Goal: Navigation & Orientation: Understand site structure

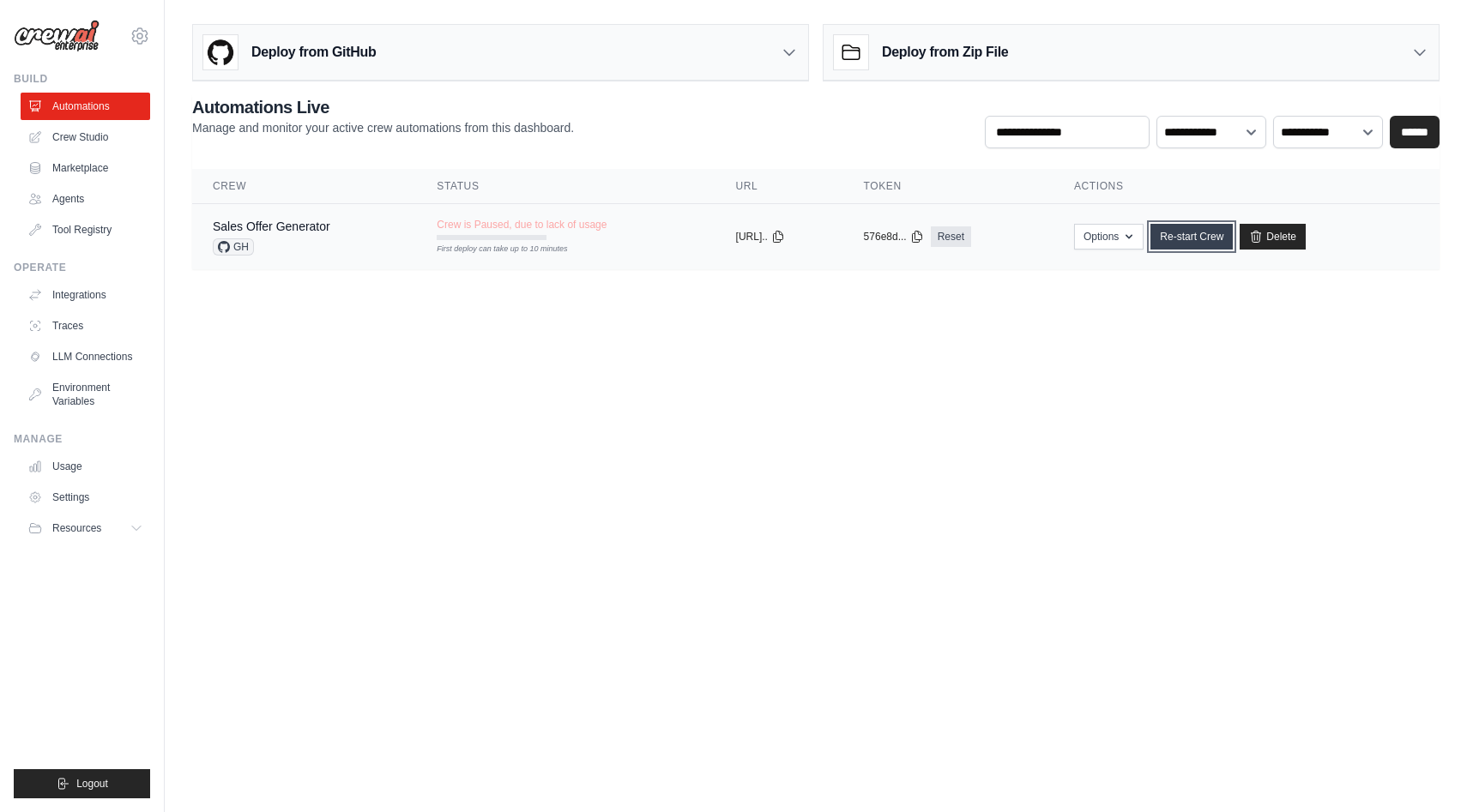
click at [1218, 245] on link "Re-start Crew" at bounding box center [1191, 236] width 83 height 26
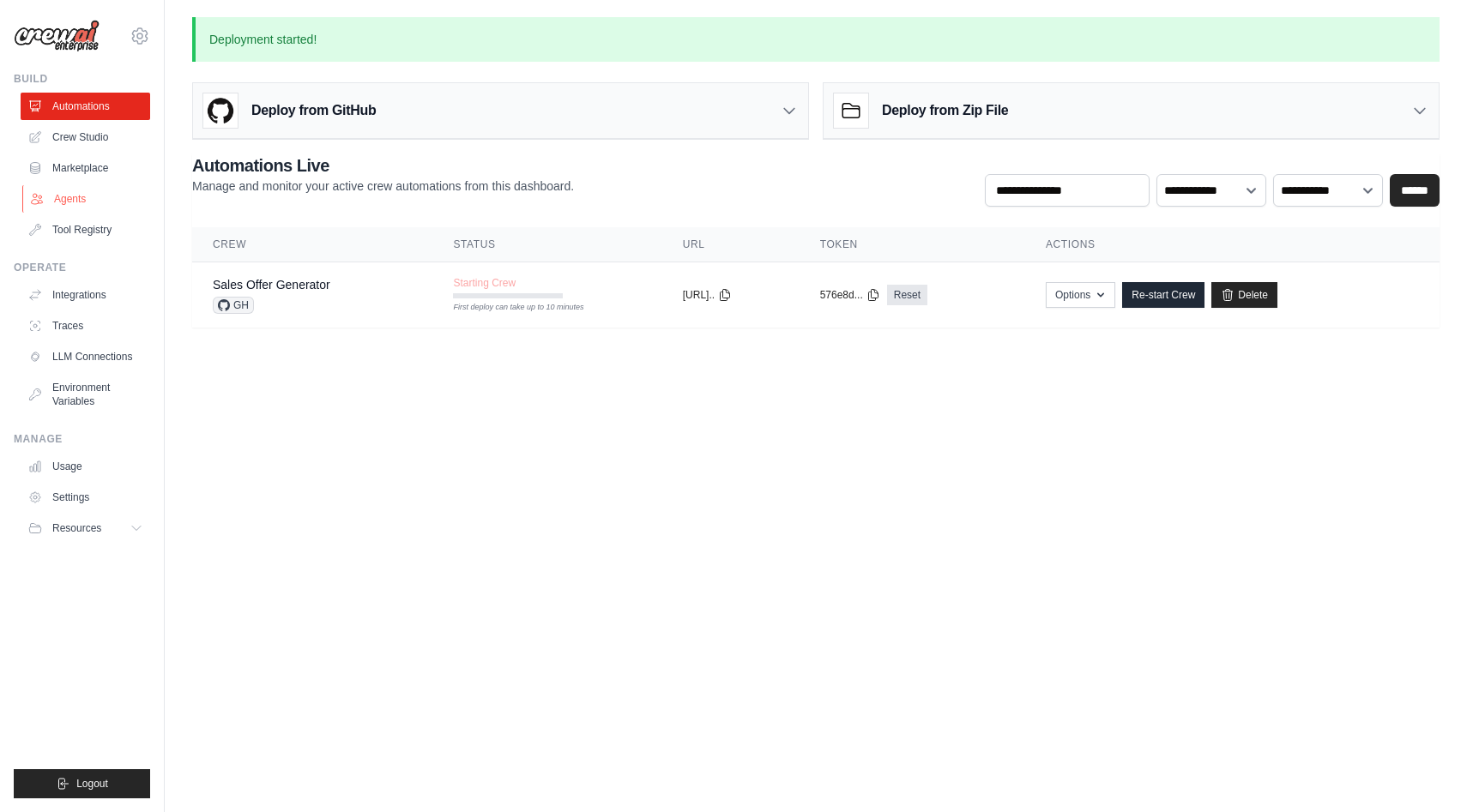
click at [78, 188] on link "Agents" at bounding box center [87, 199] width 130 height 28
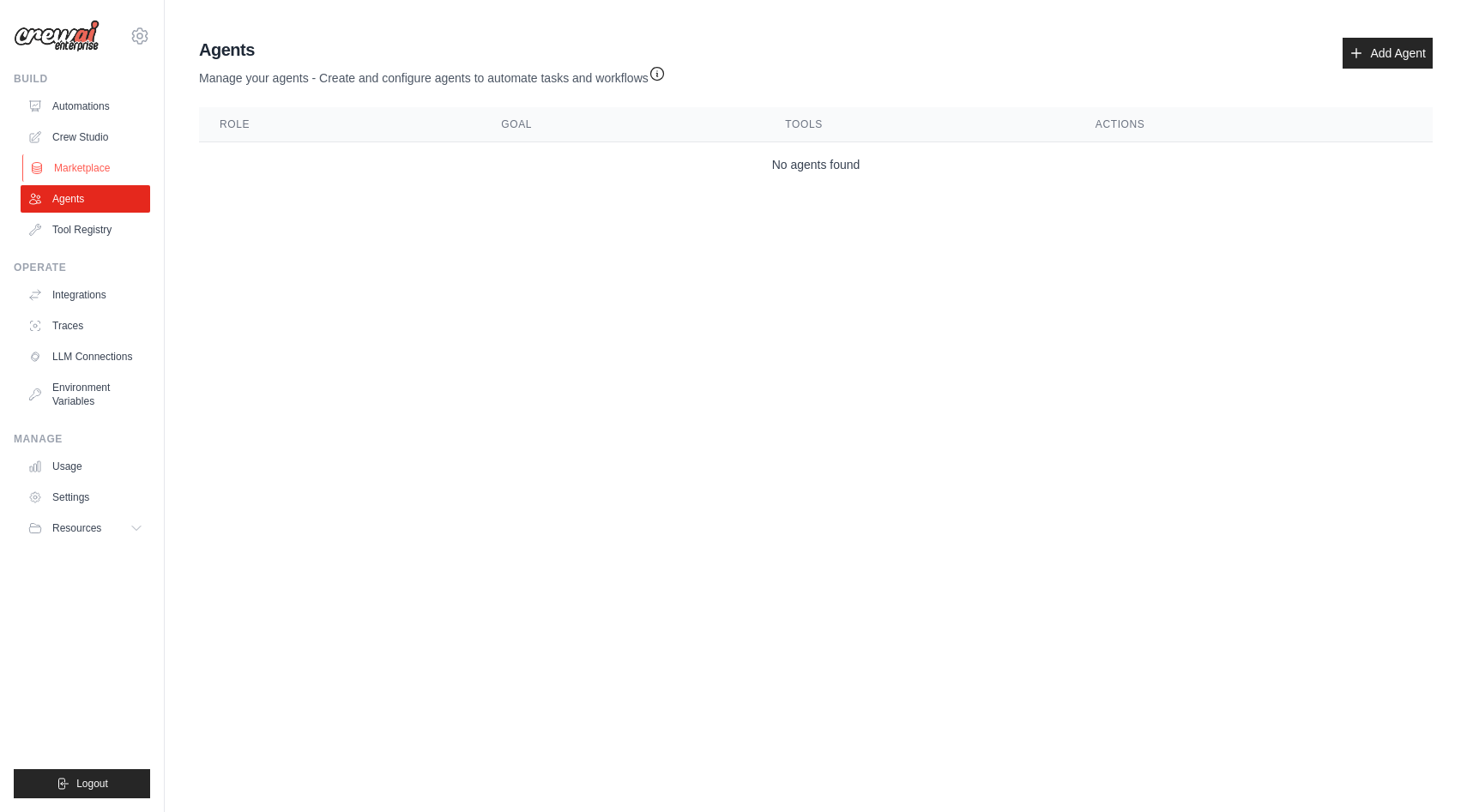
click at [94, 168] on link "Marketplace" at bounding box center [87, 169] width 130 height 28
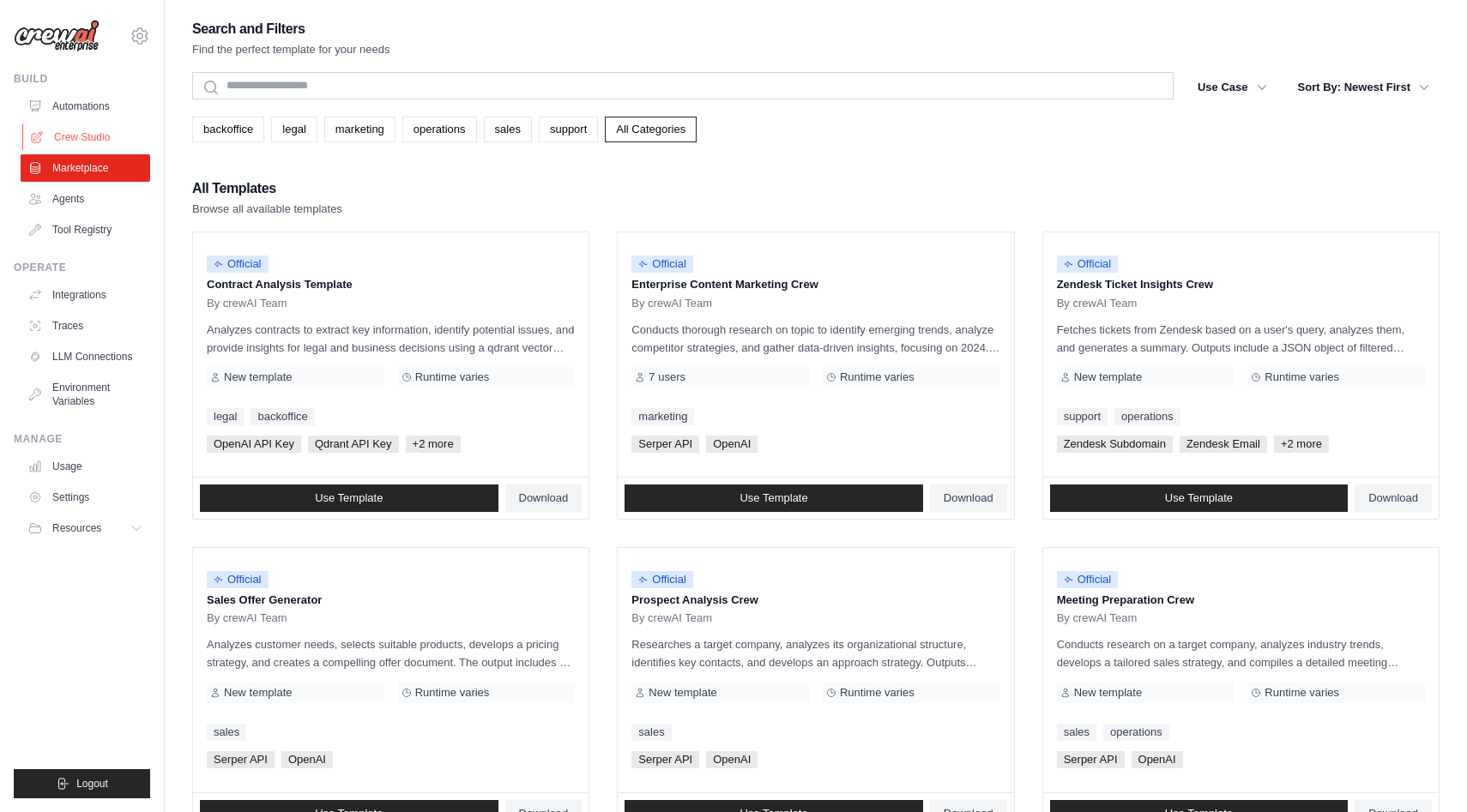
click at [80, 137] on link "Crew Studio" at bounding box center [87, 137] width 130 height 28
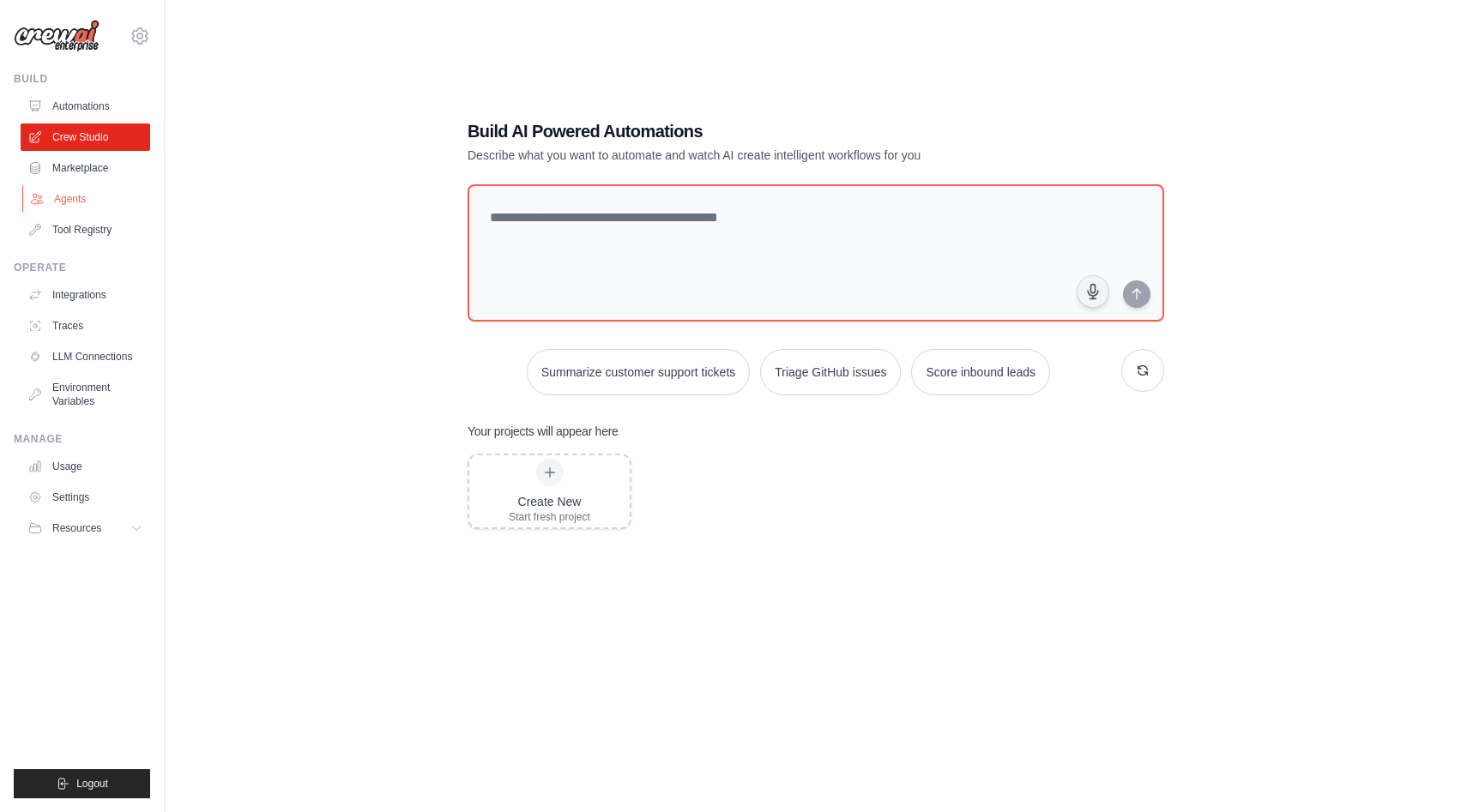
click at [88, 192] on link "Agents" at bounding box center [87, 199] width 130 height 28
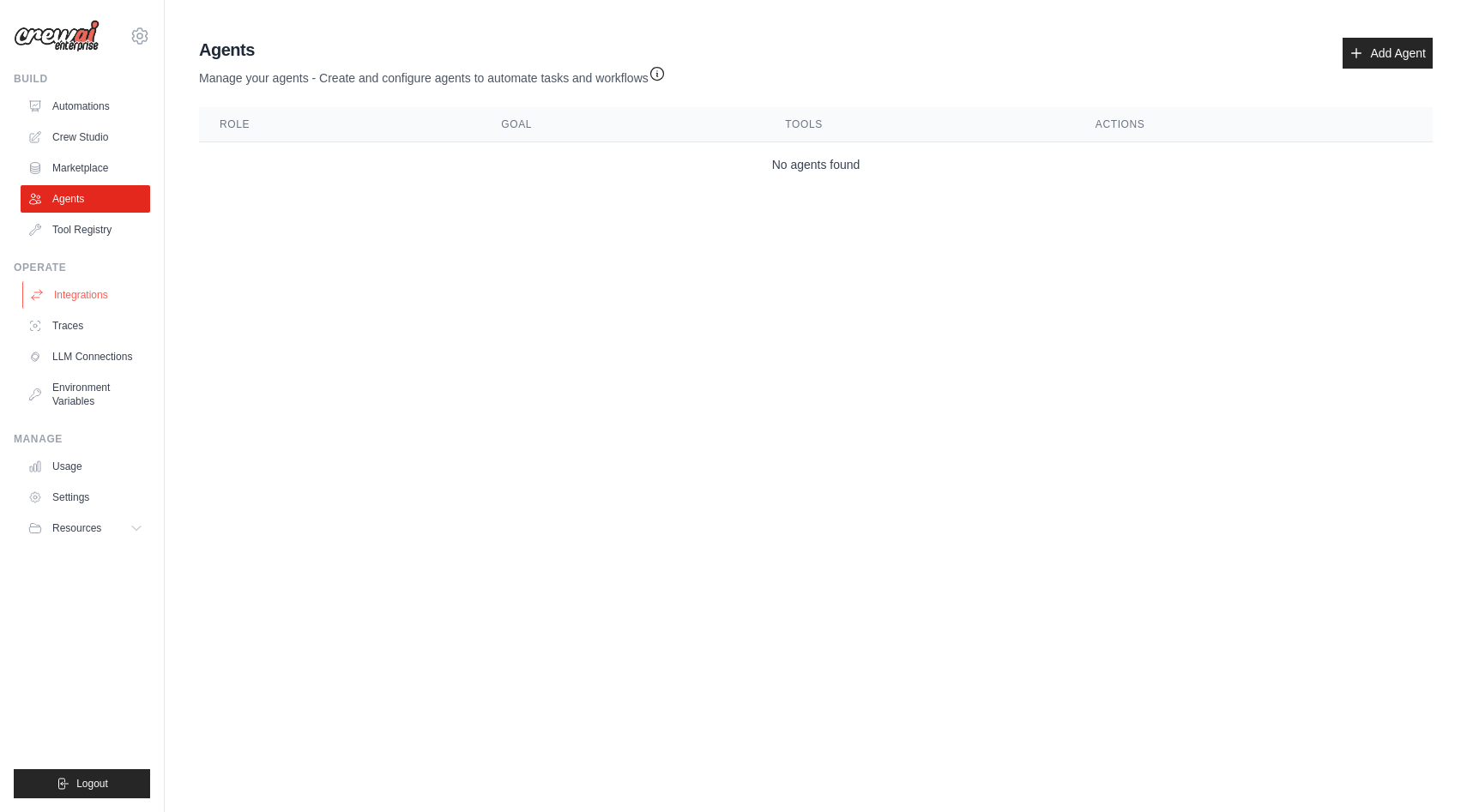
click at [88, 292] on link "Integrations" at bounding box center [87, 296] width 130 height 28
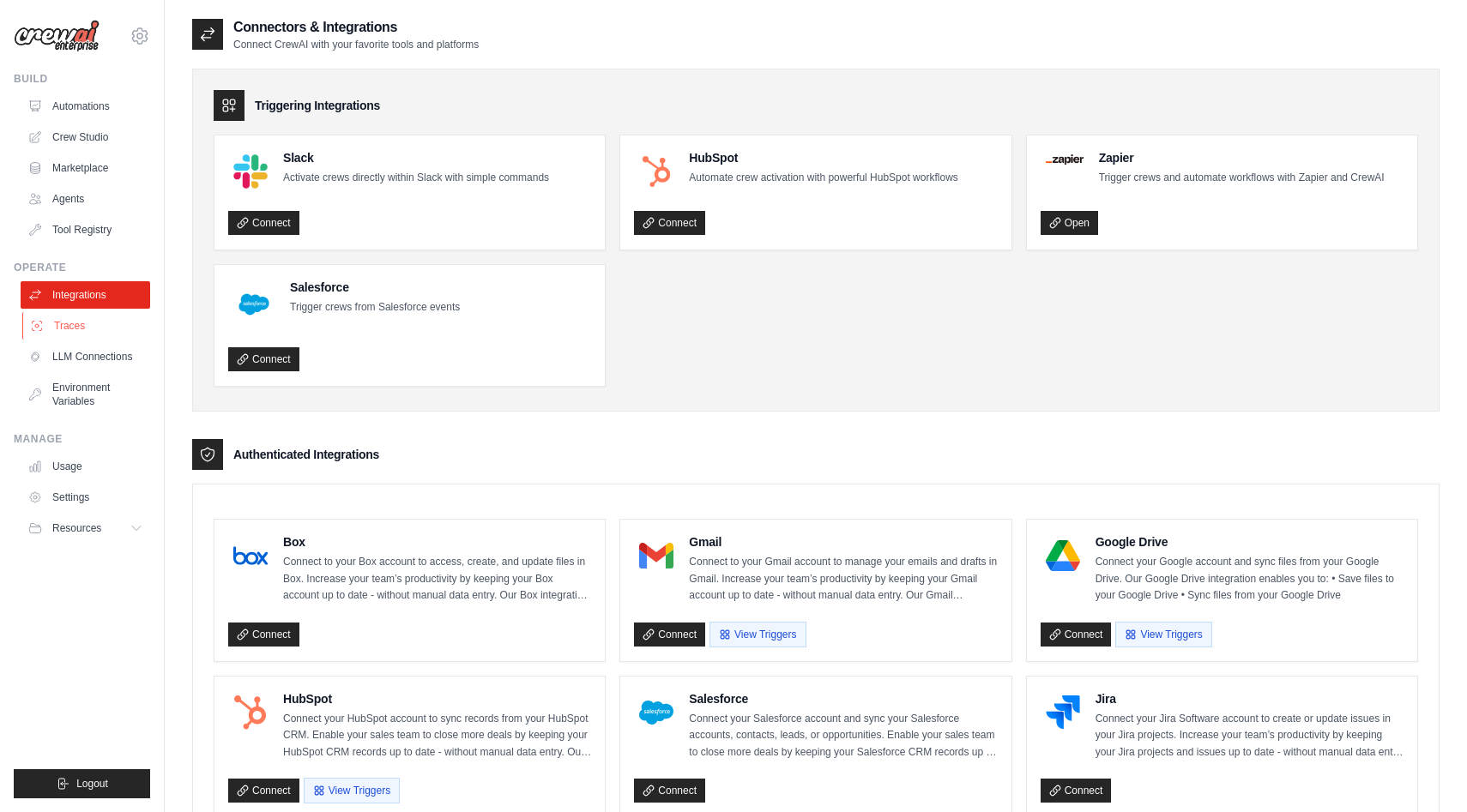
click at [87, 323] on link "Traces" at bounding box center [87, 326] width 130 height 28
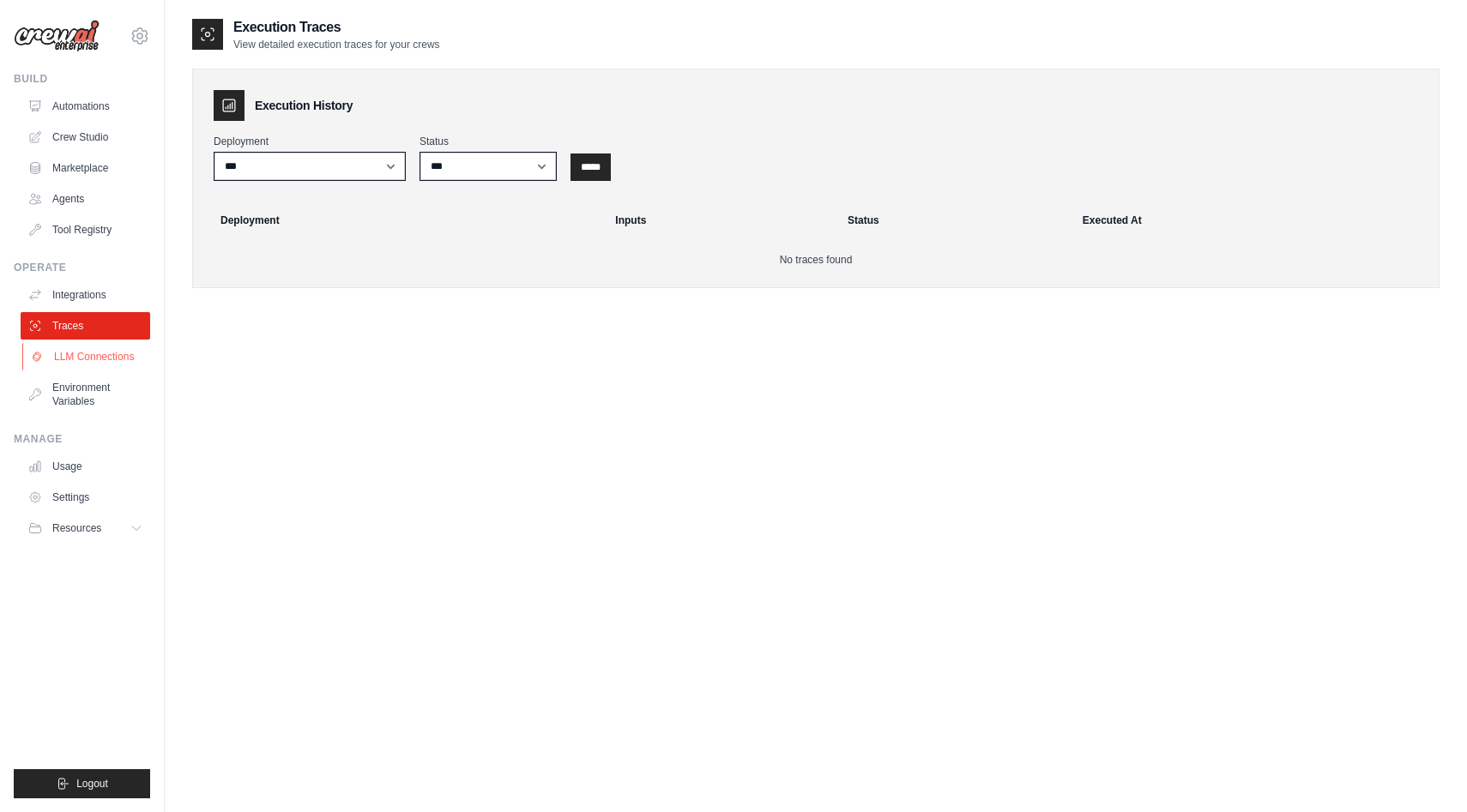
click at [91, 350] on link "LLM Connections" at bounding box center [87, 357] width 130 height 28
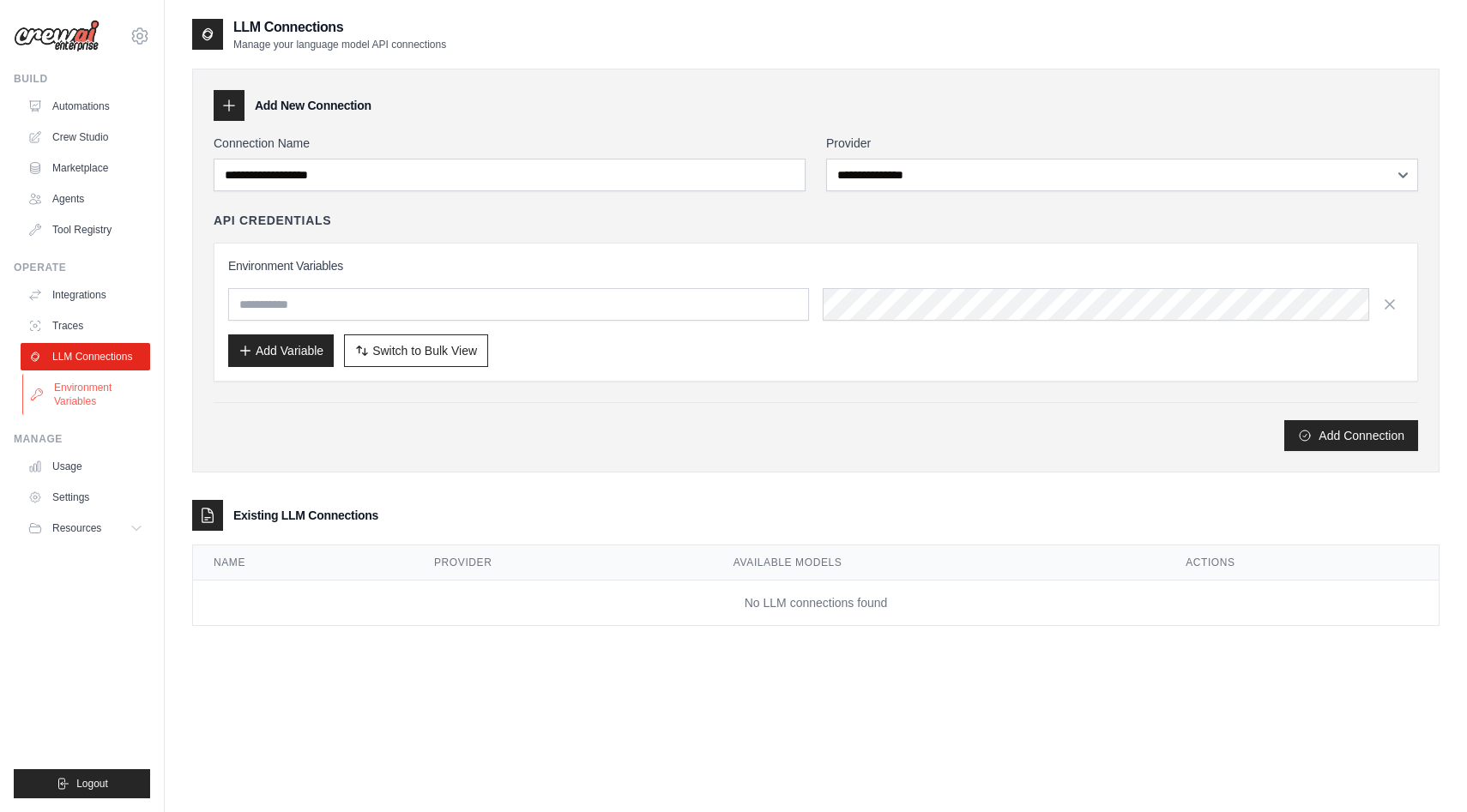
click at [92, 386] on link "Environment Variables" at bounding box center [87, 394] width 130 height 41
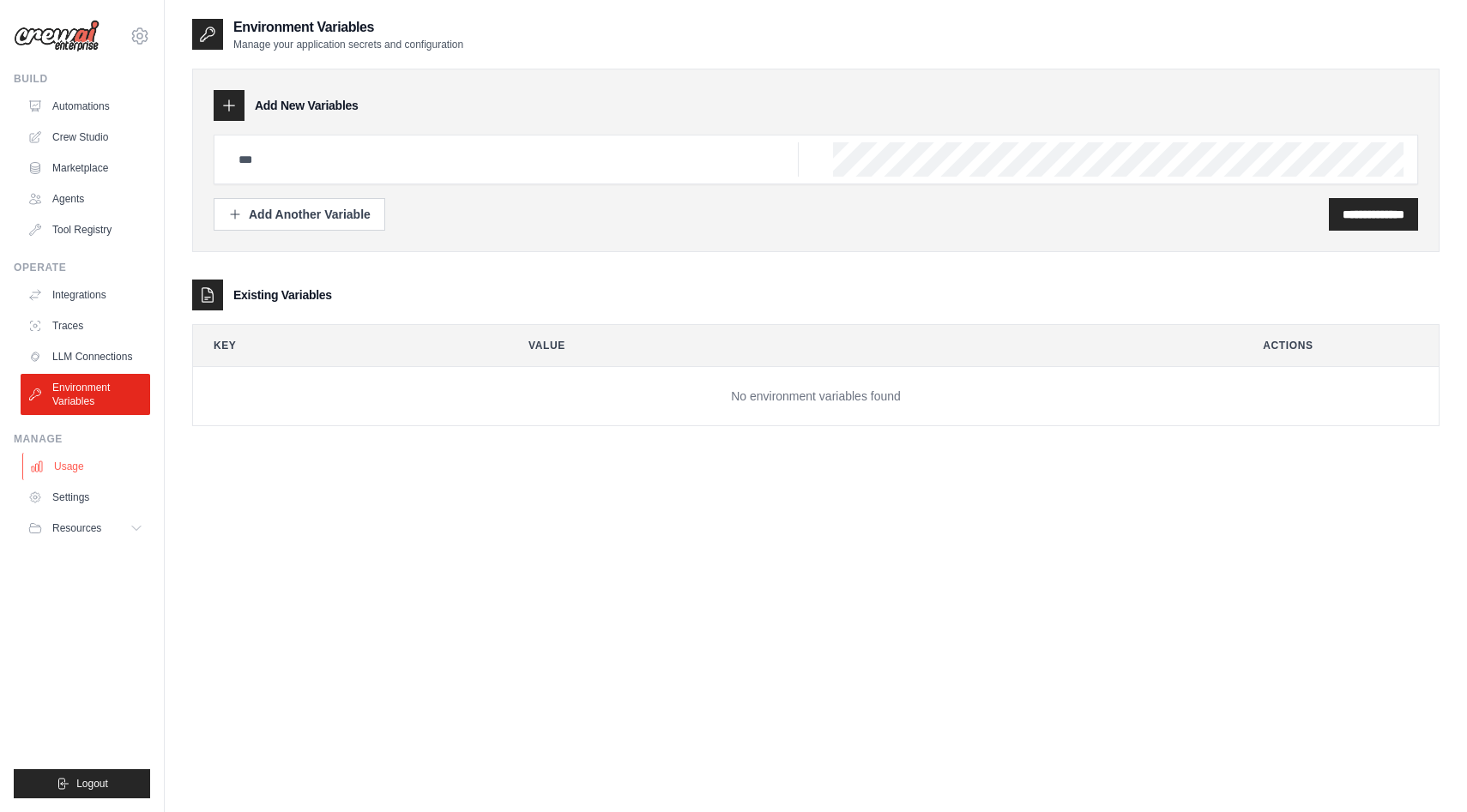
click at [93, 466] on link "Usage" at bounding box center [87, 467] width 130 height 28
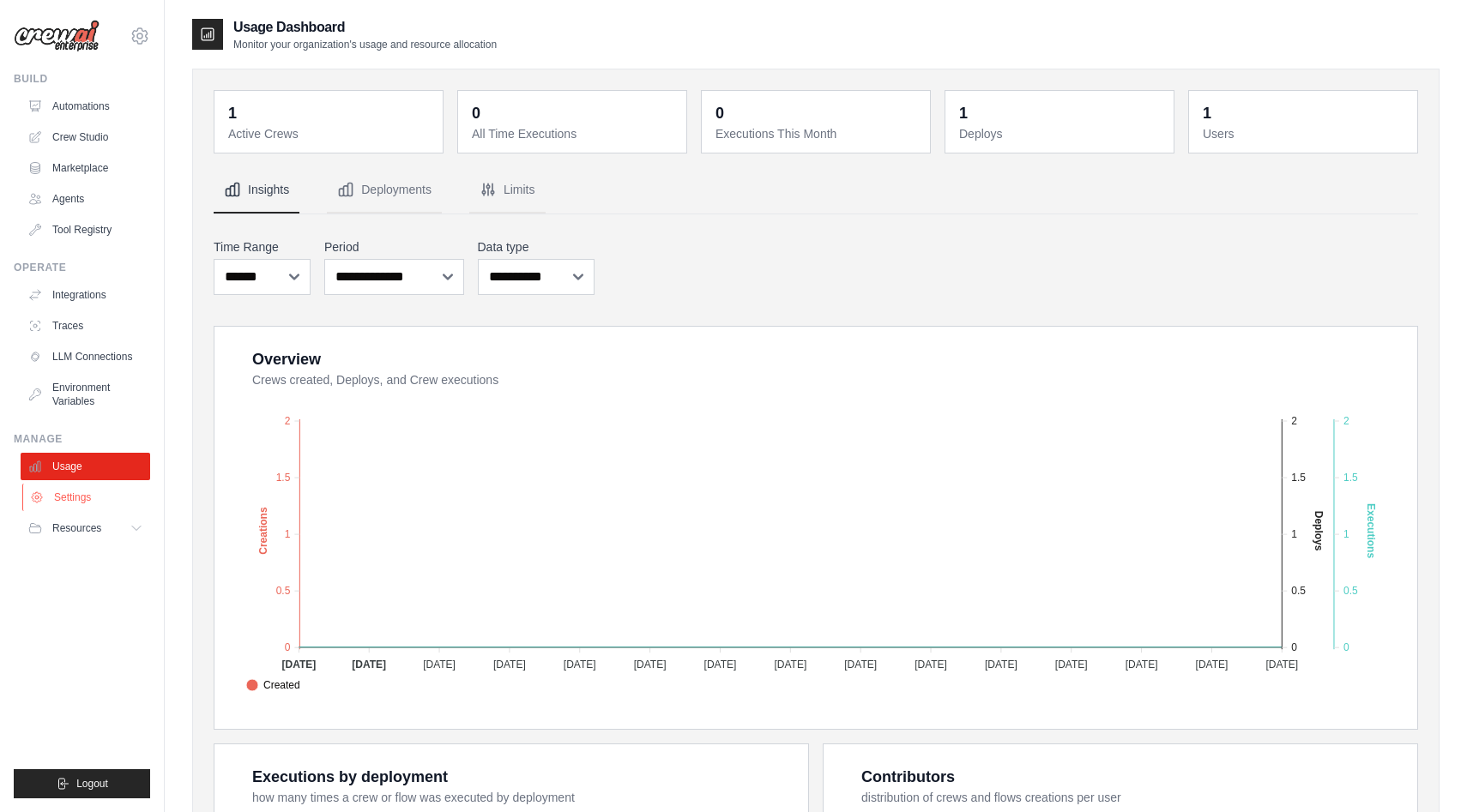
click at [95, 496] on link "Settings" at bounding box center [87, 497] width 130 height 28
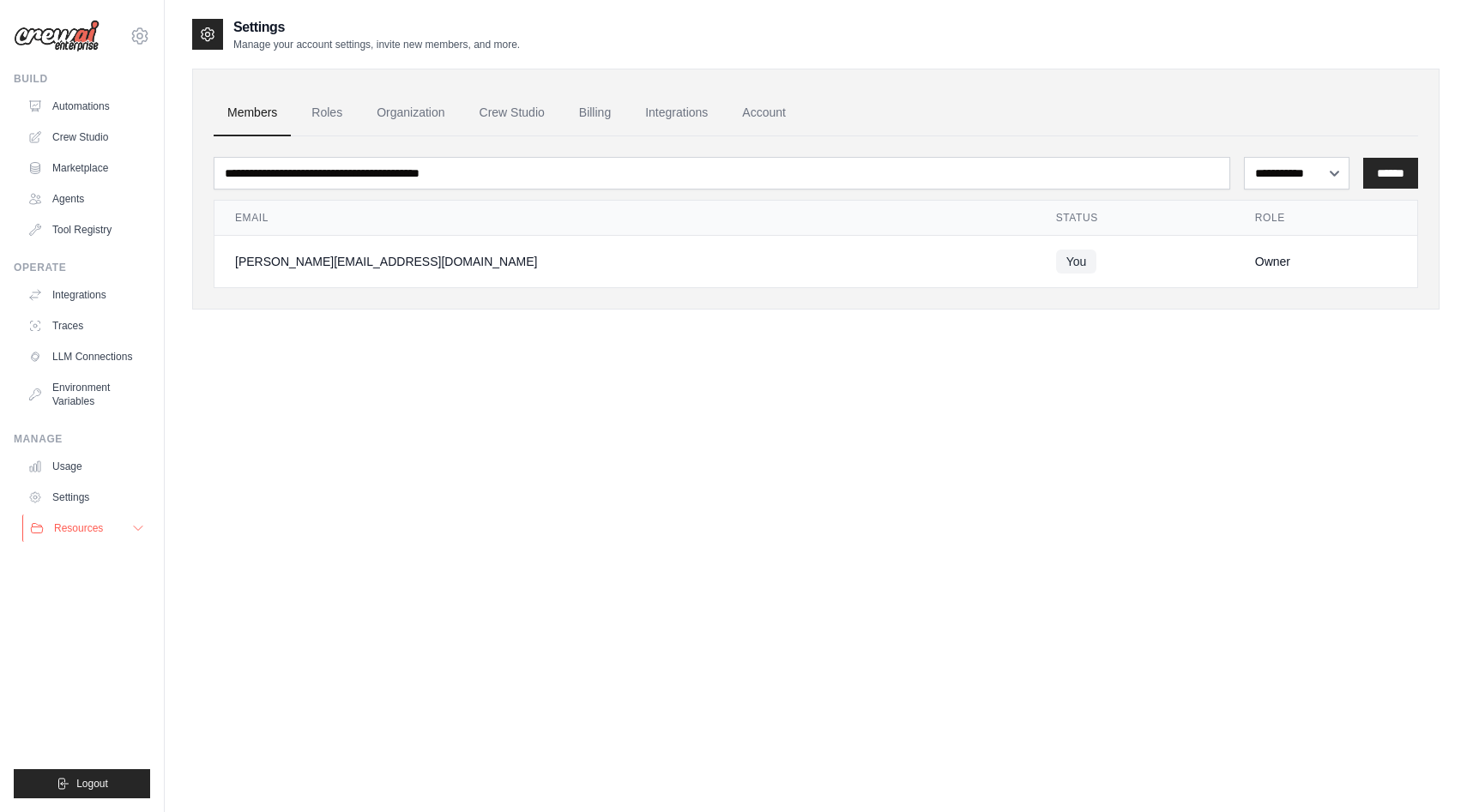
click at [92, 519] on button "Resources" at bounding box center [87, 529] width 130 height 28
click at [68, 94] on link "Automations" at bounding box center [87, 107] width 130 height 28
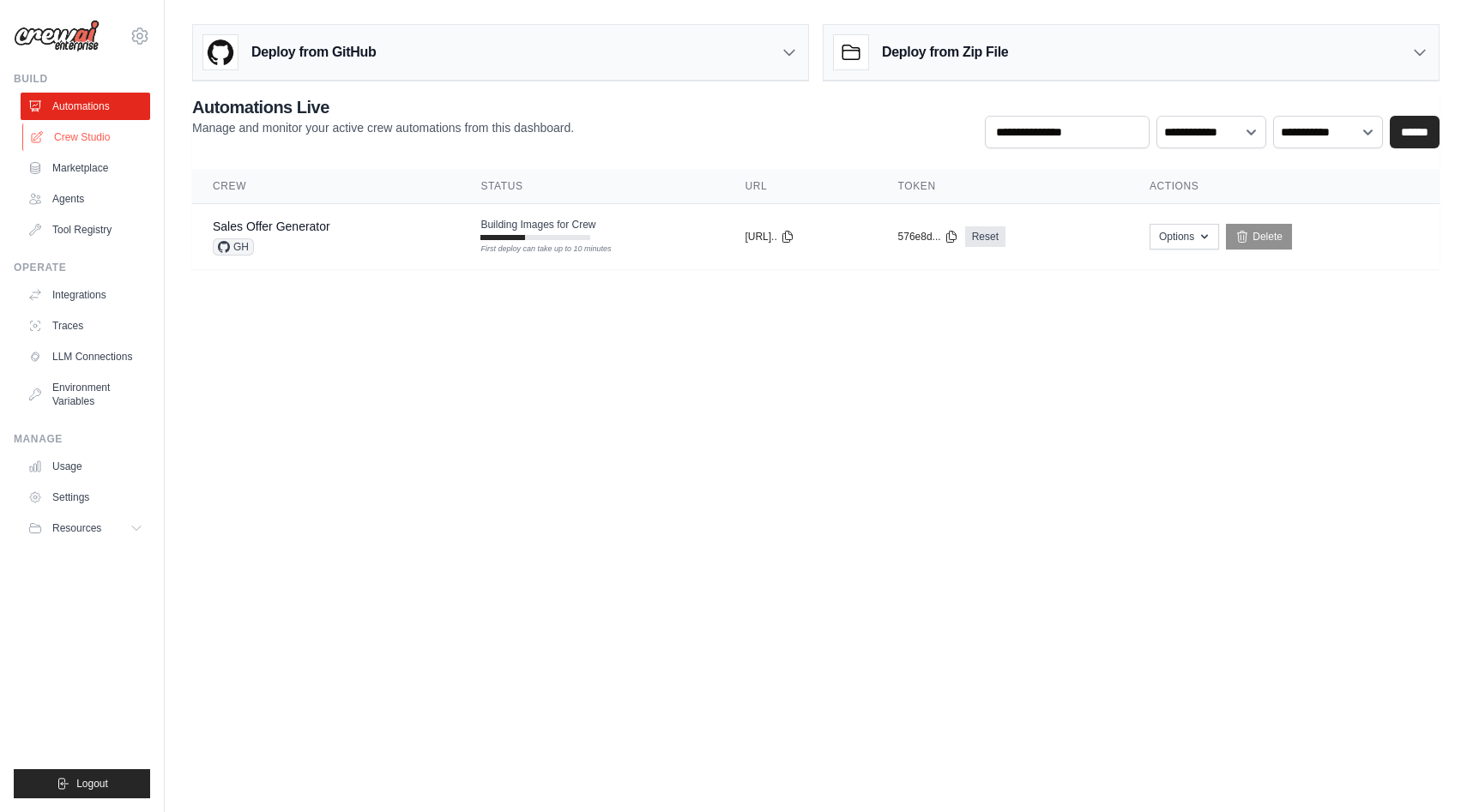
click at [82, 137] on link "Crew Studio" at bounding box center [87, 137] width 130 height 28
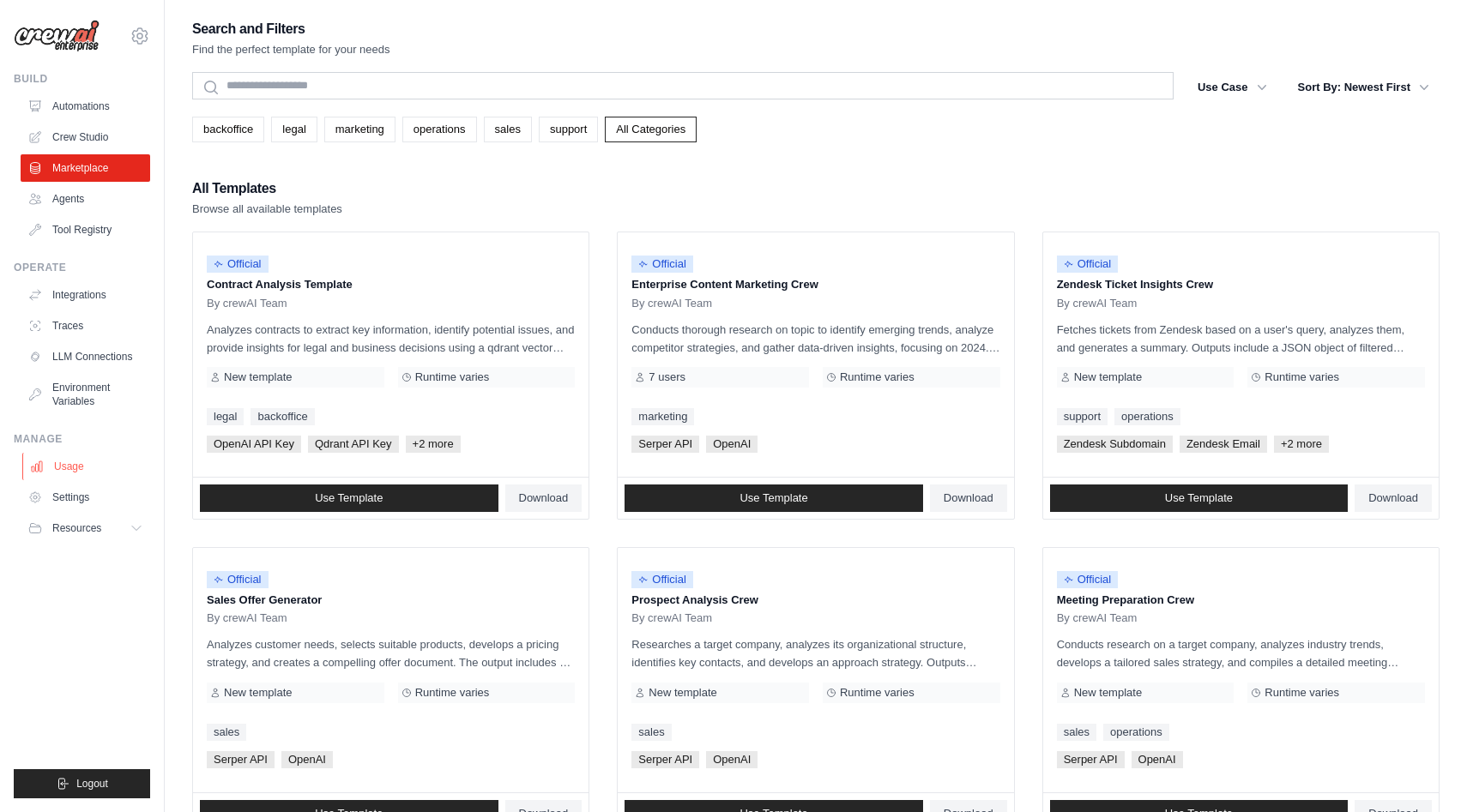
click at [73, 455] on link "Usage" at bounding box center [87, 467] width 130 height 28
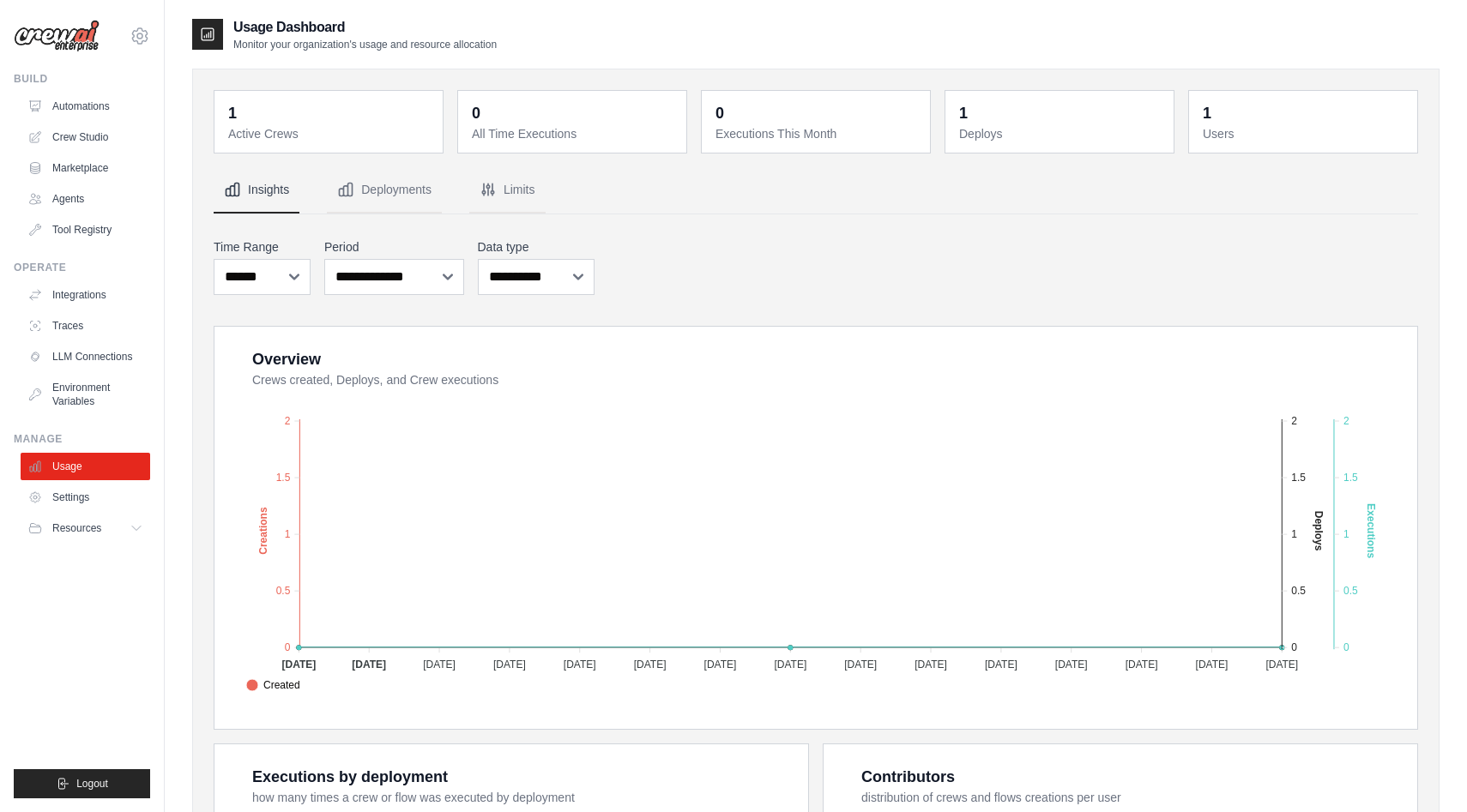
click at [97, 86] on div "Build Automations Crew Studio Marketplace Agents" at bounding box center [82, 157] width 137 height 171
click at [96, 103] on link "Automations" at bounding box center [87, 107] width 130 height 28
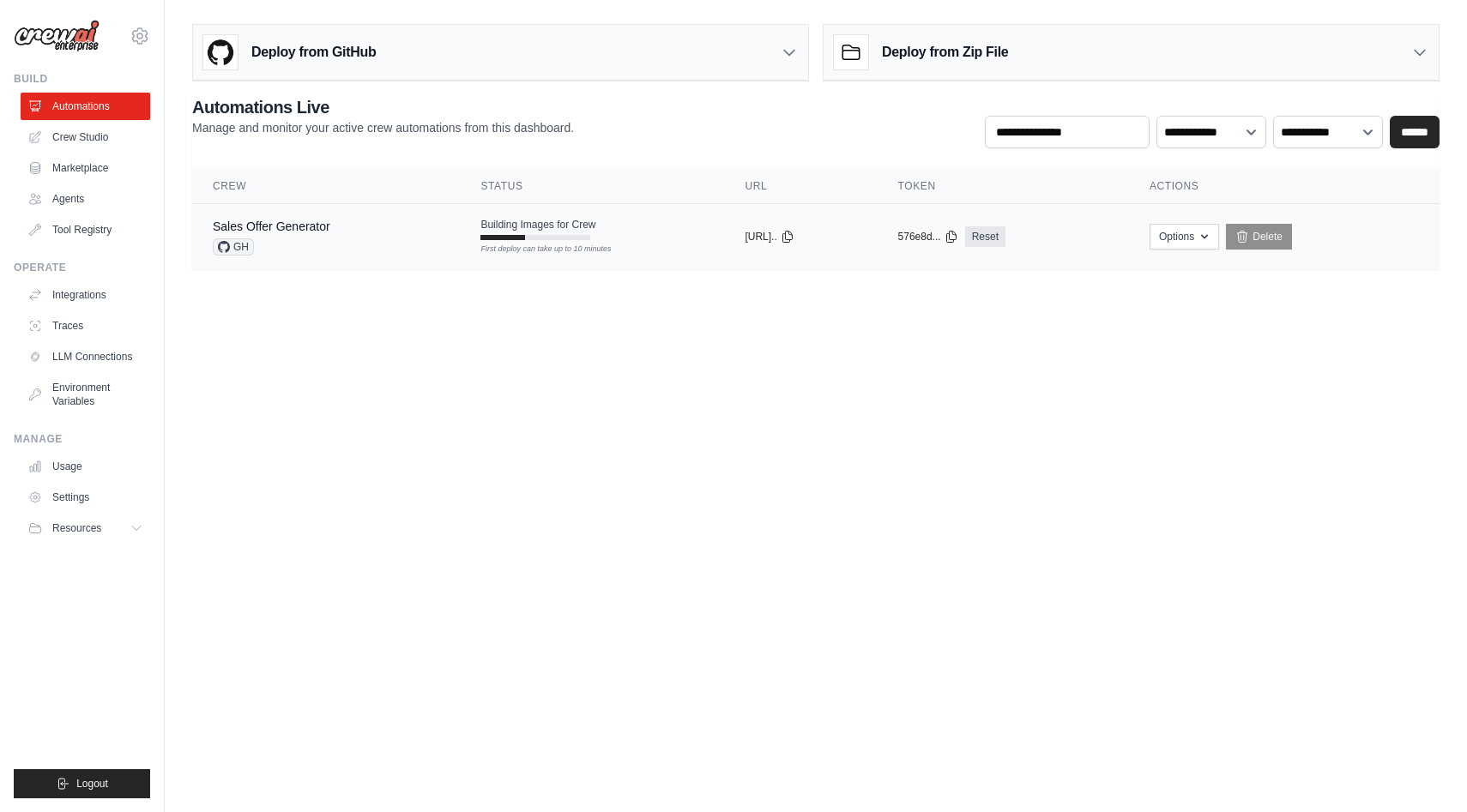
click at [523, 229] on span "Building Images for Crew" at bounding box center [537, 225] width 115 height 14
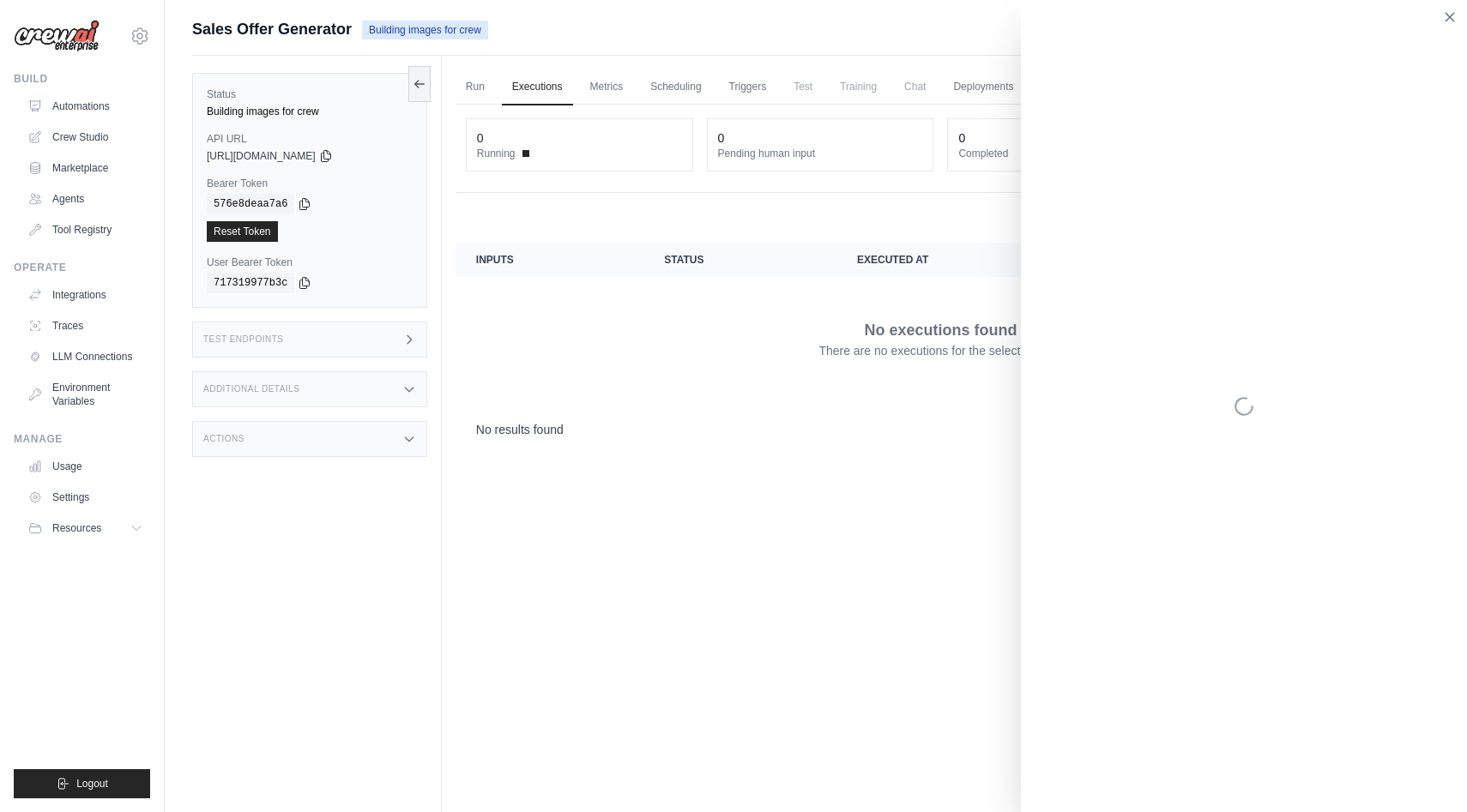
click at [854, 443] on div "No results found First Previous Next Last" at bounding box center [941, 429] width 970 height 43
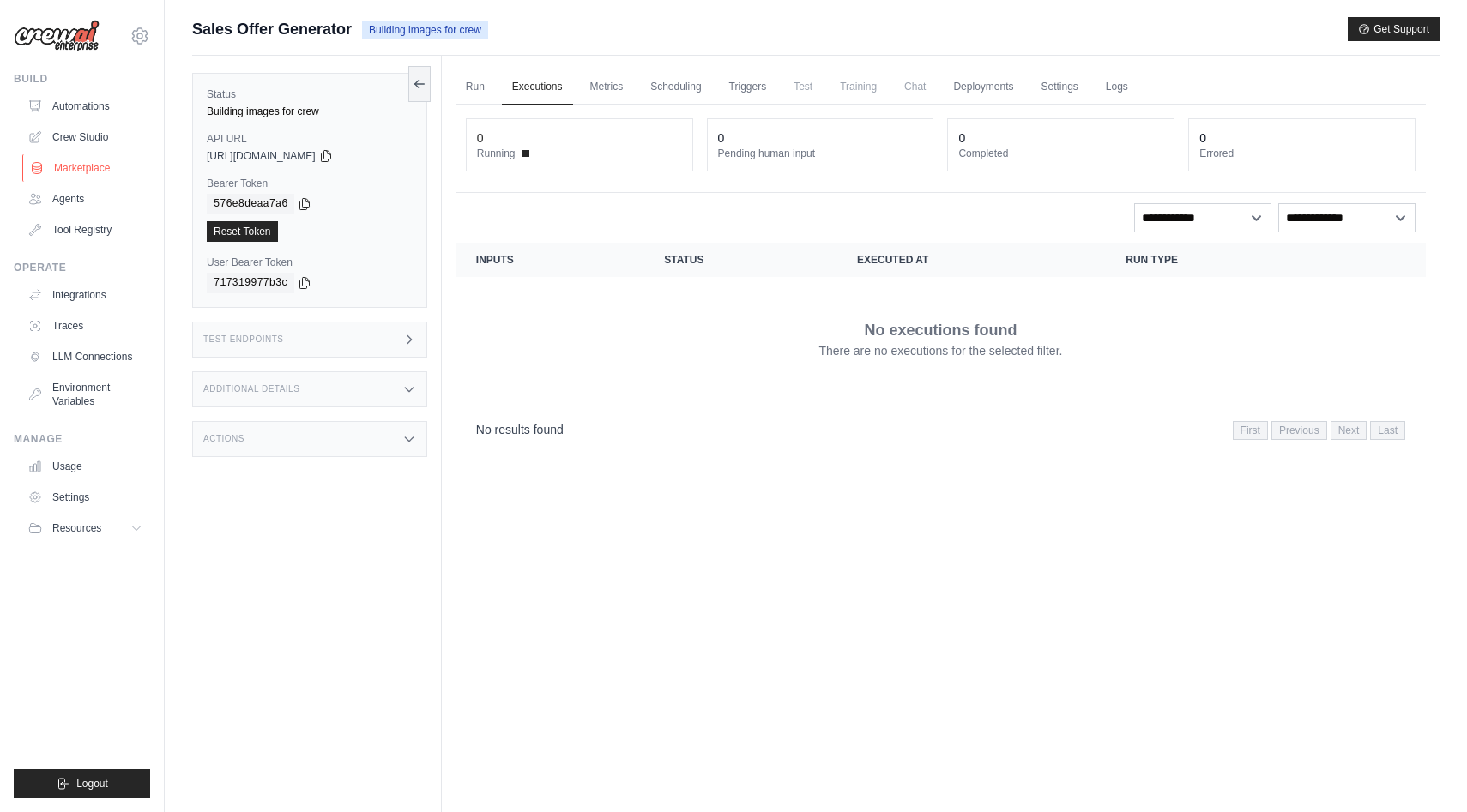
click at [100, 157] on link "Marketplace" at bounding box center [87, 169] width 130 height 28
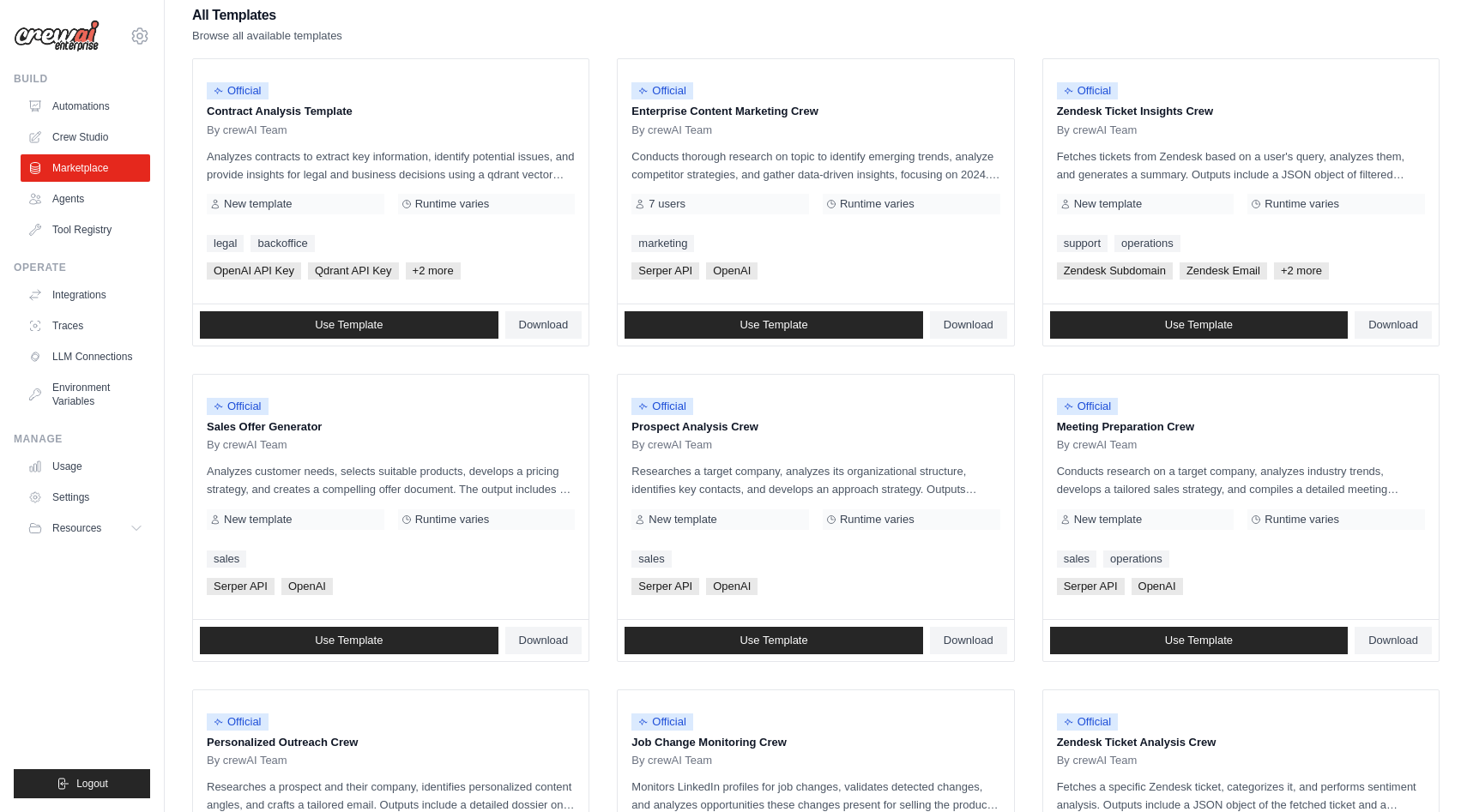
scroll to position [34, 0]
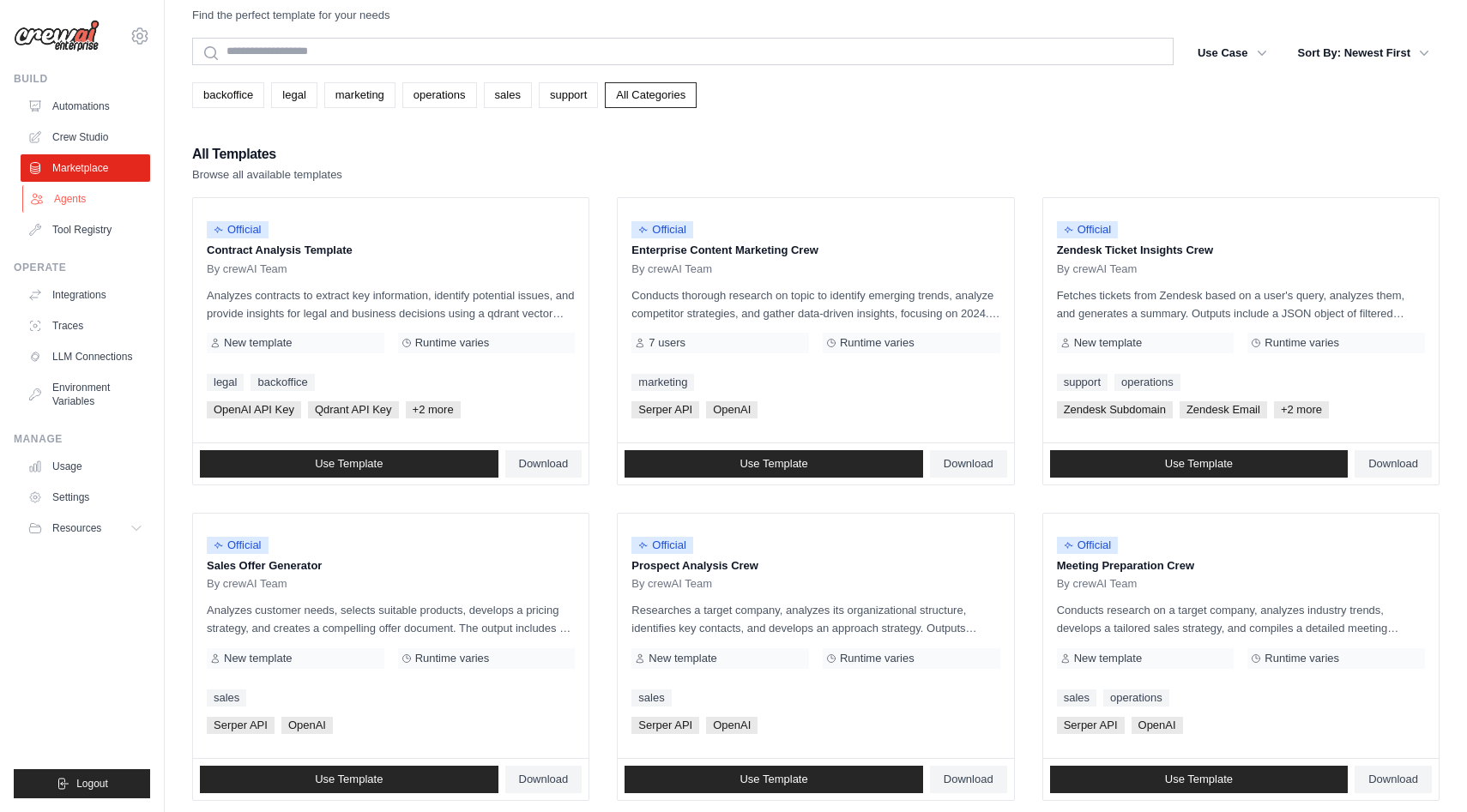
click at [121, 203] on link "Agents" at bounding box center [87, 199] width 130 height 28
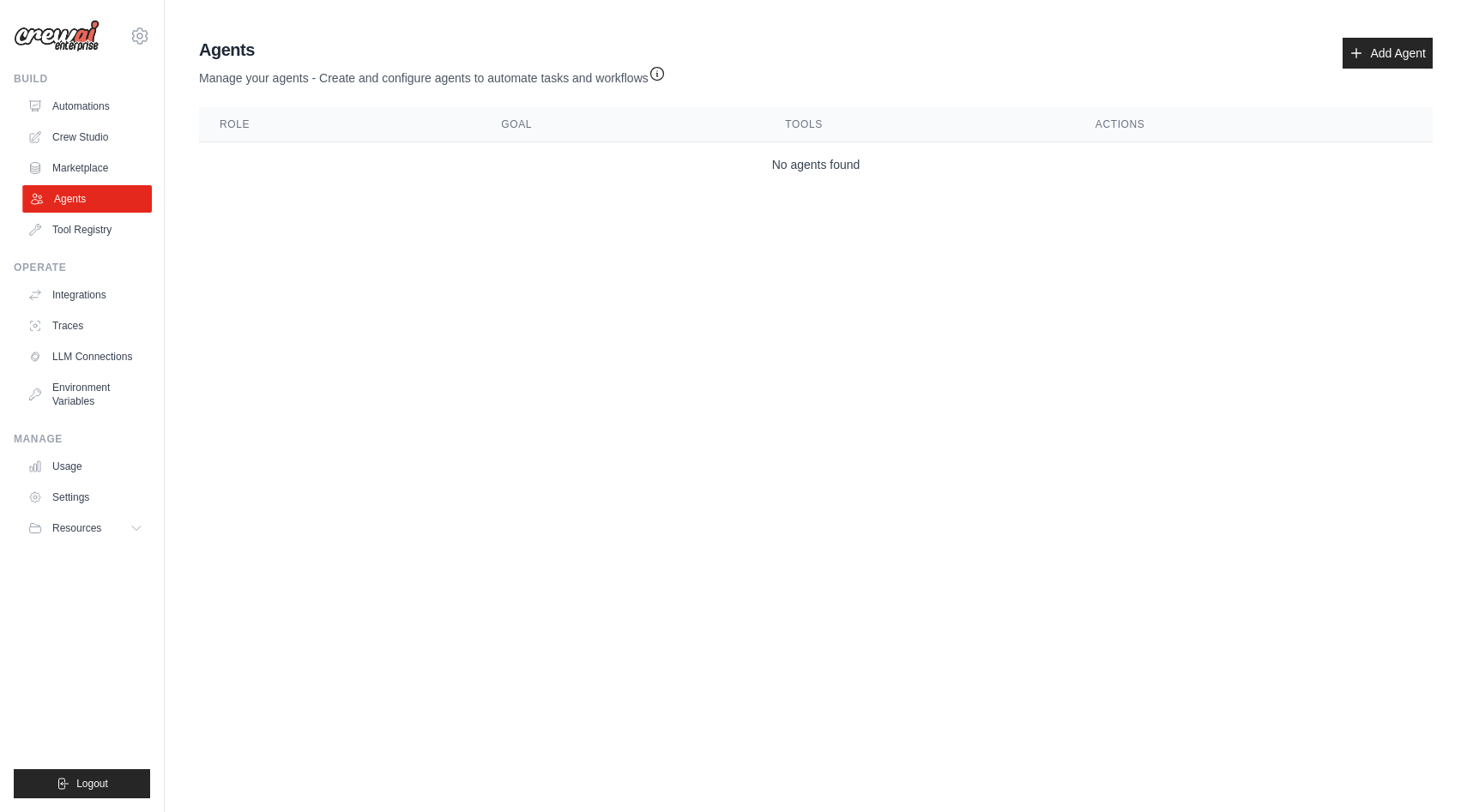
click at [121, 209] on link "Agents" at bounding box center [87, 199] width 130 height 28
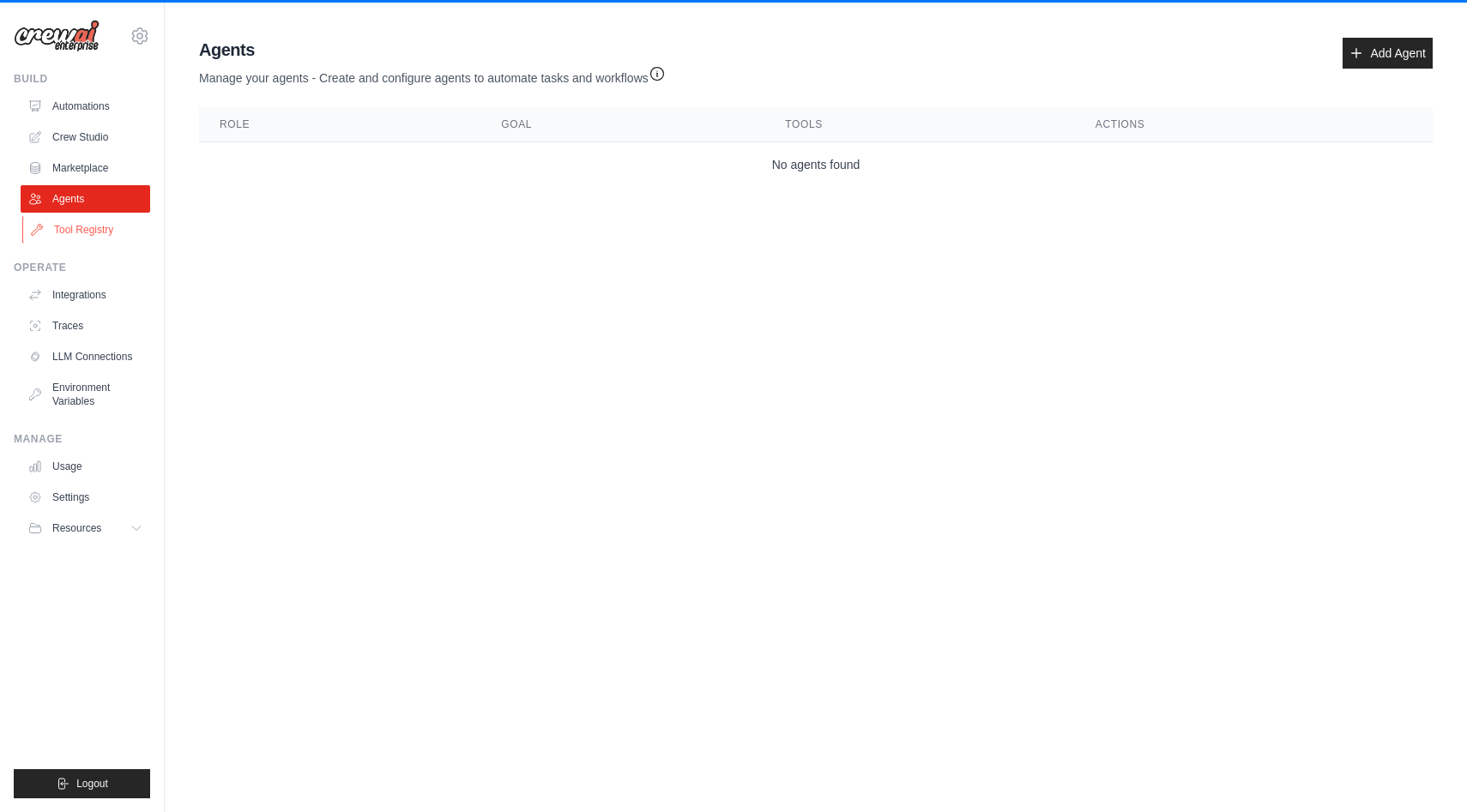
click at [112, 226] on link "Tool Registry" at bounding box center [87, 230] width 130 height 28
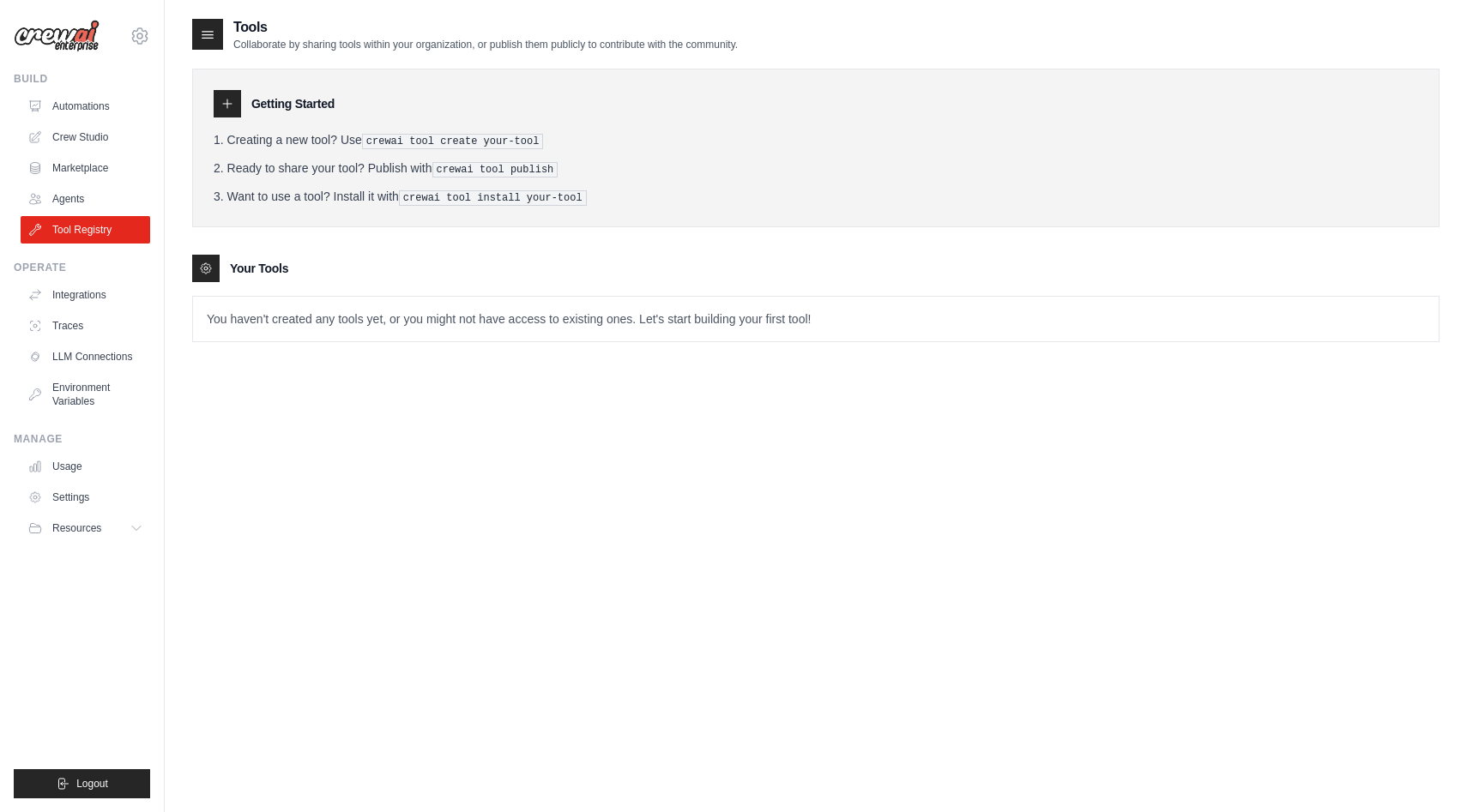
click at [97, 32] on img at bounding box center [57, 36] width 86 height 32
click at [123, 91] on div "Build Automations Crew Studio Marketplace Agents" at bounding box center [82, 157] width 137 height 171
click at [63, 30] on img at bounding box center [57, 36] width 86 height 32
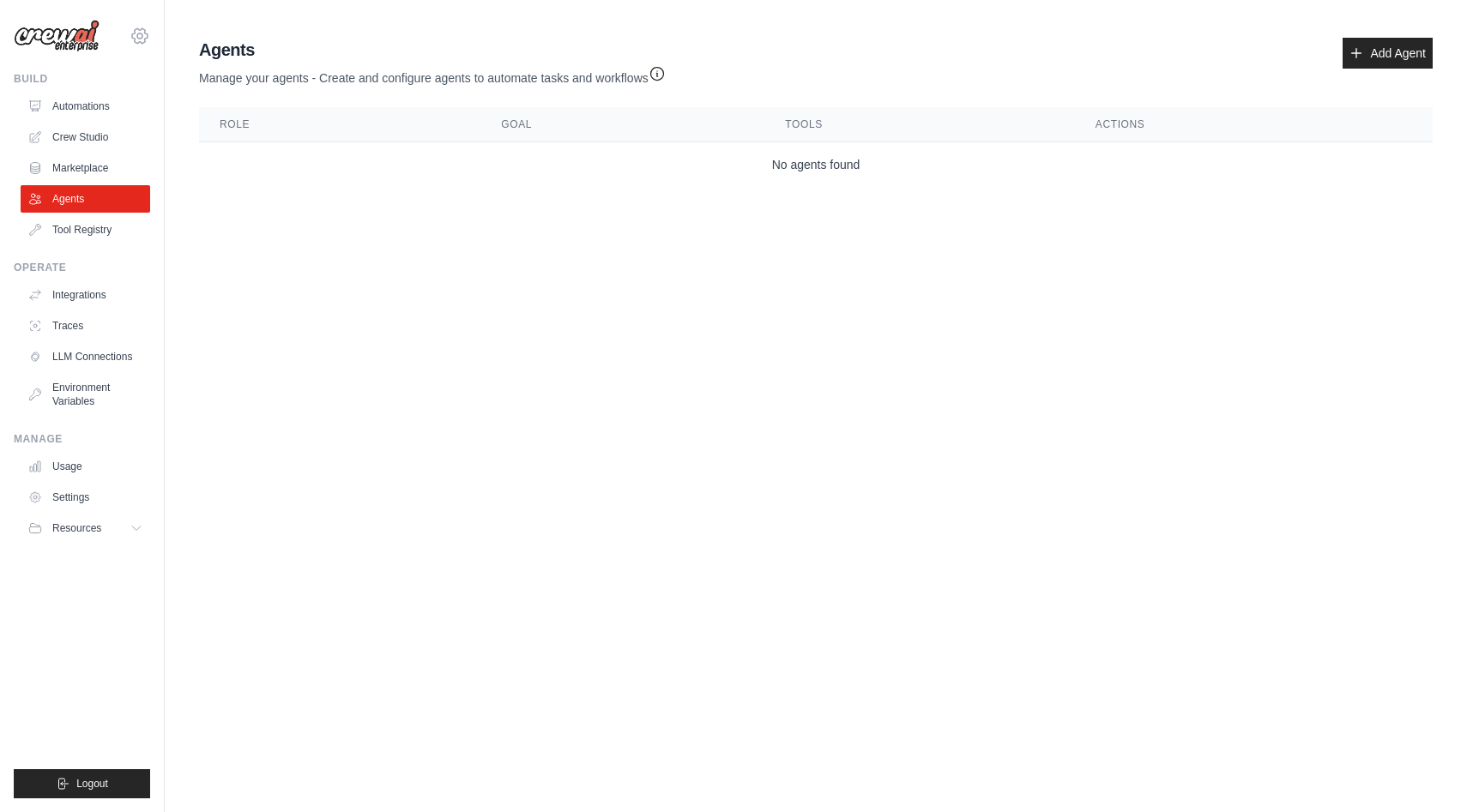
click at [146, 32] on icon at bounding box center [140, 37] width 21 height 21
click at [148, 80] on div "[PERSON_NAME][EMAIL_ADDRESS][DOMAIN_NAME]" at bounding box center [140, 74] width 123 height 17
click at [34, 80] on div "Build" at bounding box center [82, 79] width 137 height 14
click at [1377, 64] on link "Add Agent" at bounding box center [1388, 53] width 90 height 31
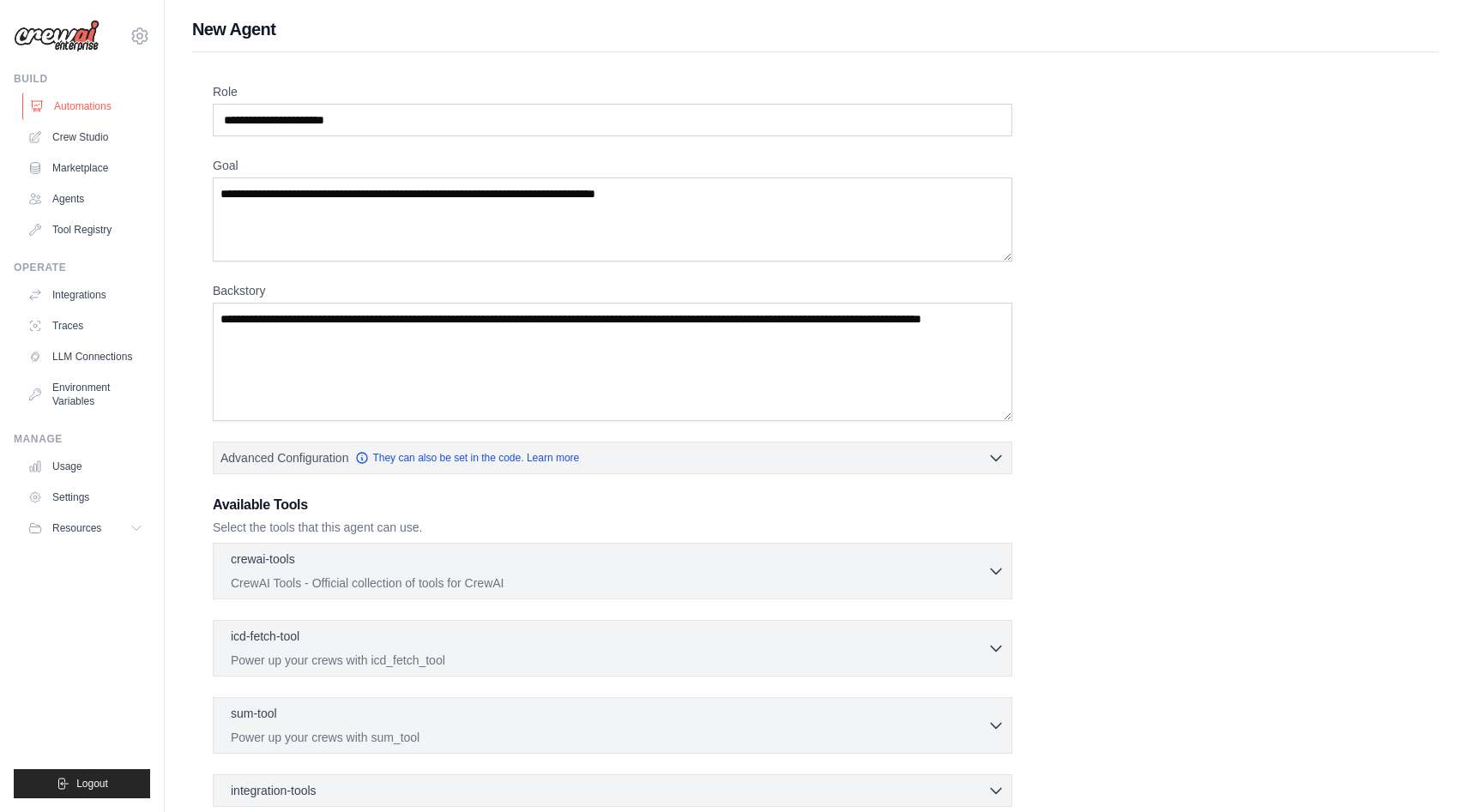
click at [111, 95] on link "Automations" at bounding box center [87, 107] width 130 height 28
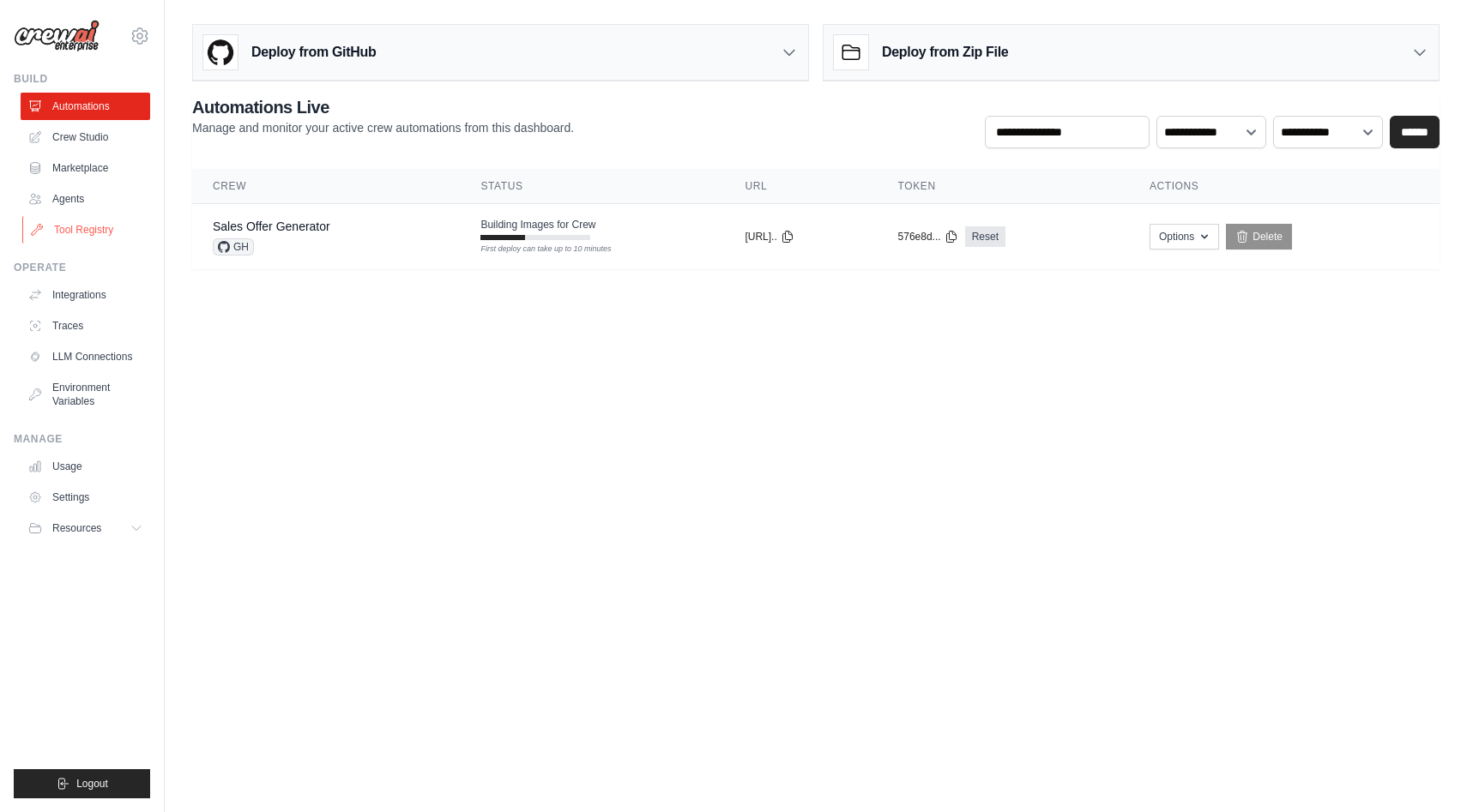
click at [116, 216] on link "Tool Registry" at bounding box center [87, 230] width 130 height 28
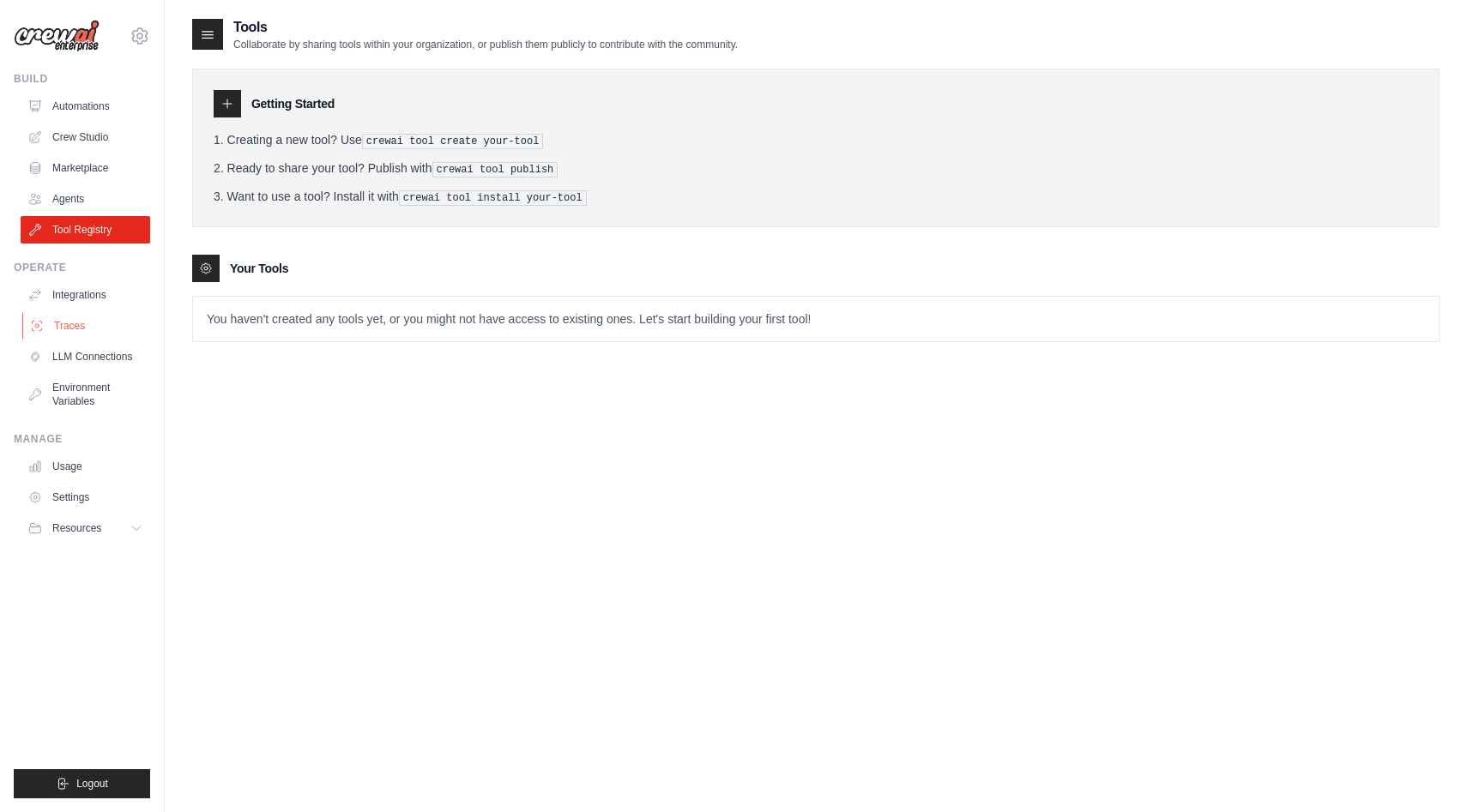
click at [103, 320] on link "Traces" at bounding box center [87, 326] width 130 height 28
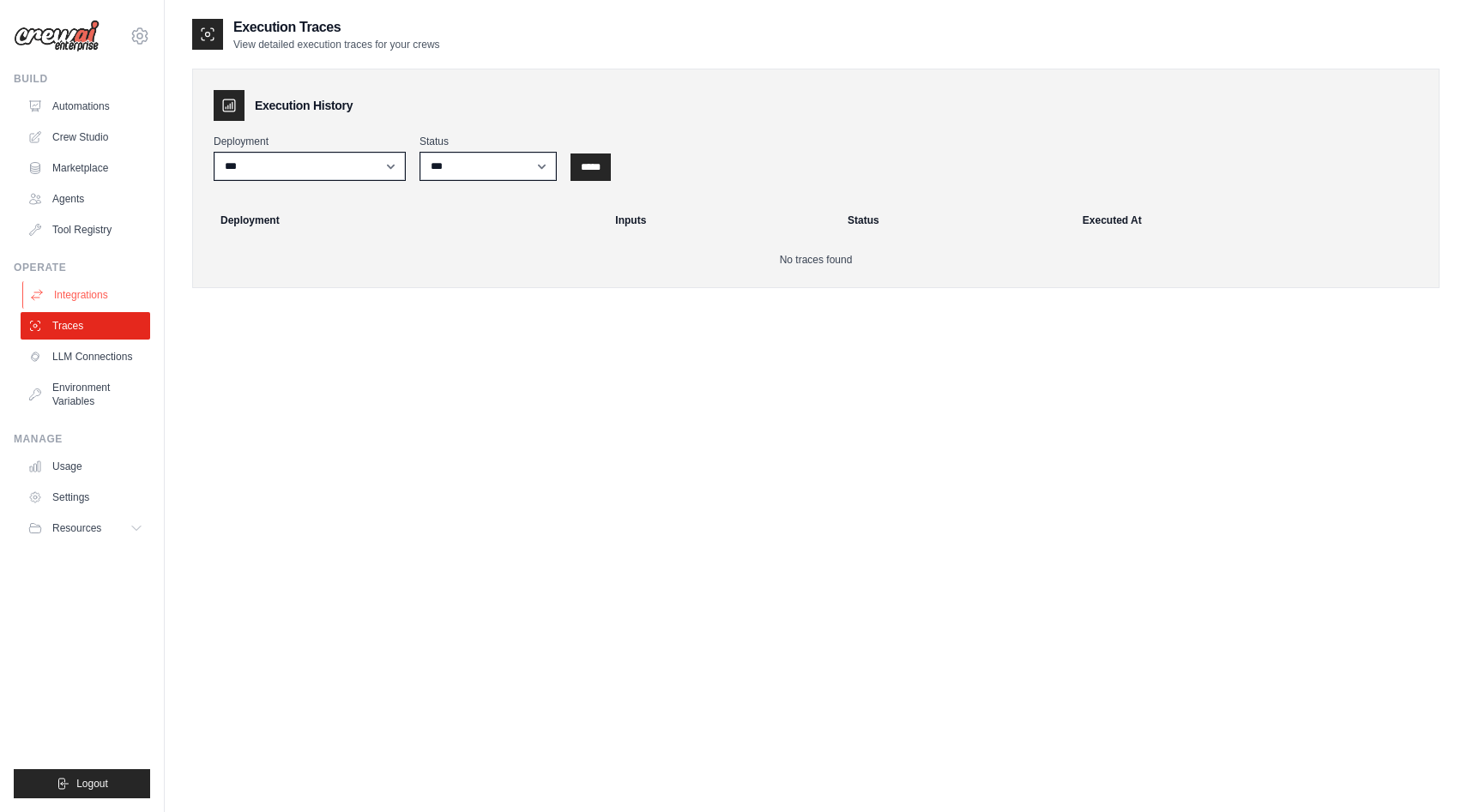
click at [95, 289] on link "Integrations" at bounding box center [87, 296] width 130 height 28
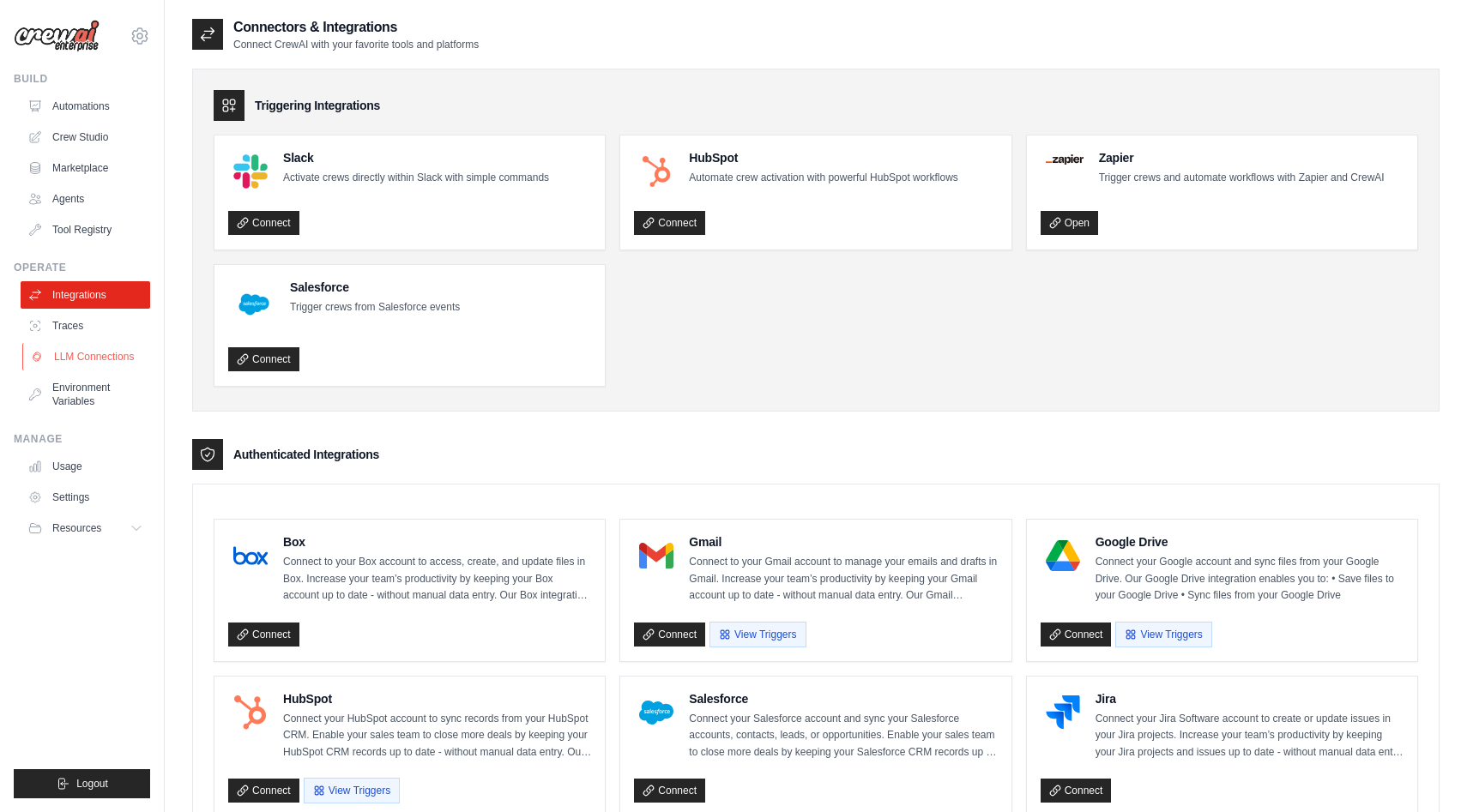
click at [108, 353] on link "LLM Connections" at bounding box center [87, 357] width 130 height 28
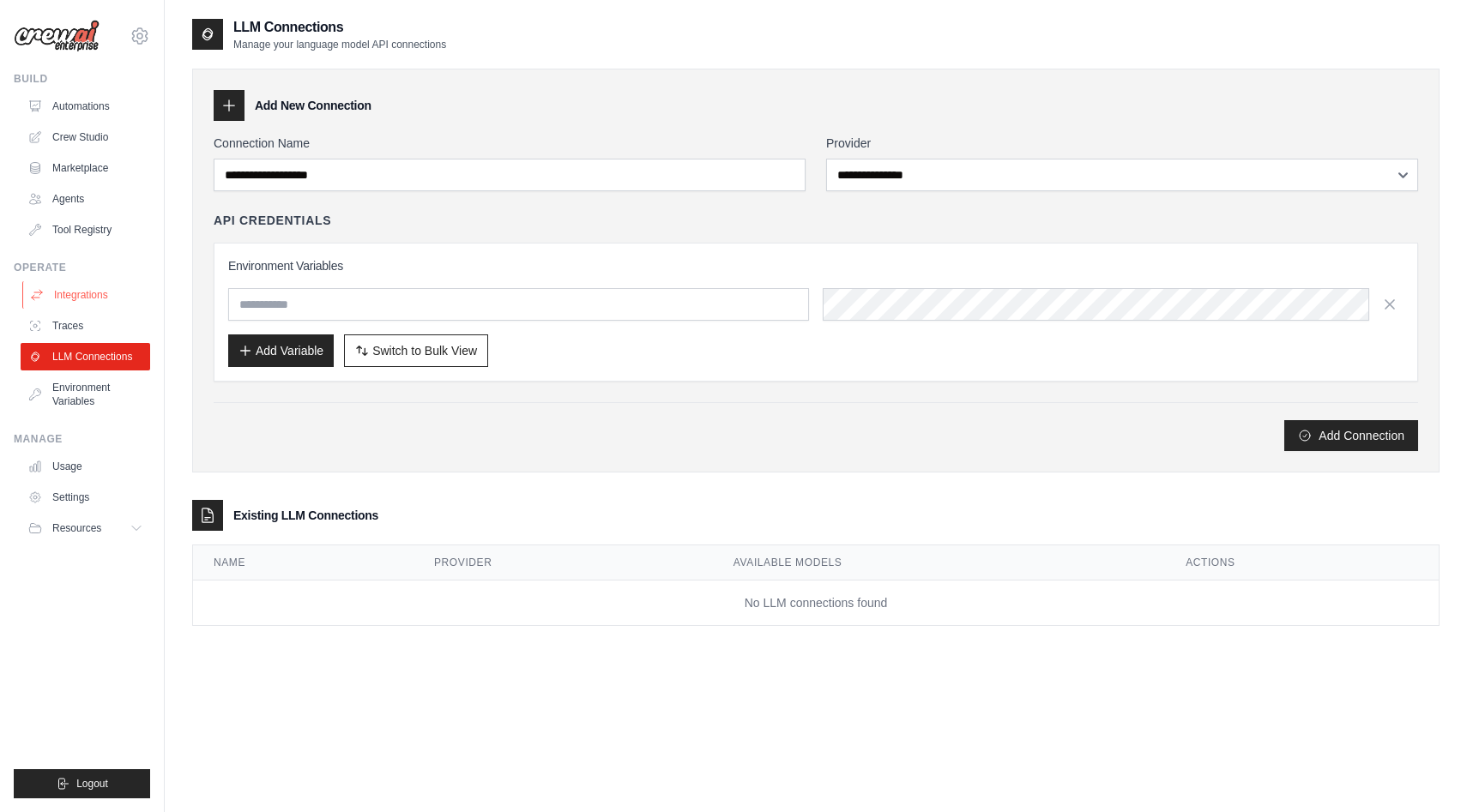
click at [71, 299] on link "Integrations" at bounding box center [87, 296] width 130 height 28
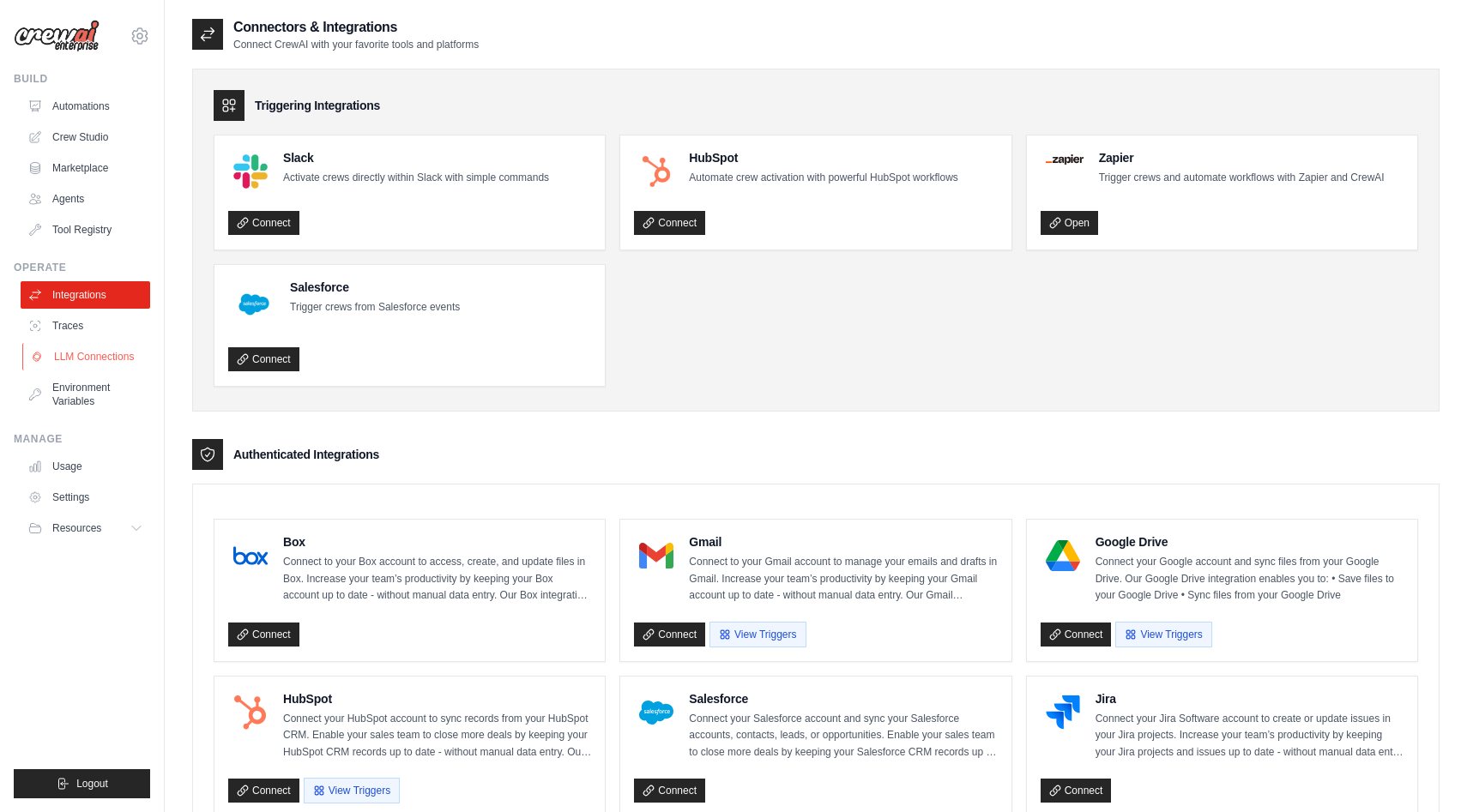
click at [79, 356] on link "LLM Connections" at bounding box center [87, 357] width 130 height 28
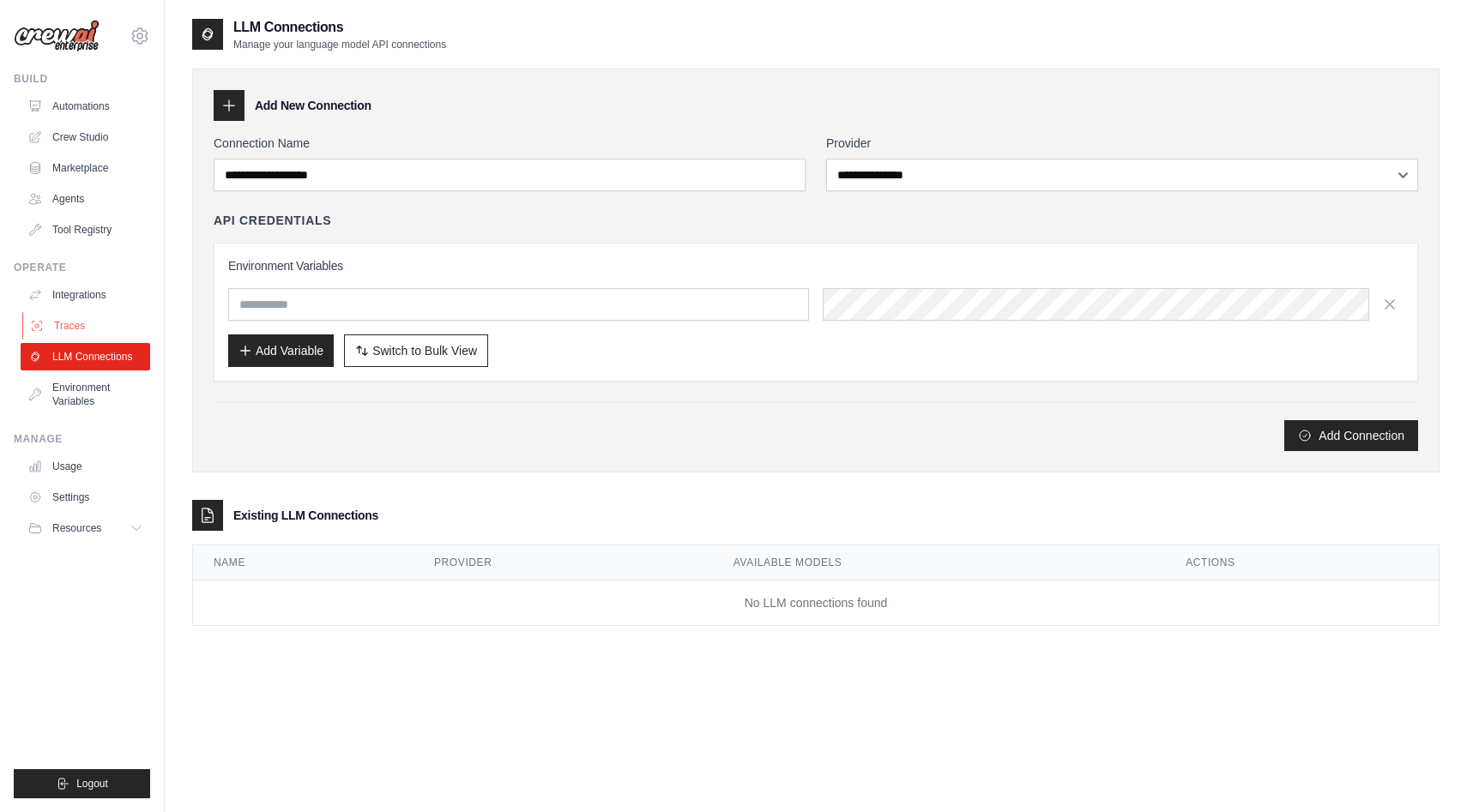
click at [70, 329] on link "Traces" at bounding box center [87, 326] width 130 height 28
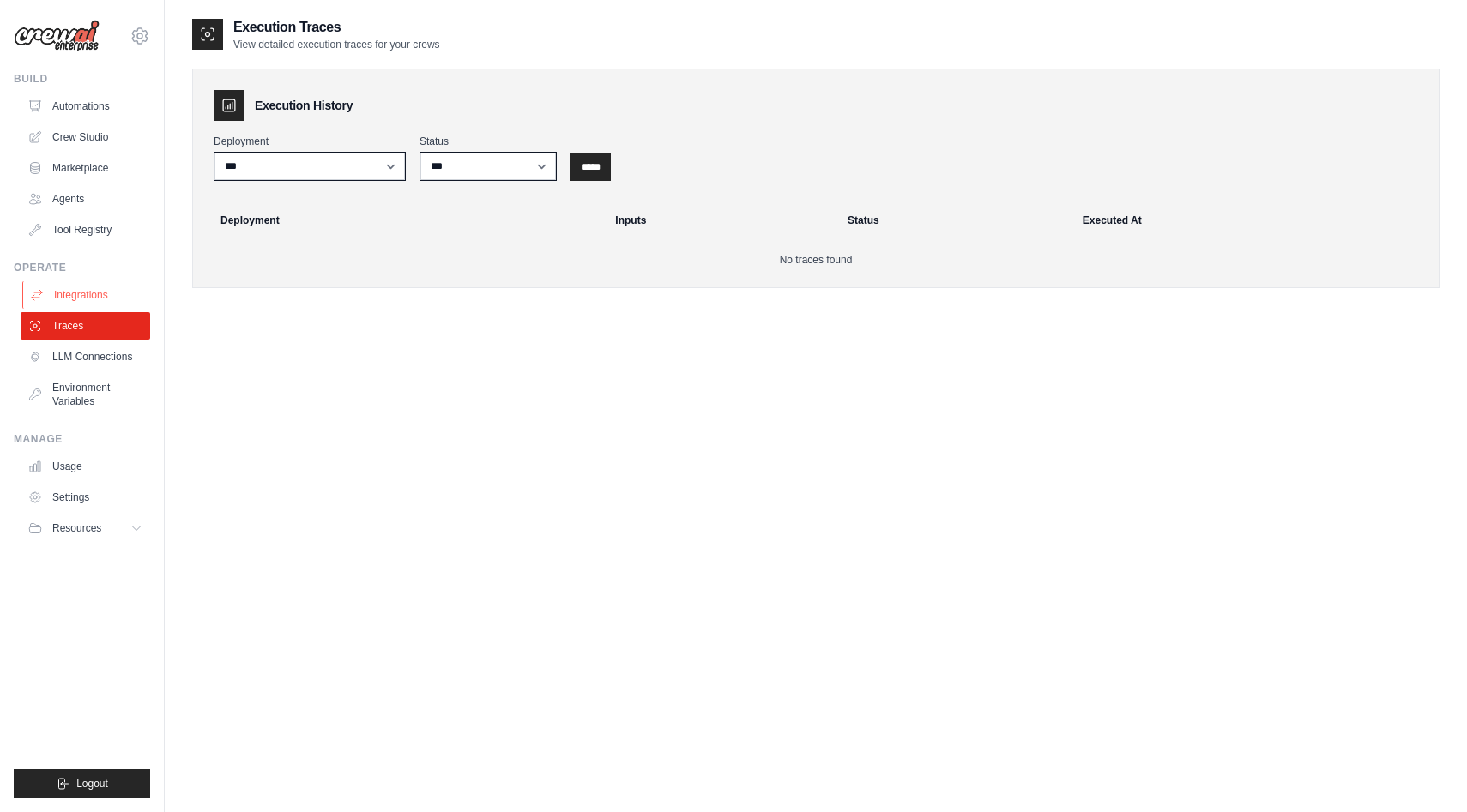
click at [72, 293] on link "Integrations" at bounding box center [87, 296] width 130 height 28
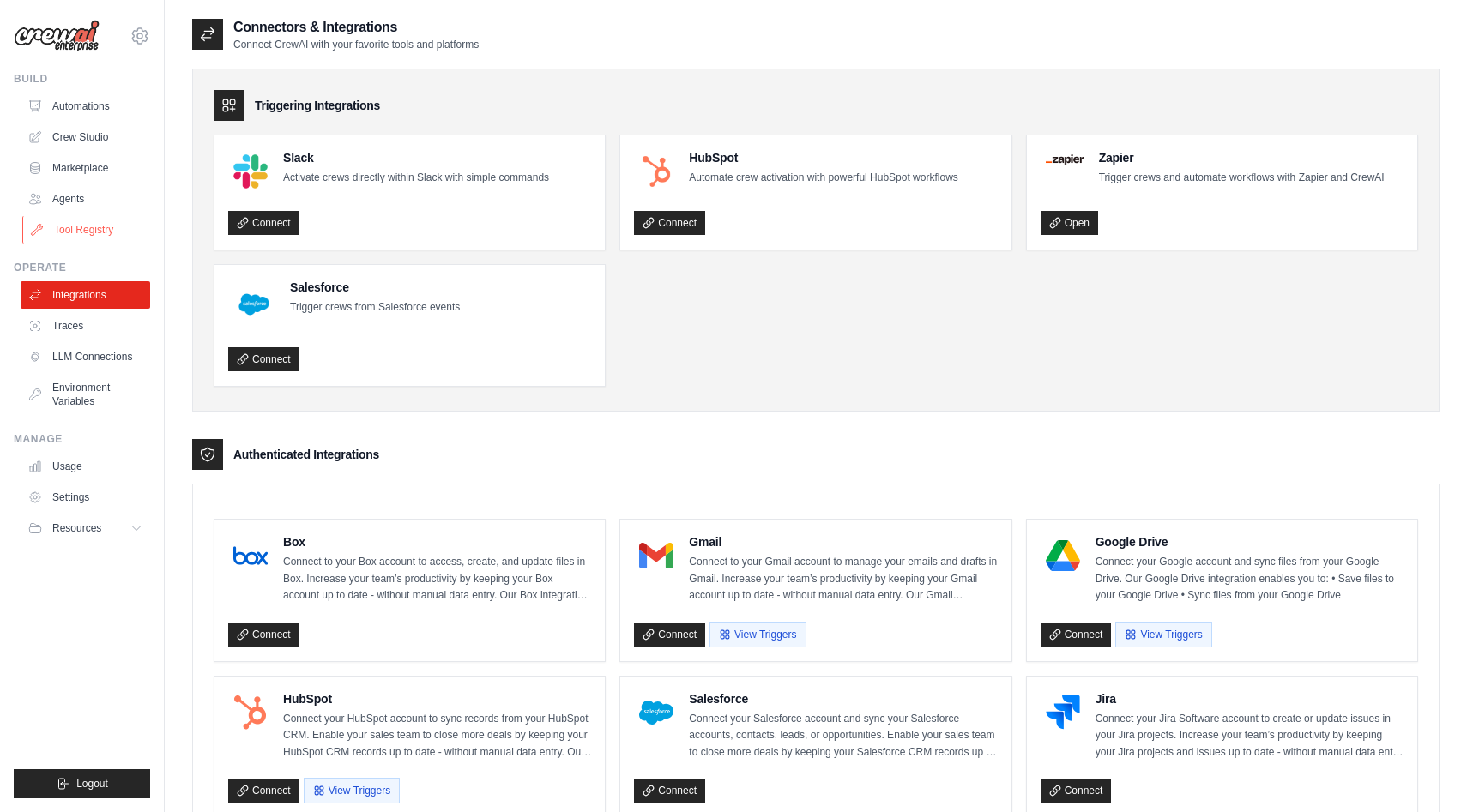
click at [85, 219] on link "Tool Registry" at bounding box center [87, 230] width 130 height 28
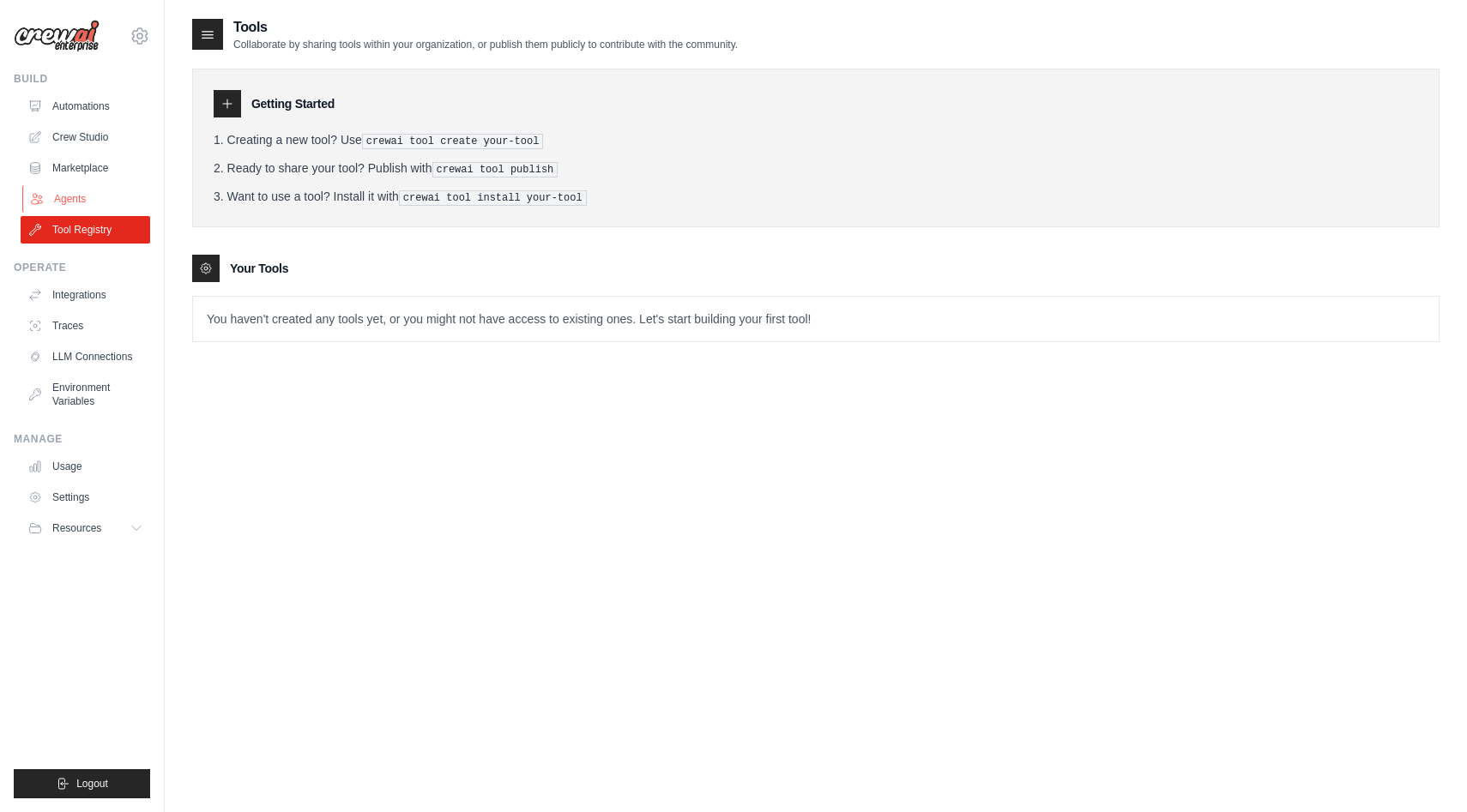
click at [76, 191] on link "Agents" at bounding box center [87, 199] width 130 height 28
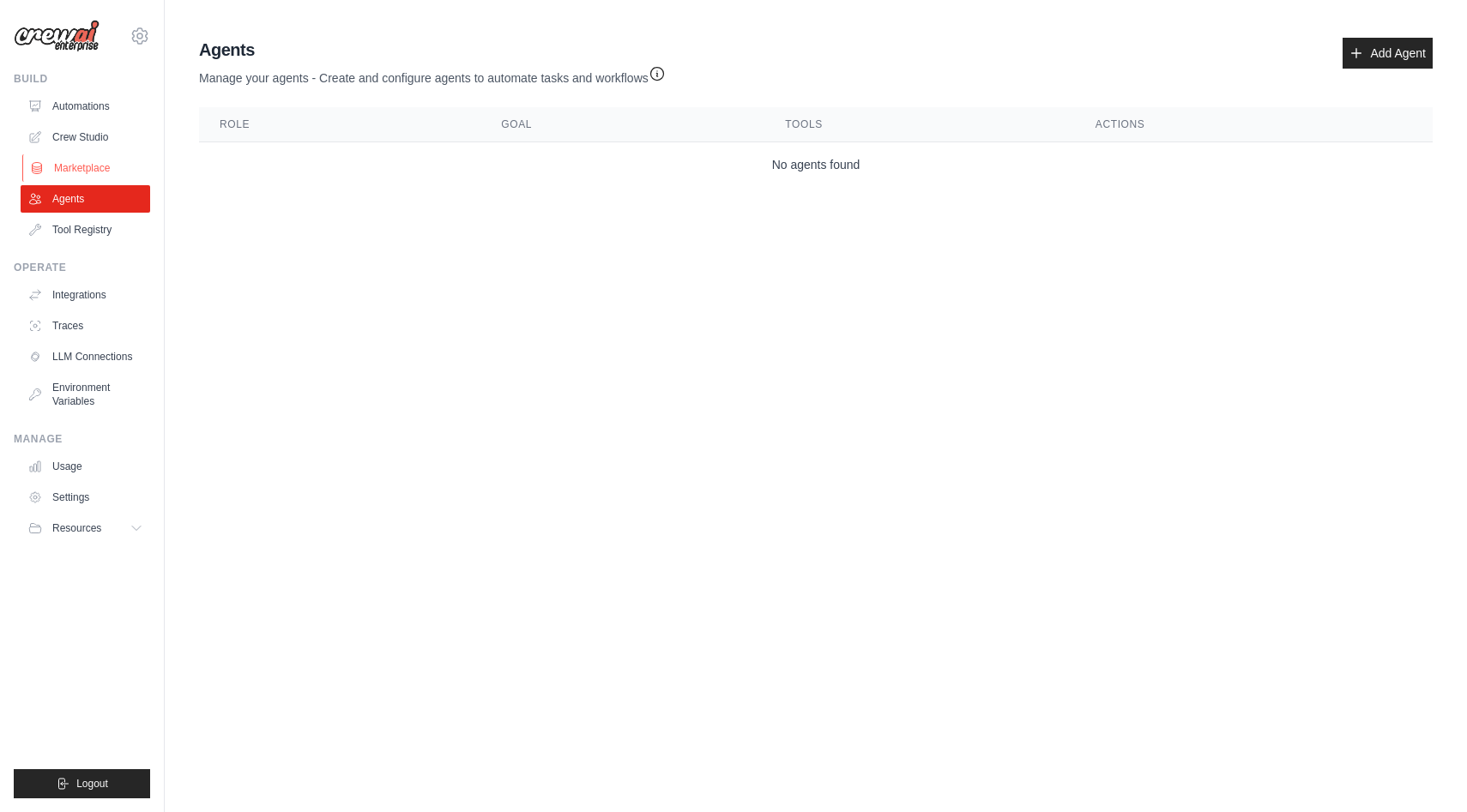
click at [73, 176] on link "Marketplace" at bounding box center [87, 169] width 130 height 28
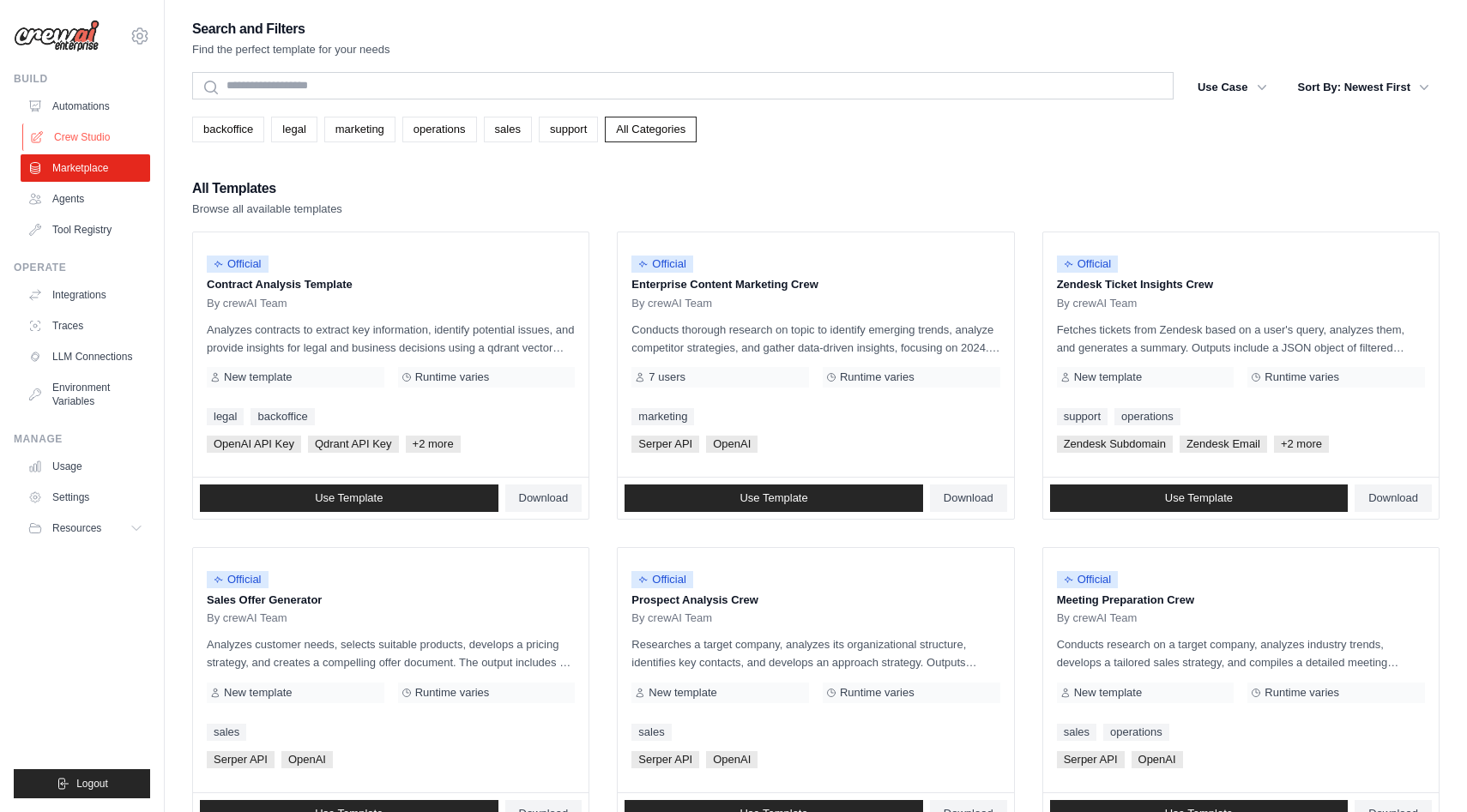
click at [59, 143] on link "Crew Studio" at bounding box center [87, 137] width 130 height 28
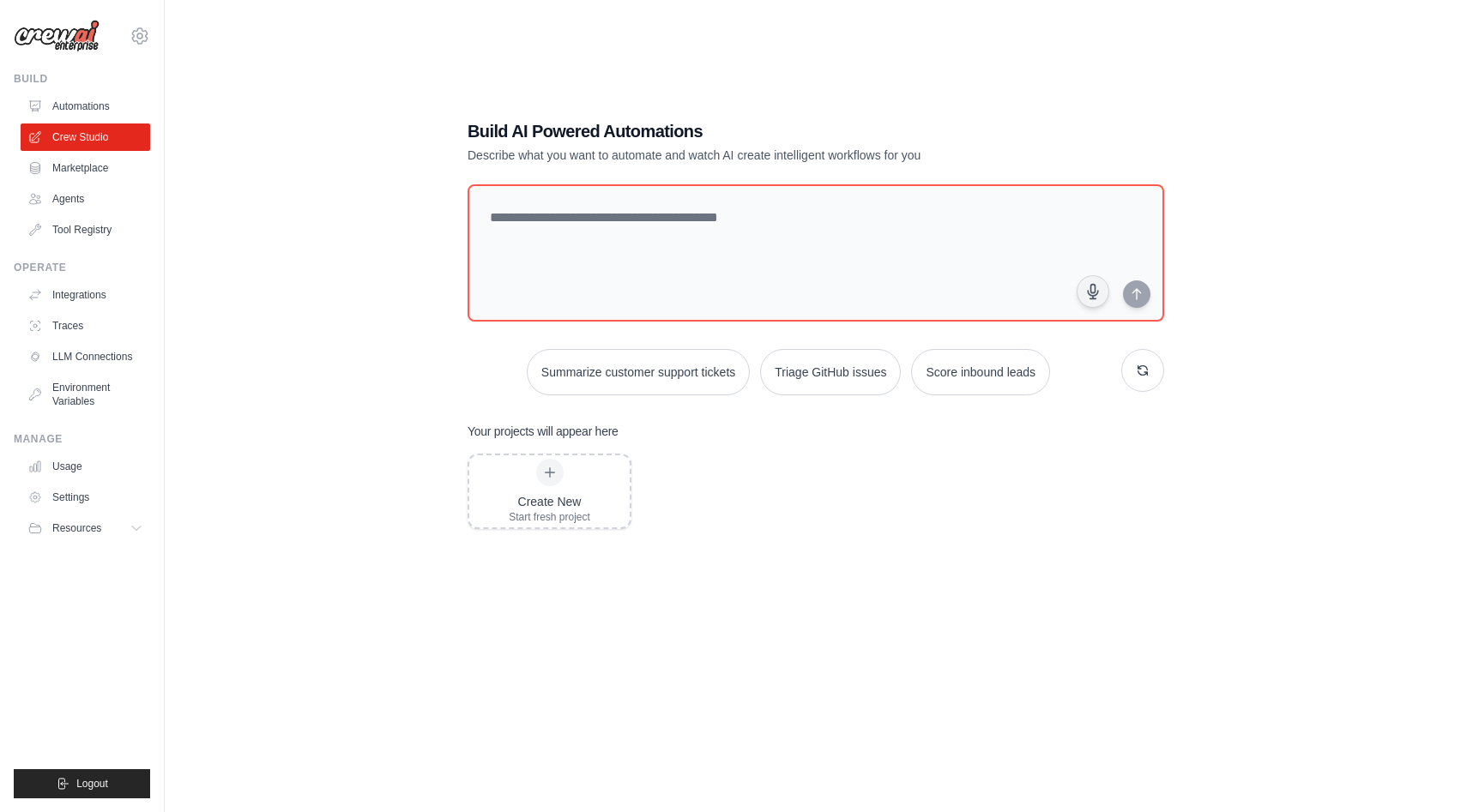
click at [80, 116] on link "Automations" at bounding box center [85, 107] width 130 height 28
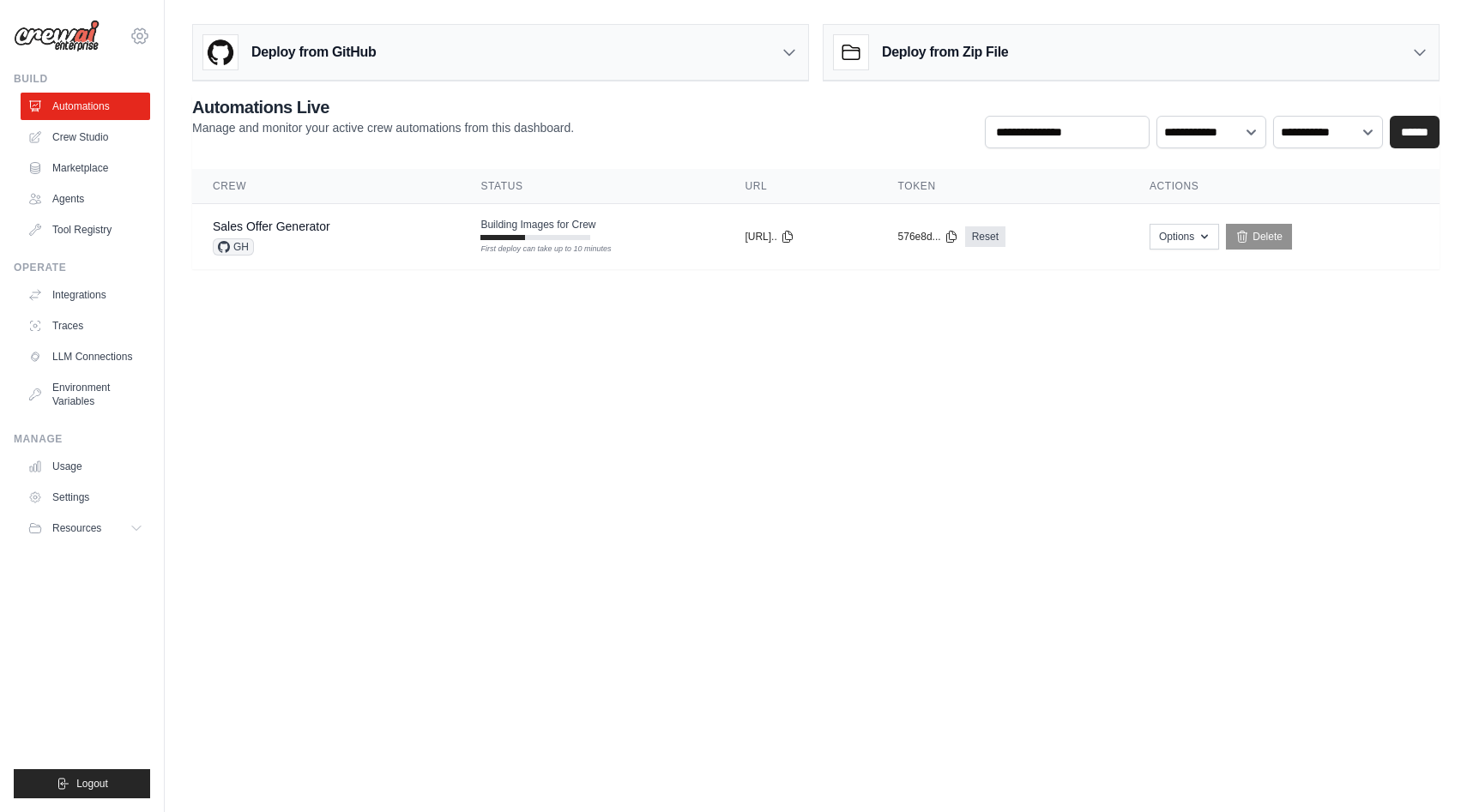
click at [143, 37] on icon at bounding box center [140, 37] width 21 height 21
click at [112, 120] on link "Settings" at bounding box center [140, 116] width 151 height 31
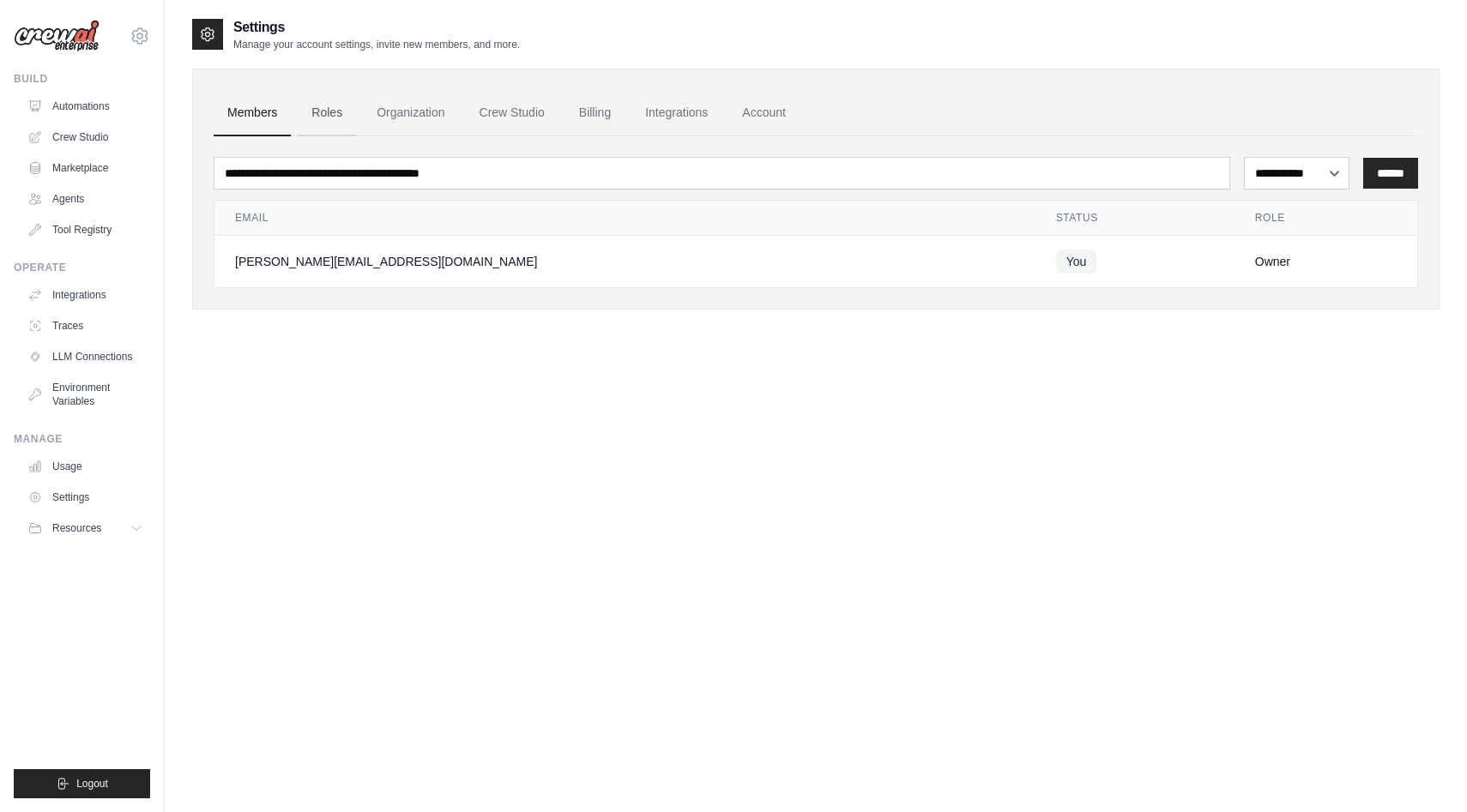
click at [341, 120] on link "Roles" at bounding box center [326, 113] width 58 height 46
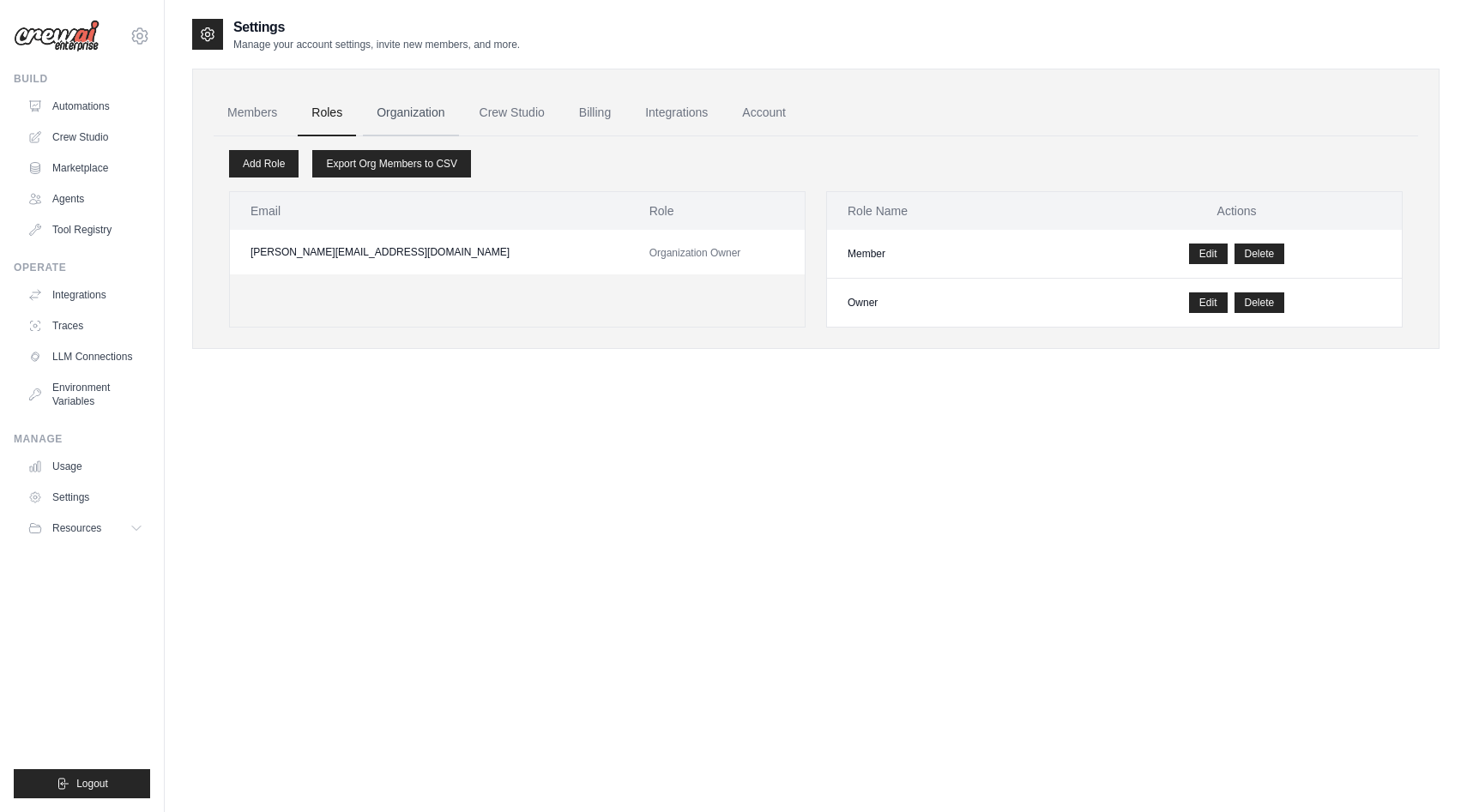
click at [406, 115] on link "Organization" at bounding box center [410, 113] width 96 height 46
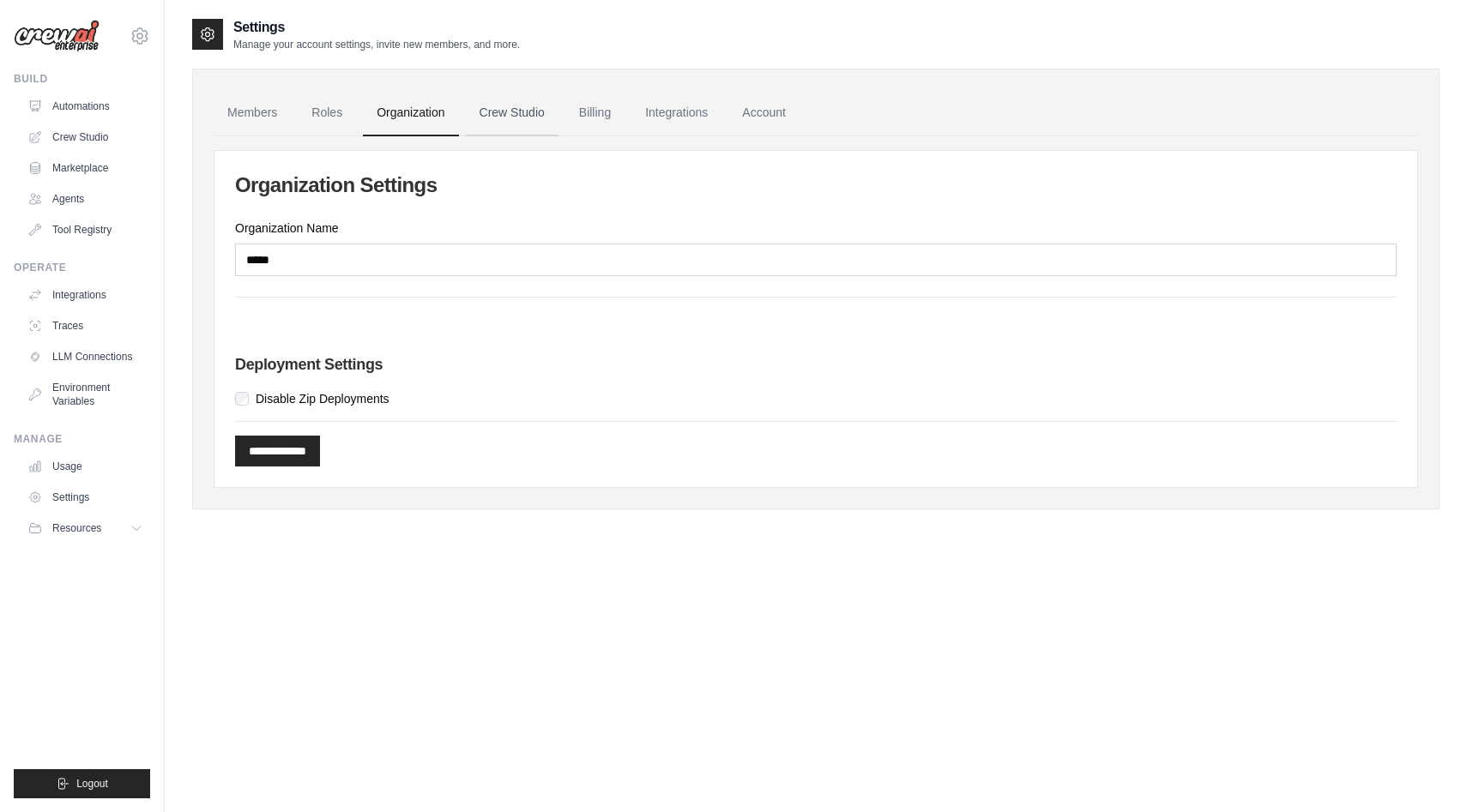
click at [524, 128] on link "Crew Studio" at bounding box center [512, 113] width 93 height 46
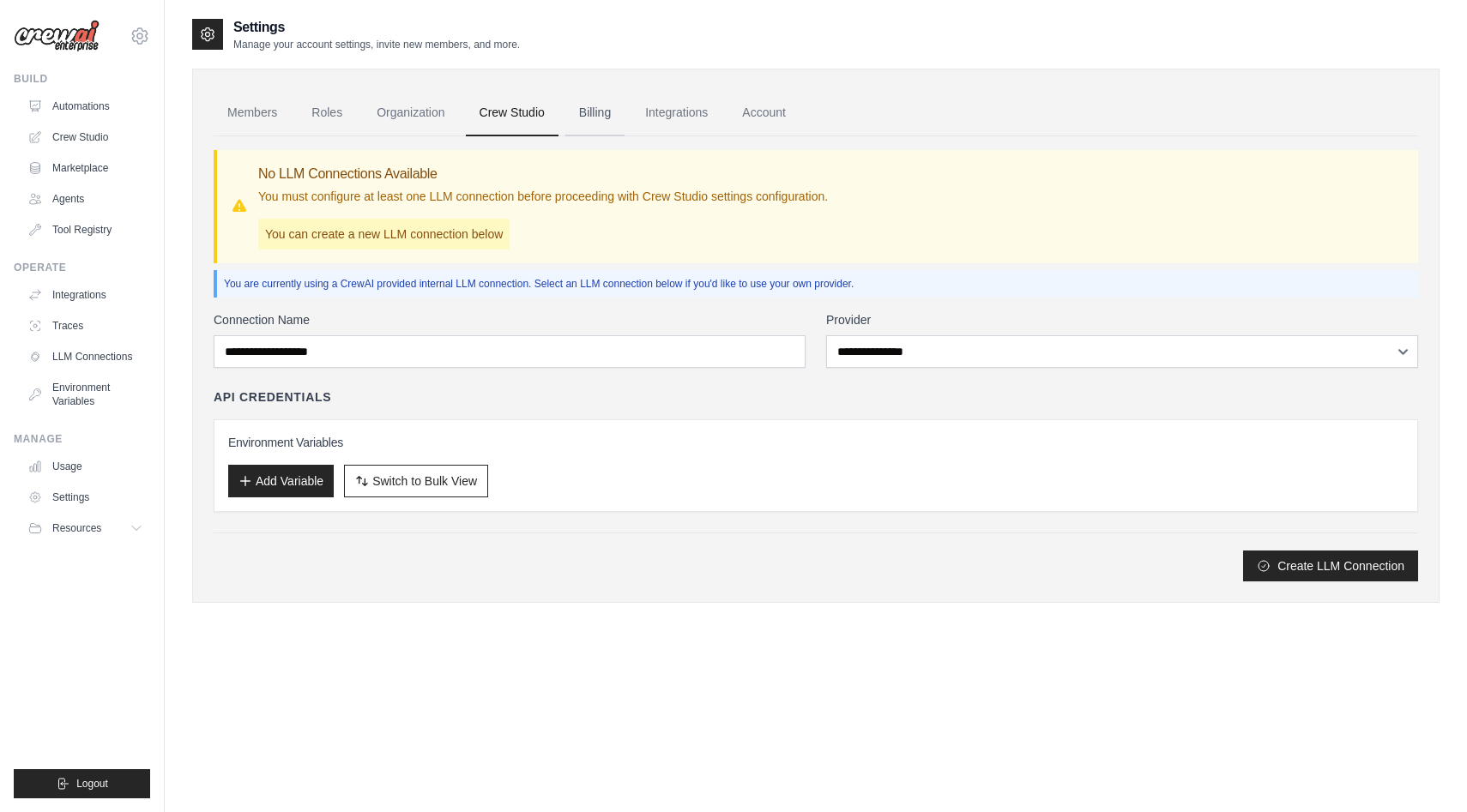
click at [599, 112] on link "Billing" at bounding box center [595, 113] width 59 height 46
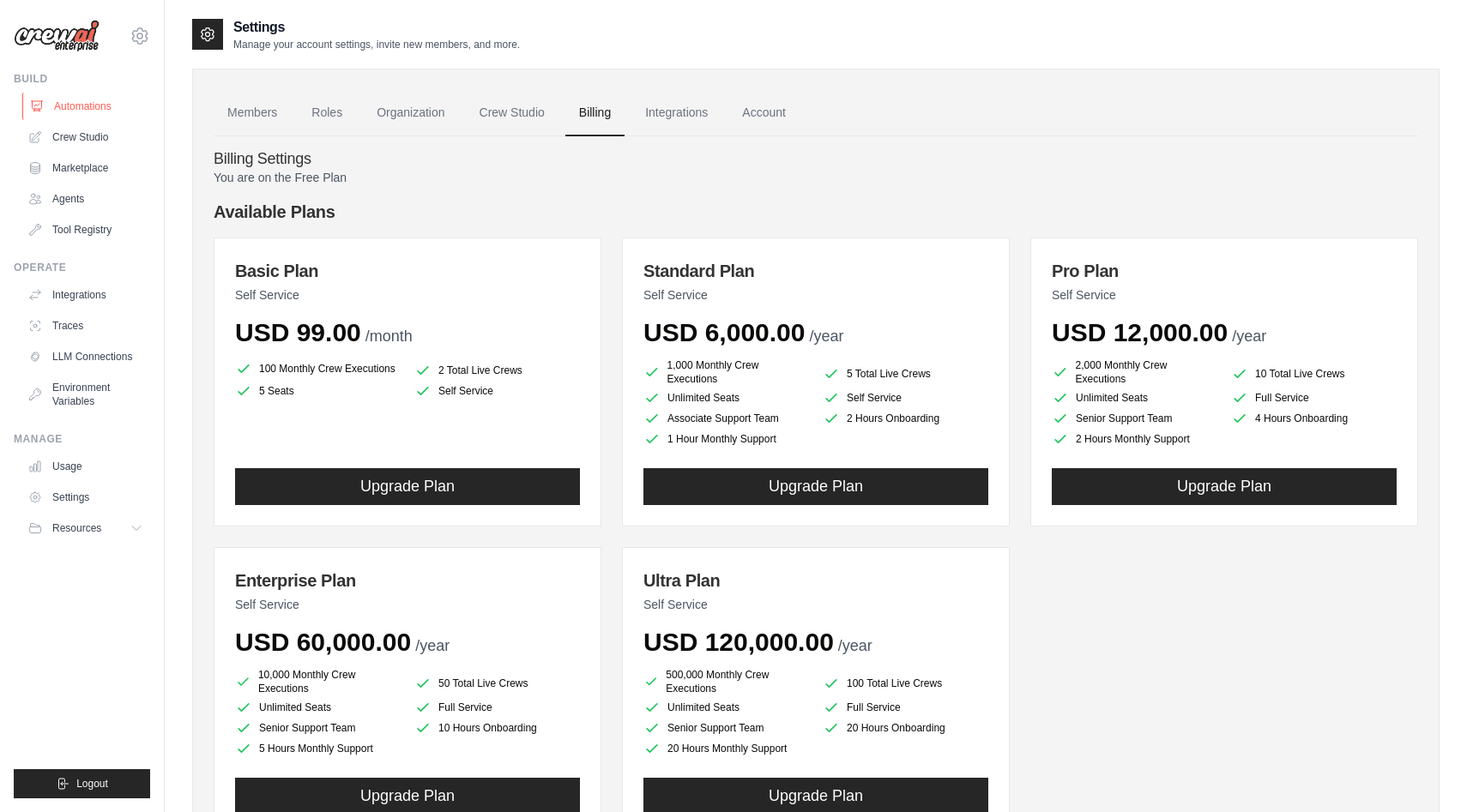
click at [77, 100] on link "Automations" at bounding box center [87, 107] width 130 height 28
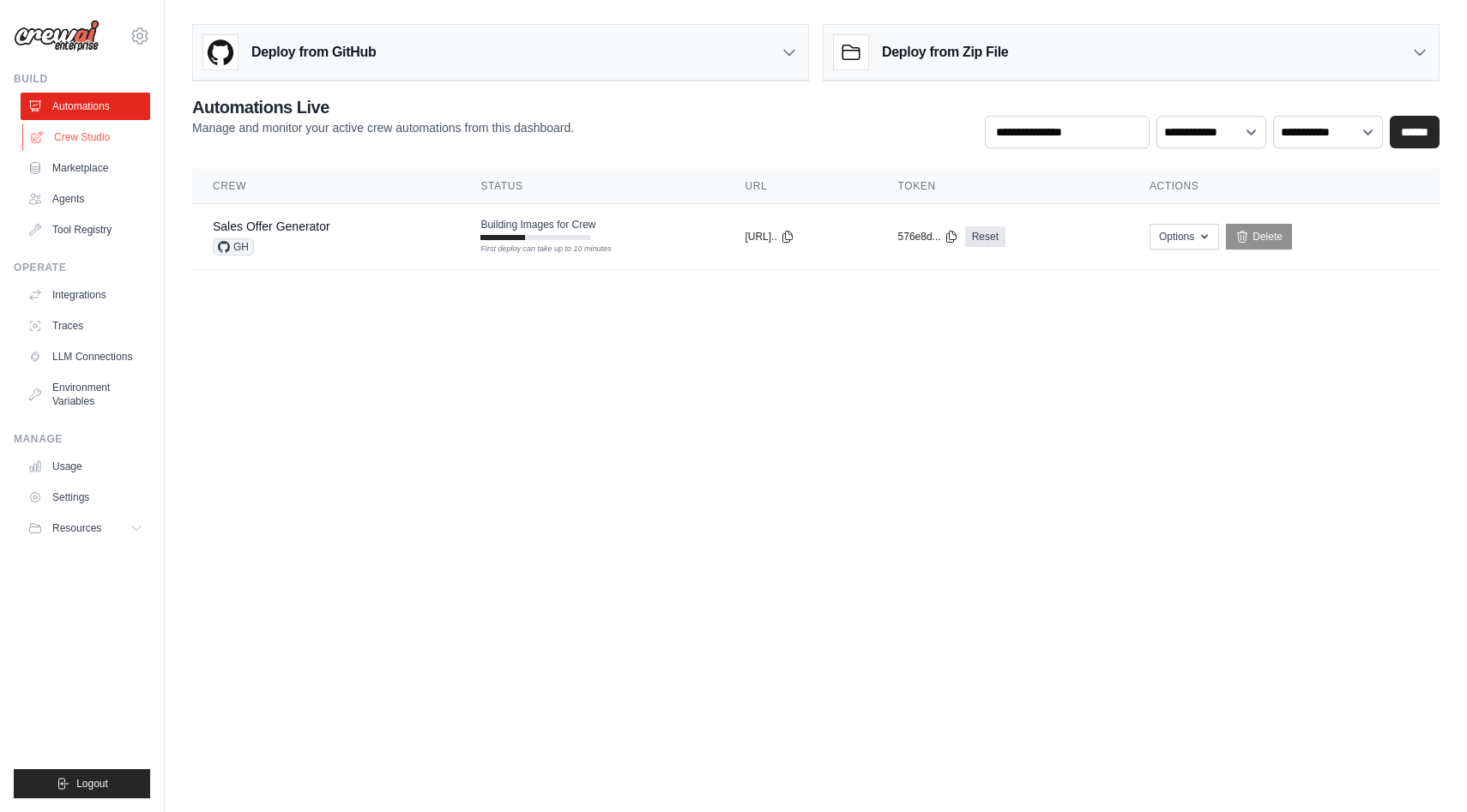
click at [87, 147] on link "Crew Studio" at bounding box center [87, 137] width 130 height 28
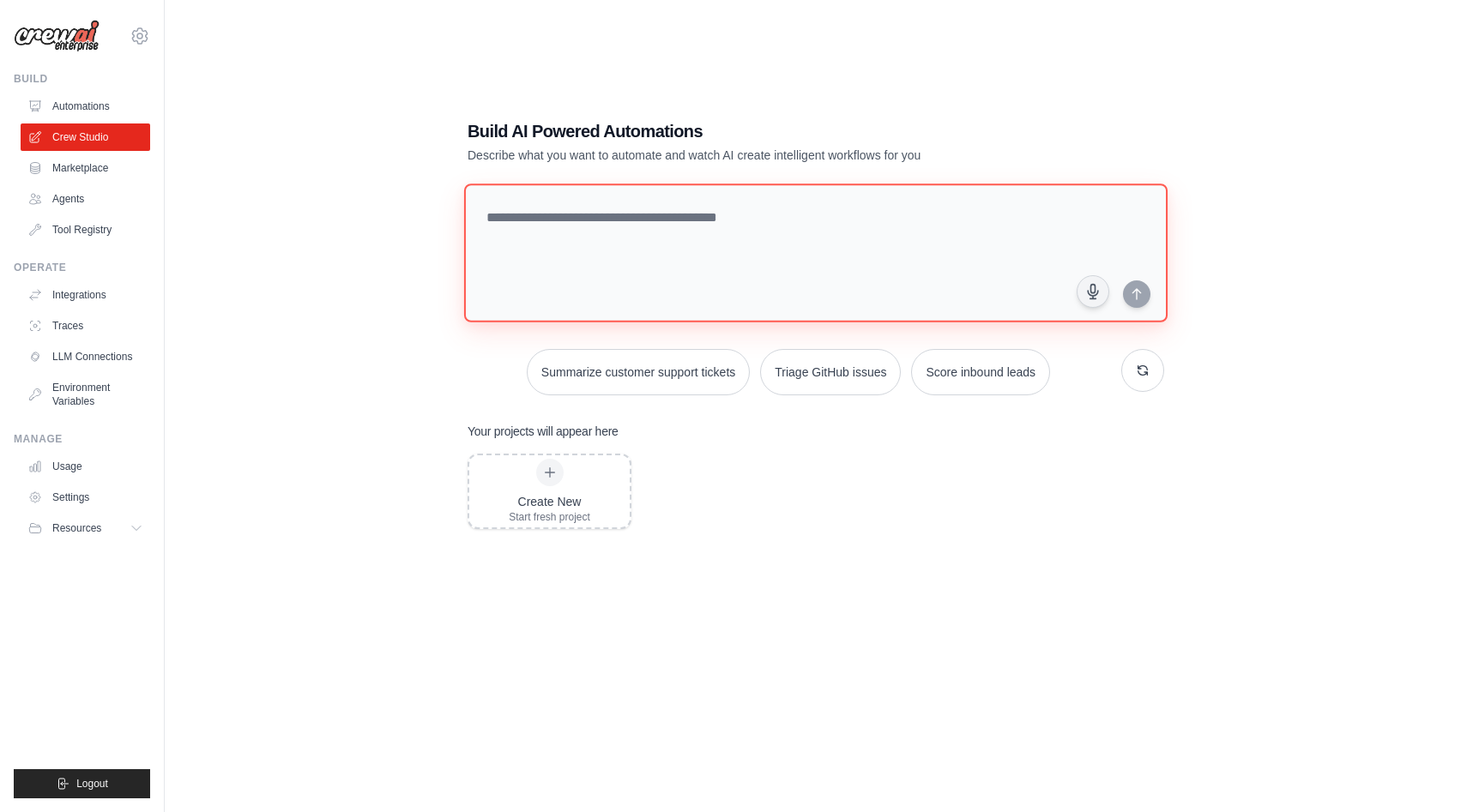
click at [801, 297] on textarea at bounding box center [816, 253] width 703 height 139
click at [97, 156] on link "Marketplace" at bounding box center [87, 169] width 130 height 28
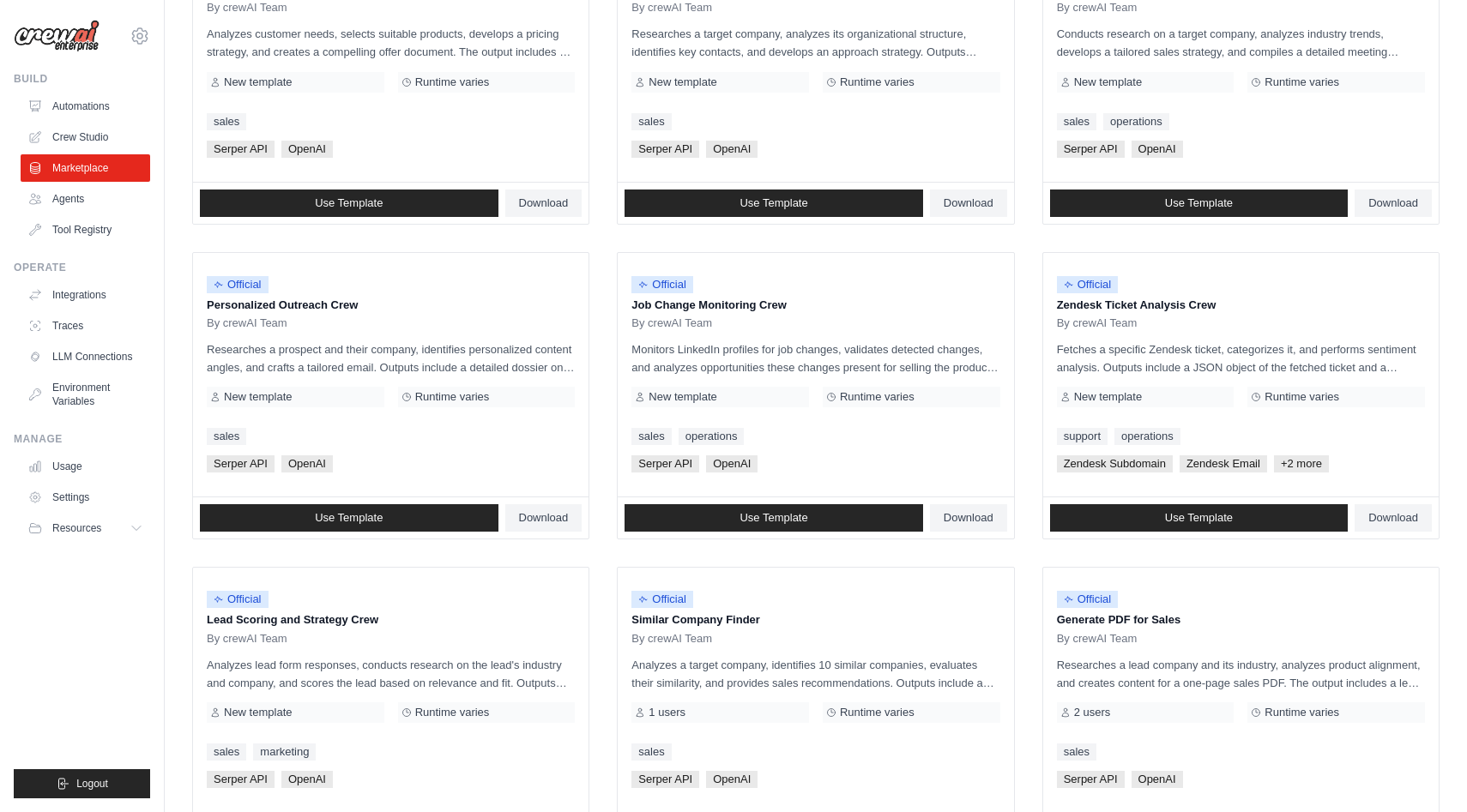
scroll to position [777, 0]
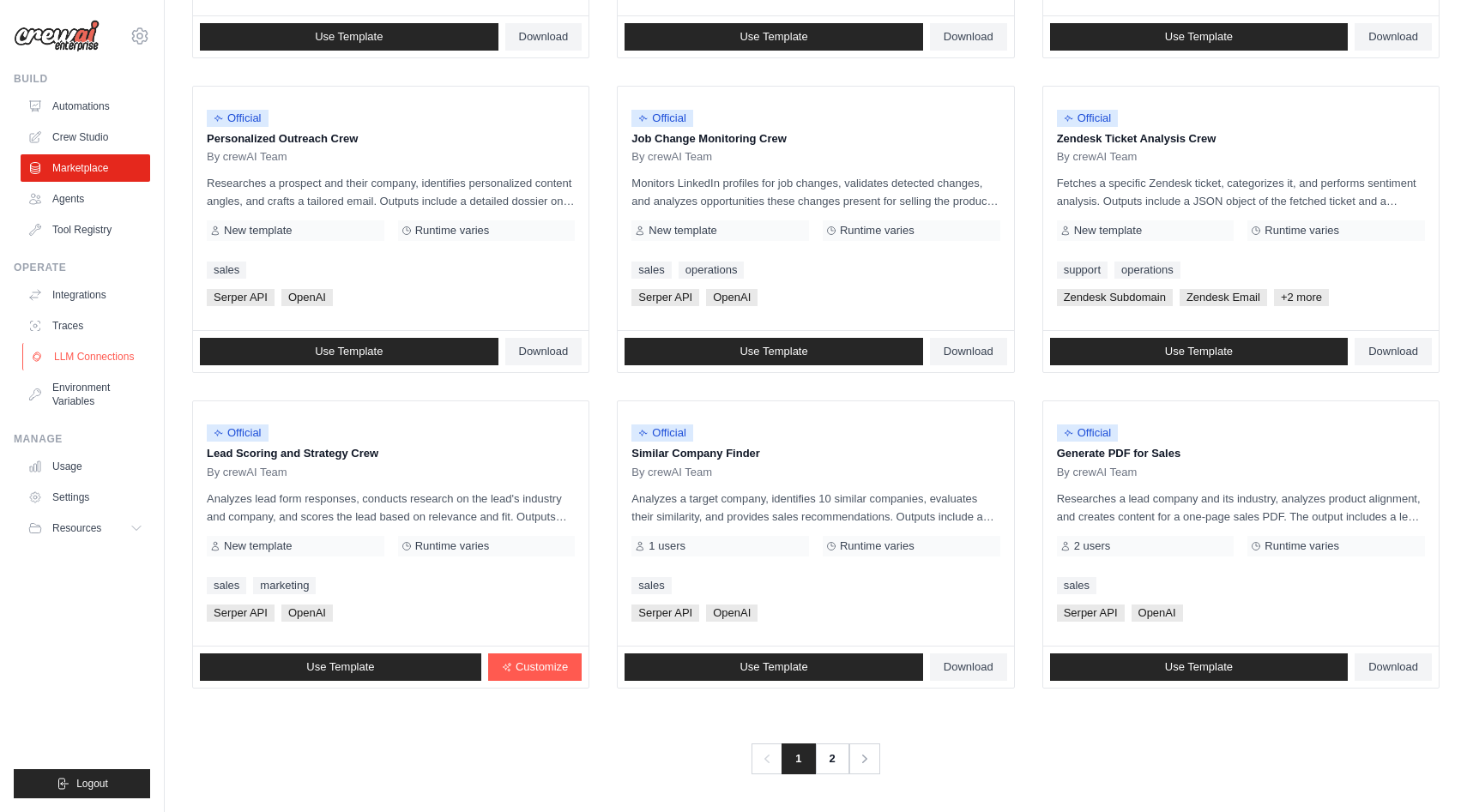
click at [53, 344] on link "LLM Connections" at bounding box center [87, 357] width 130 height 28
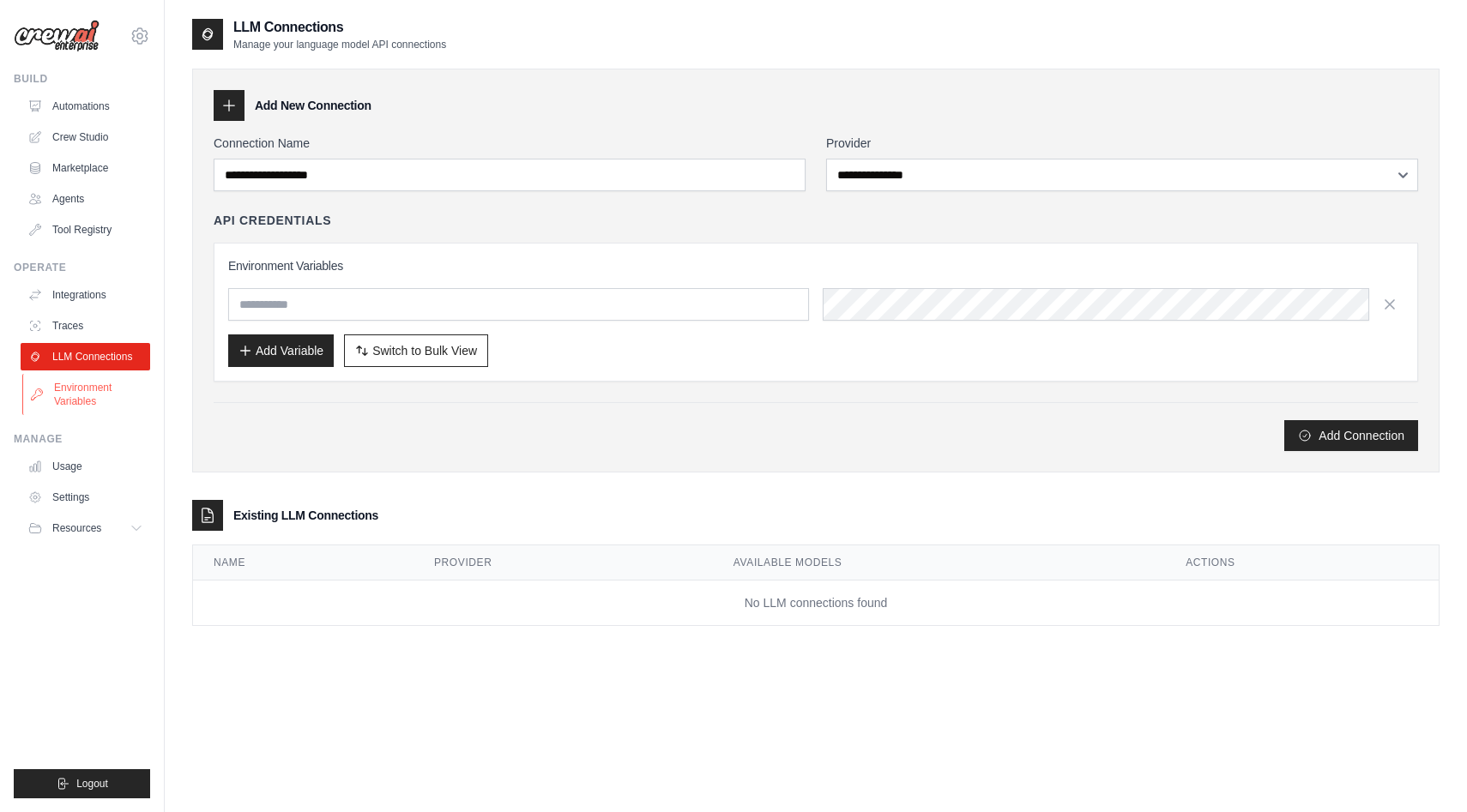
click at [84, 401] on link "Environment Variables" at bounding box center [87, 394] width 130 height 41
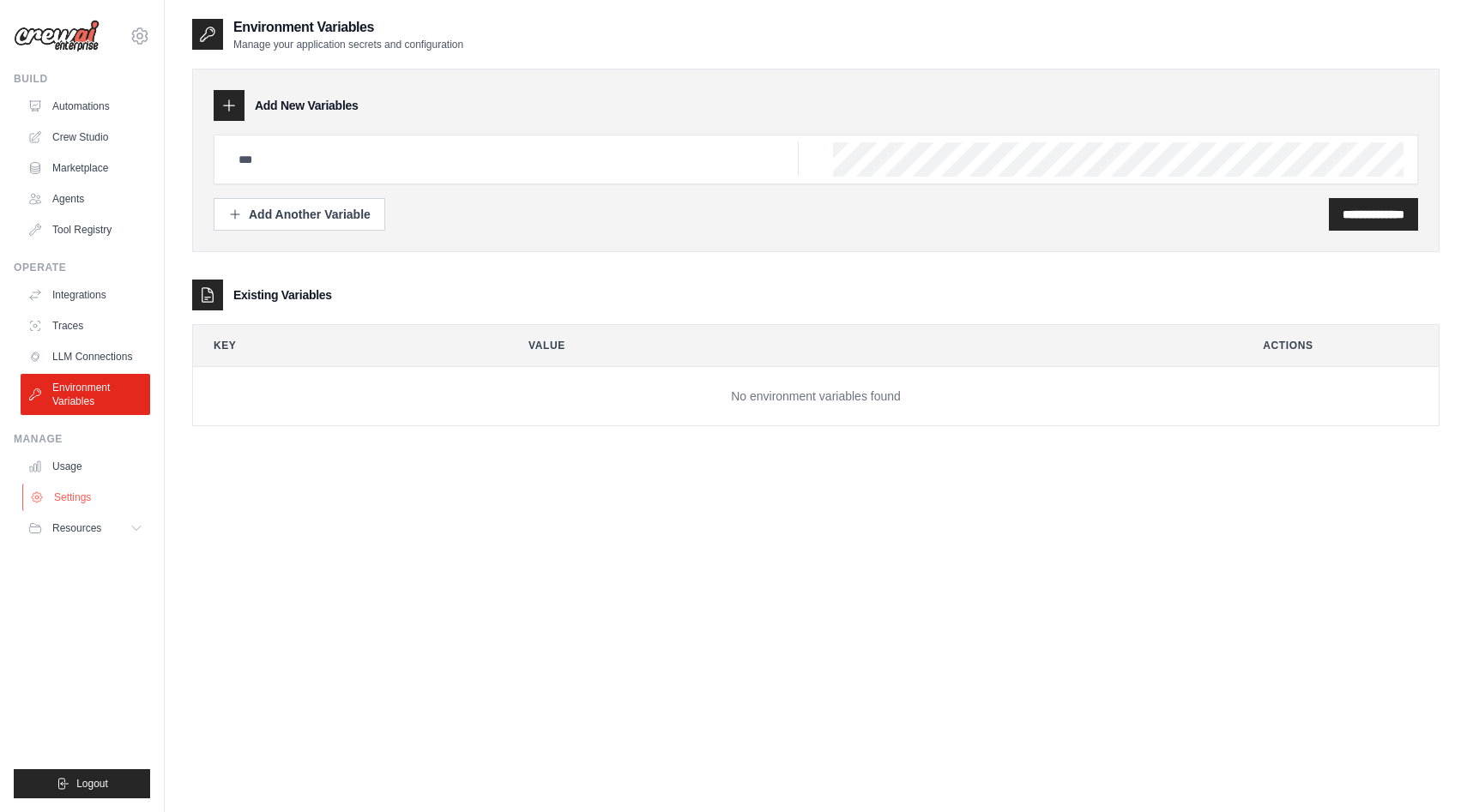
click at [90, 485] on link "Settings" at bounding box center [87, 497] width 130 height 28
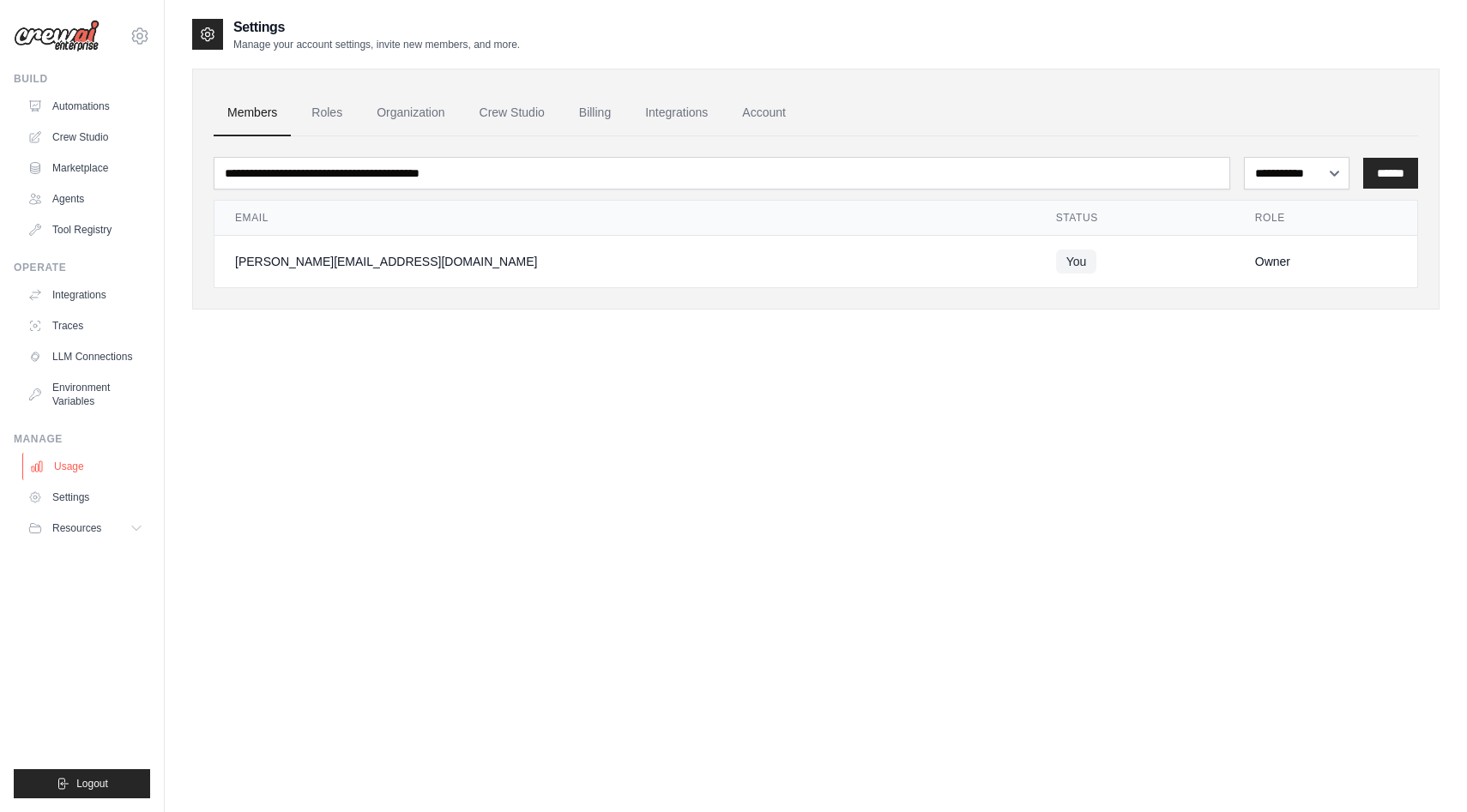
click at [84, 463] on link "Usage" at bounding box center [87, 467] width 130 height 28
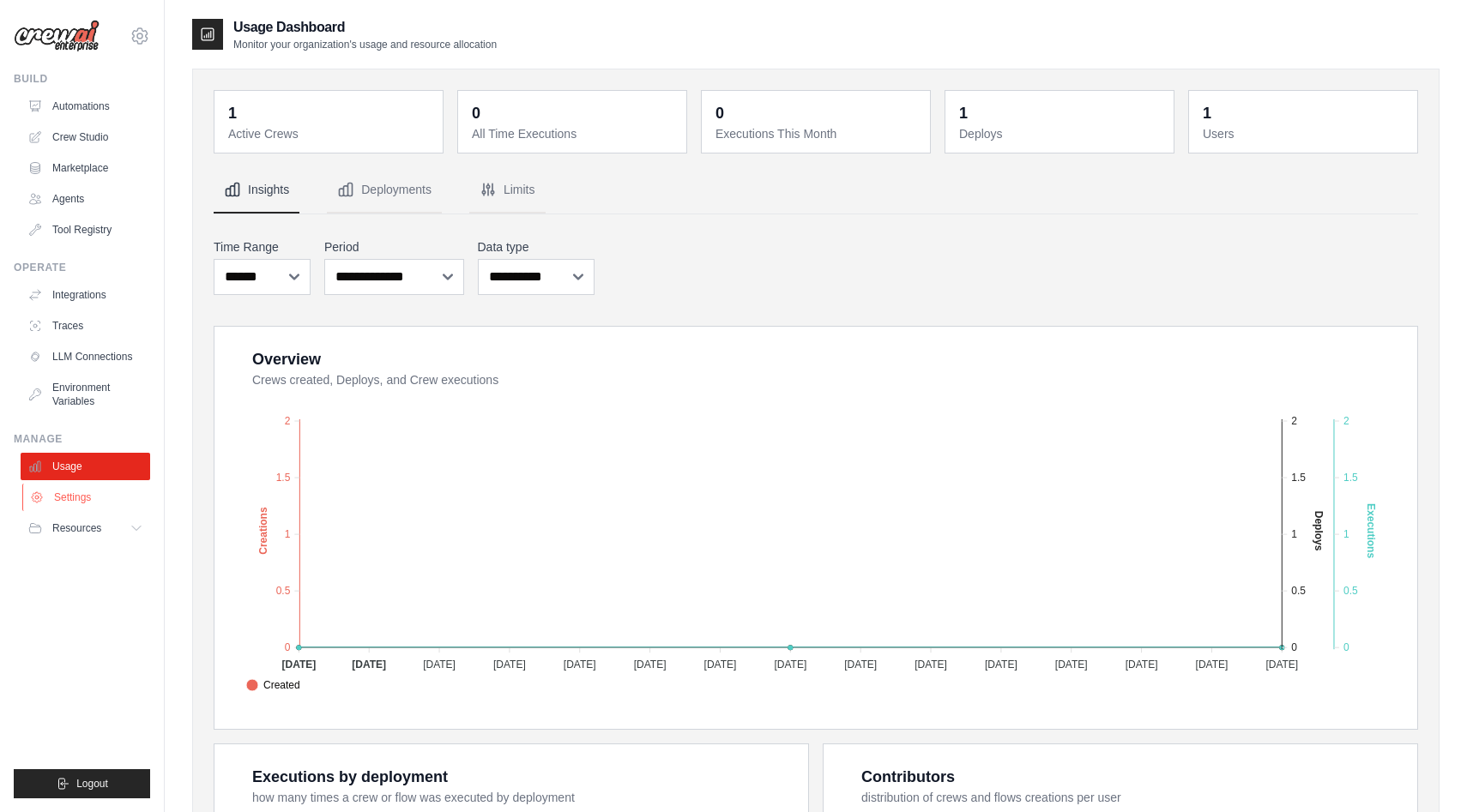
click at [72, 495] on link "Settings" at bounding box center [87, 497] width 130 height 28
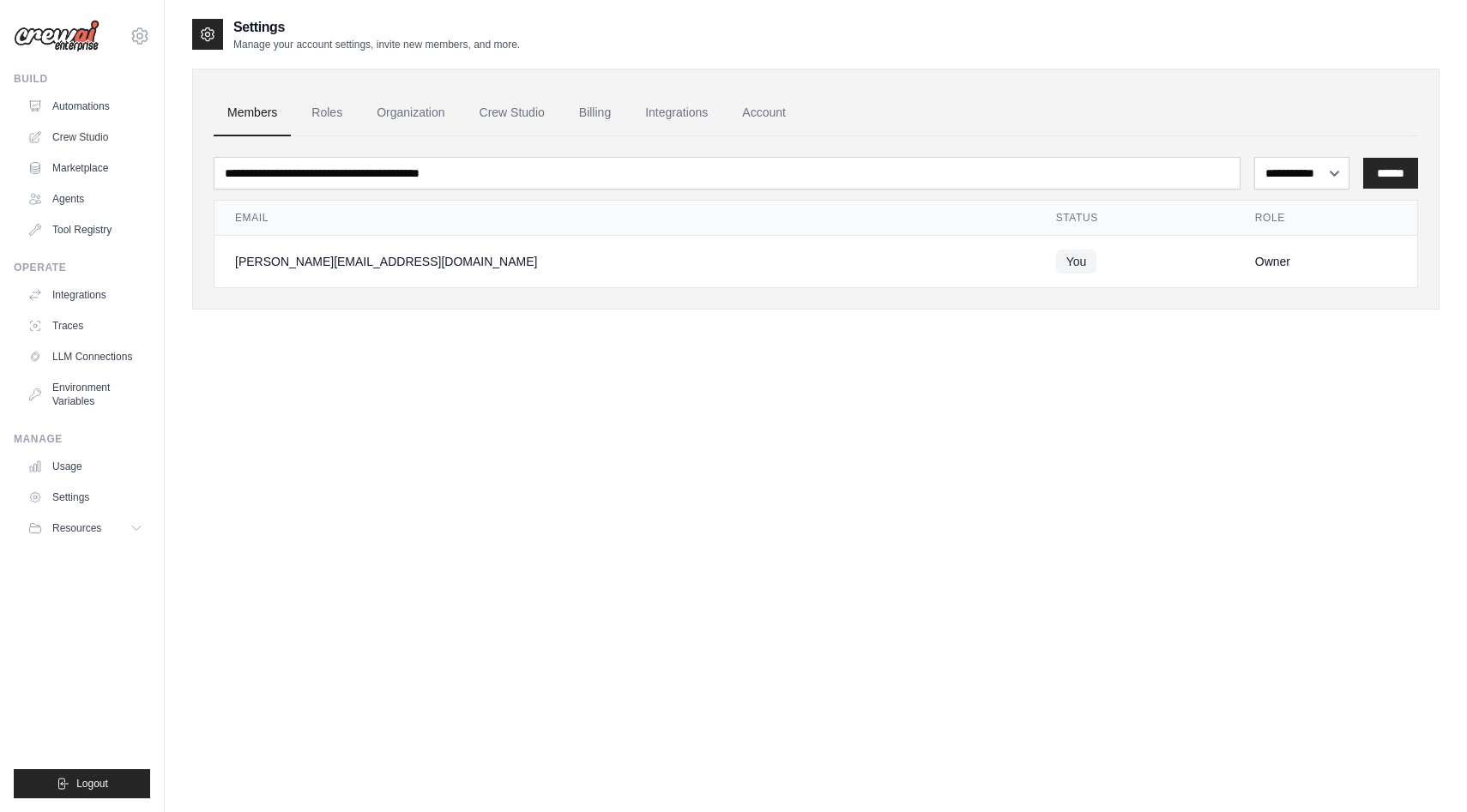
click at [71, 540] on button "Resources" at bounding box center [85, 529] width 130 height 28
click at [100, 323] on link "Traces" at bounding box center [87, 326] width 130 height 28
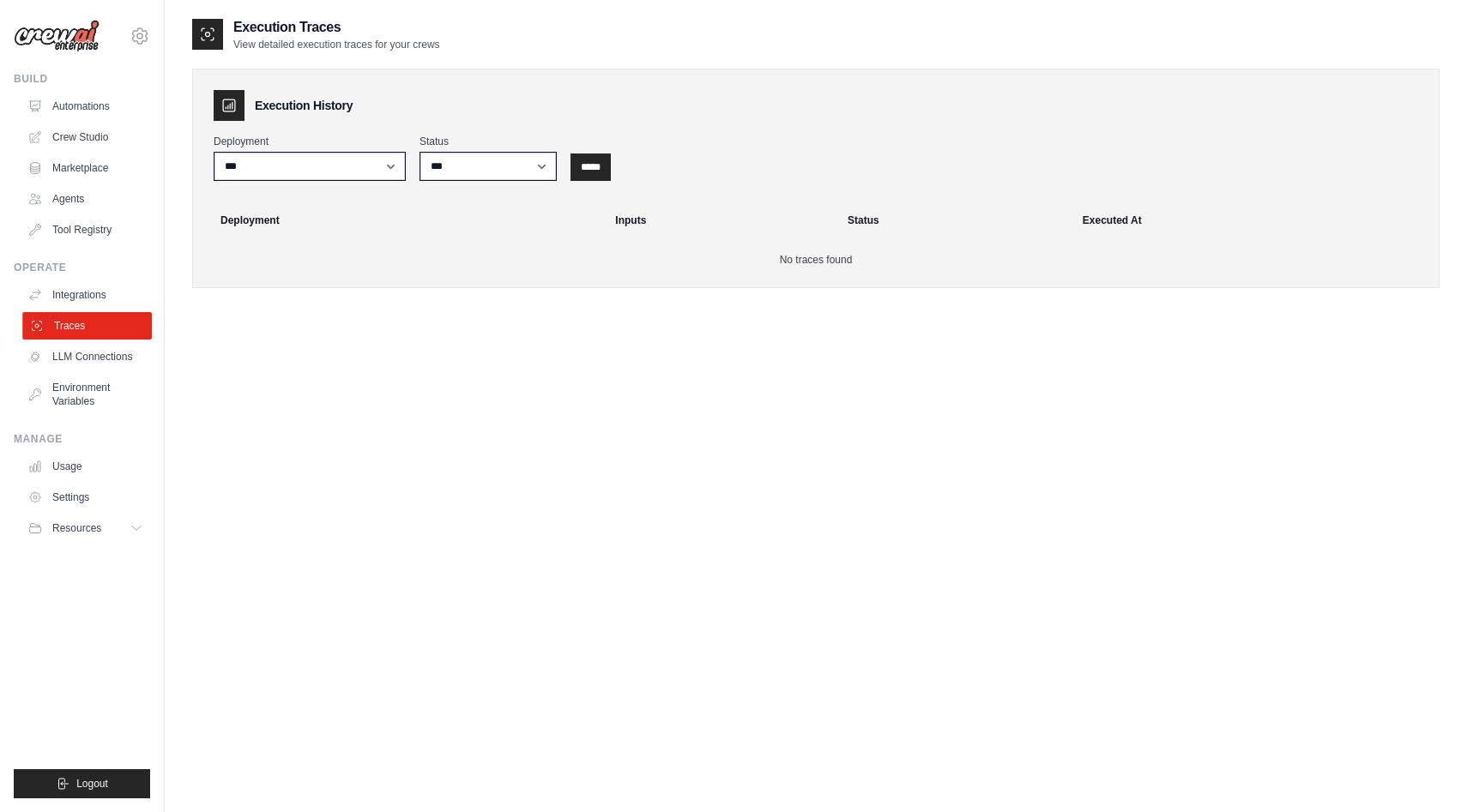
click at [100, 339] on link "Traces" at bounding box center [87, 326] width 130 height 28
click at [97, 357] on link "LLM Connections" at bounding box center [87, 357] width 130 height 28
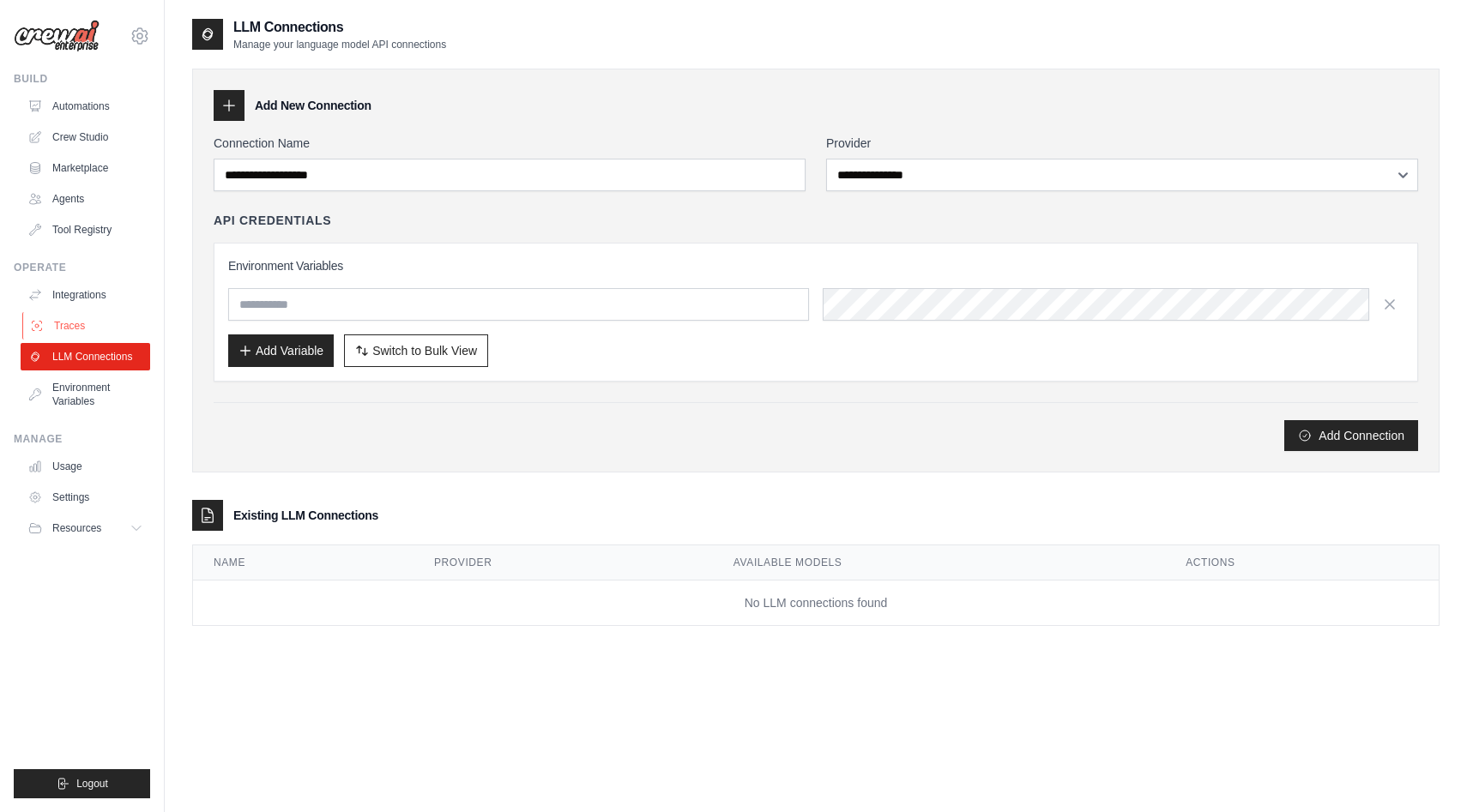
click at [66, 322] on link "Traces" at bounding box center [87, 326] width 130 height 28
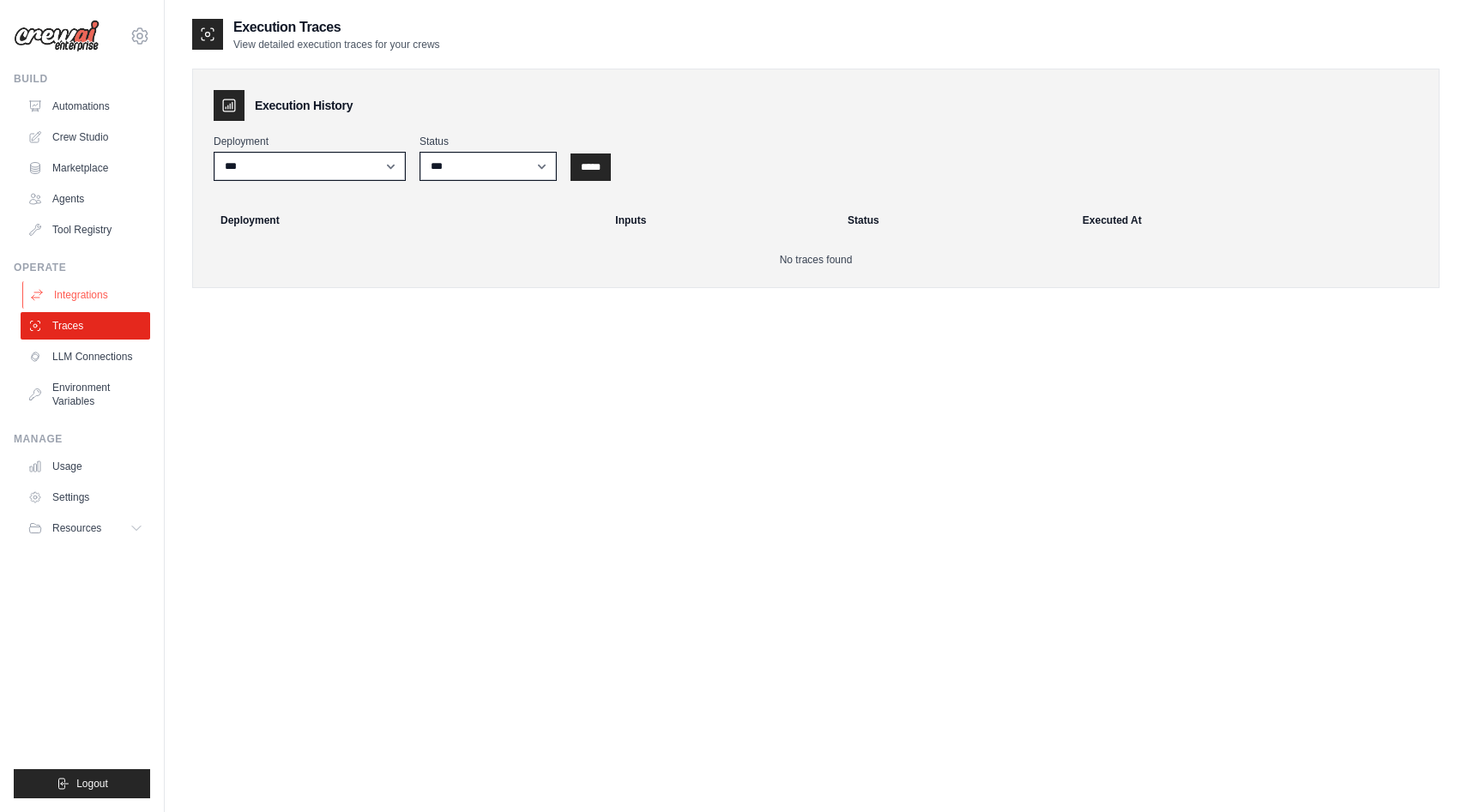
click at [65, 307] on link "Integrations" at bounding box center [87, 296] width 130 height 28
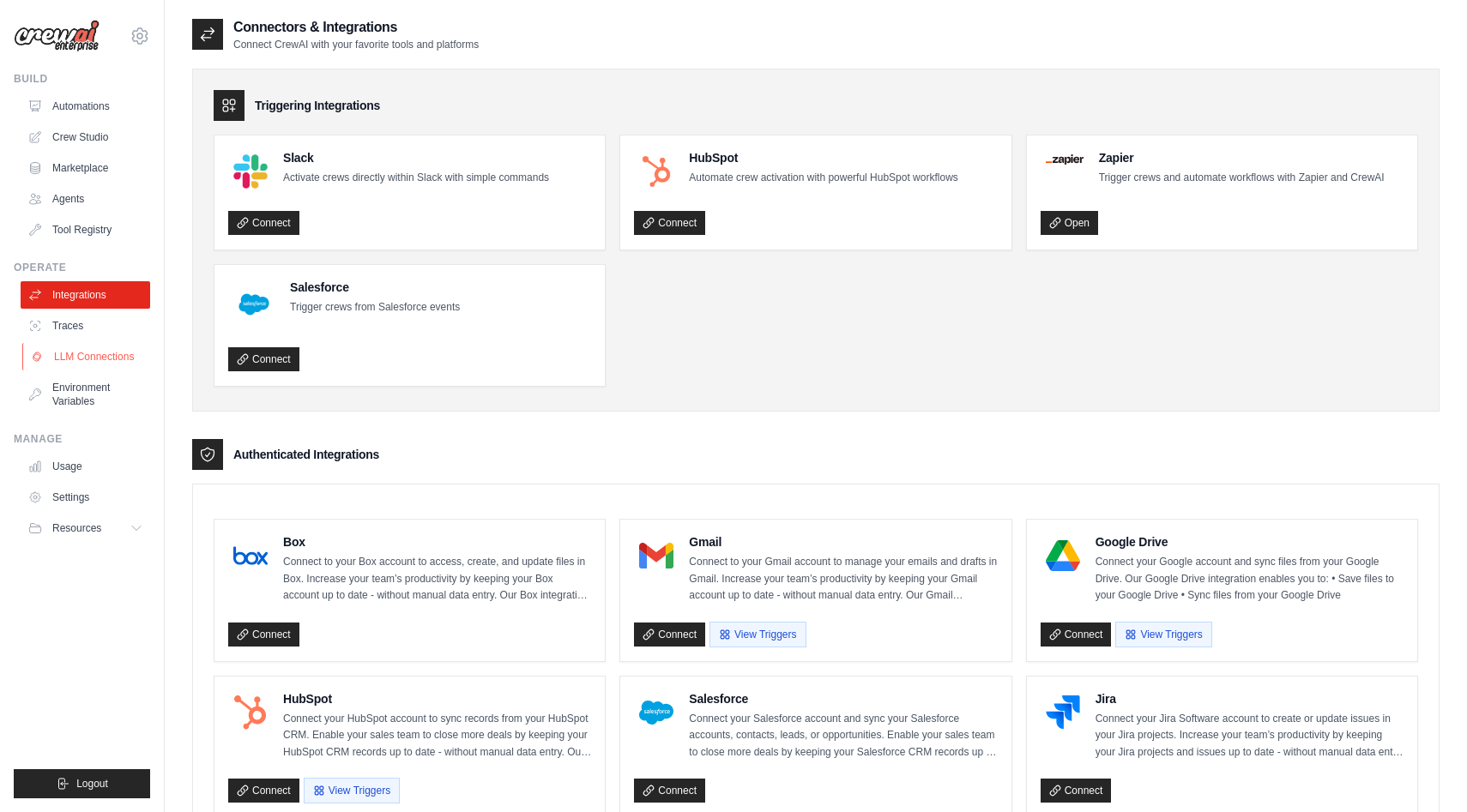
click at [106, 352] on link "LLM Connections" at bounding box center [87, 357] width 130 height 28
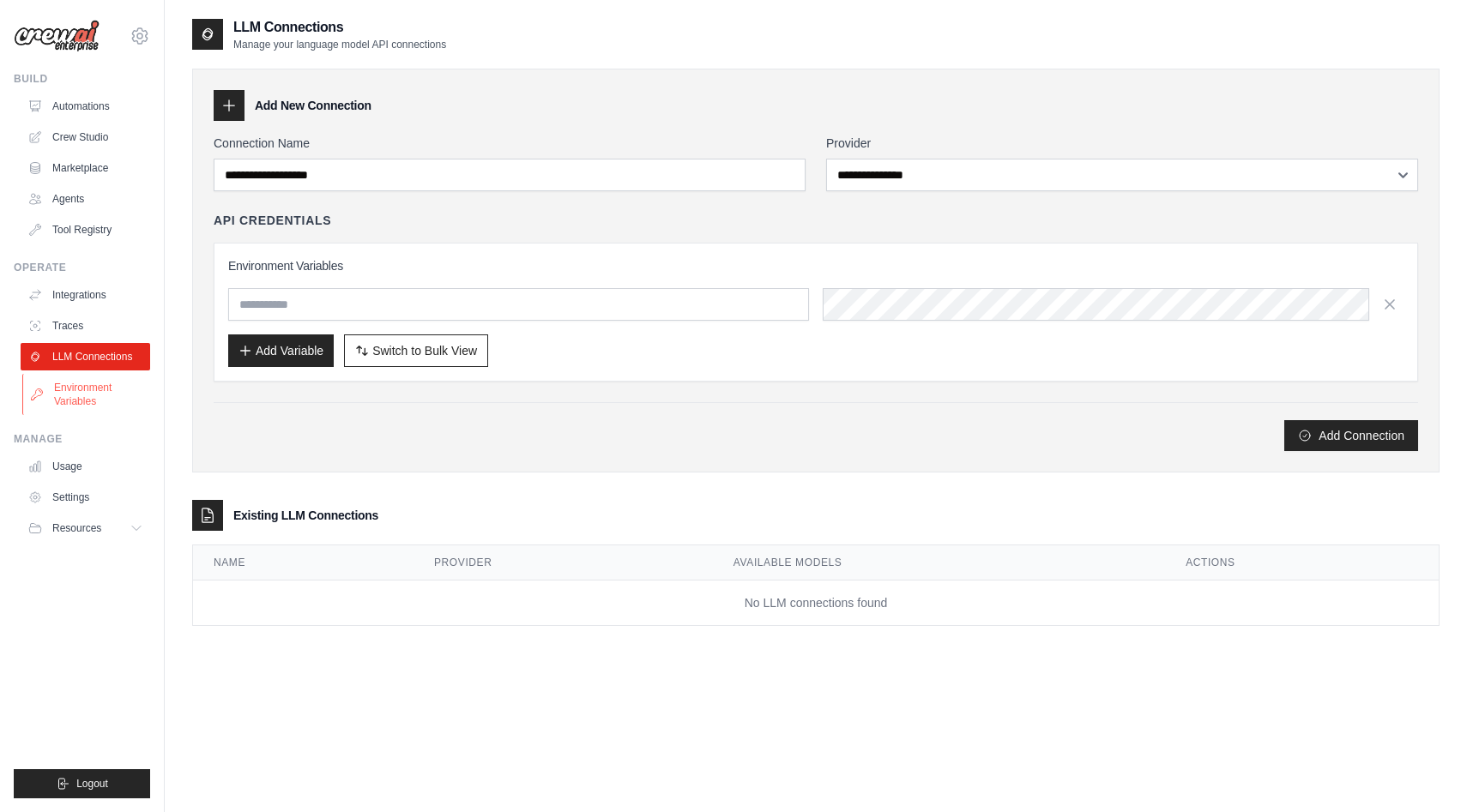
click at [88, 377] on link "Environment Variables" at bounding box center [87, 394] width 130 height 41
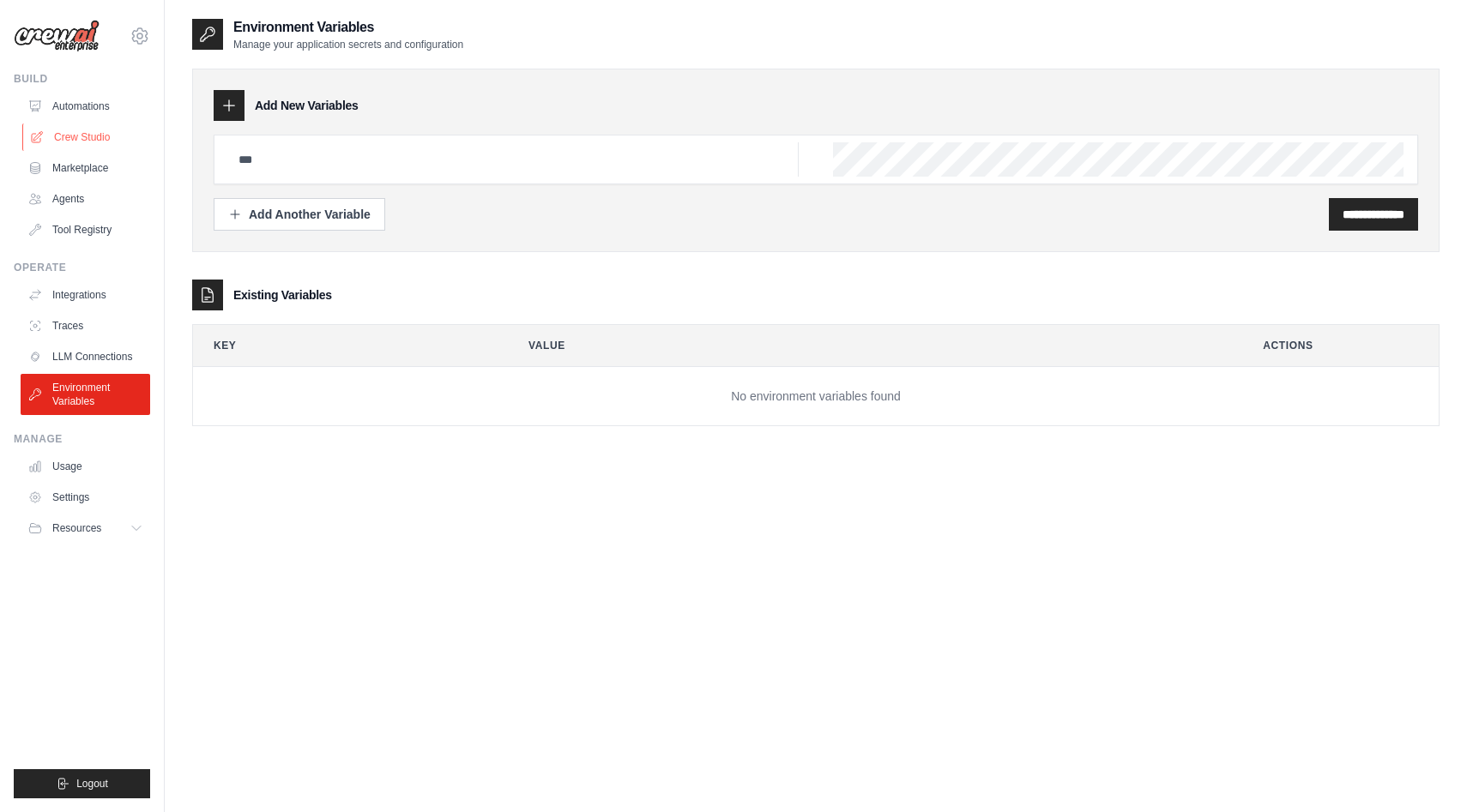
click at [130, 134] on link "Crew Studio" at bounding box center [87, 137] width 130 height 28
